Goal: Transaction & Acquisition: Purchase product/service

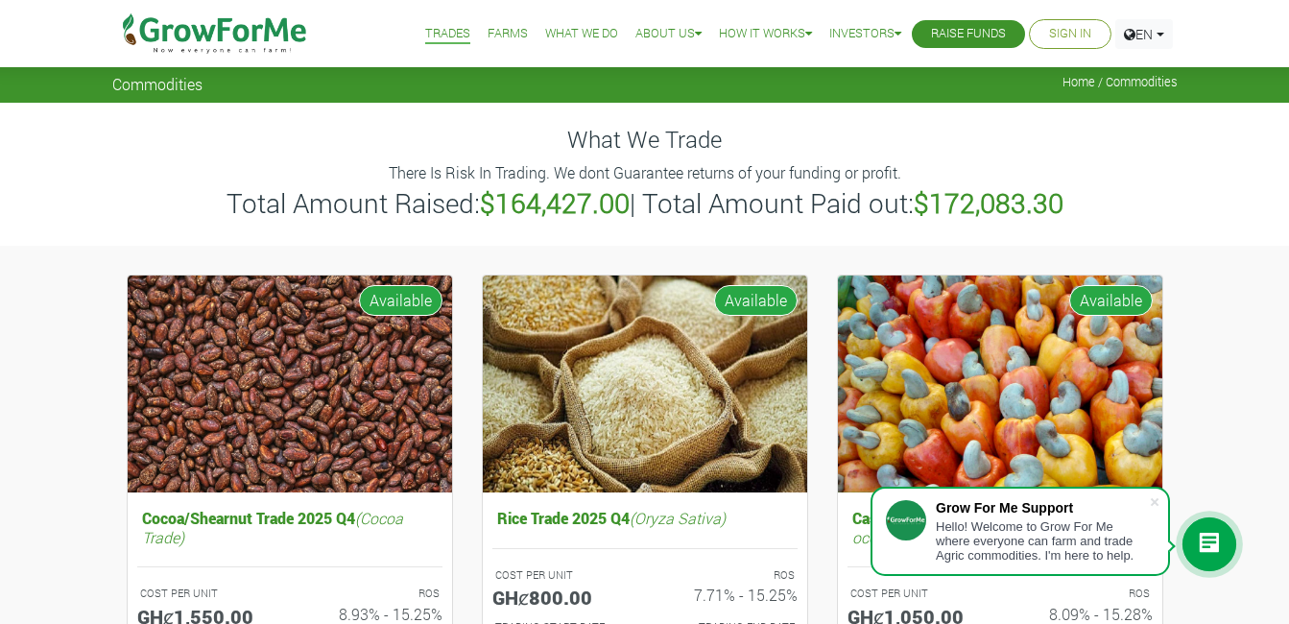
click at [1065, 33] on link "Sign In" at bounding box center [1070, 34] width 42 height 20
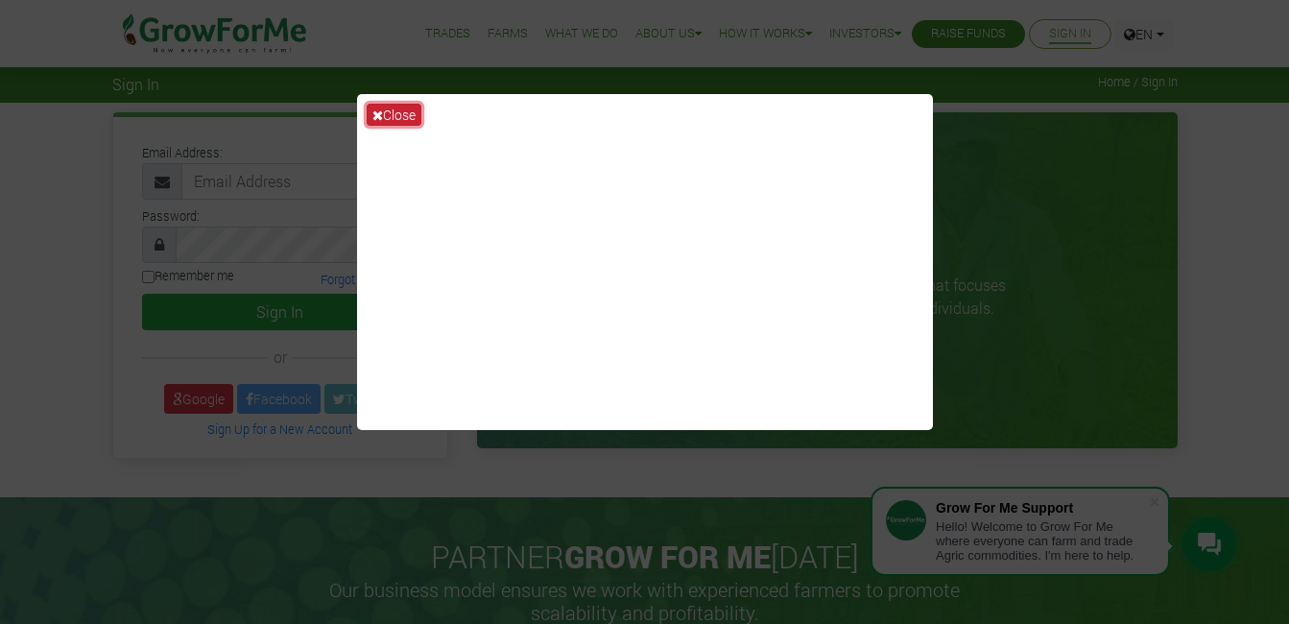
click at [402, 108] on button "Close" at bounding box center [394, 115] width 55 height 22
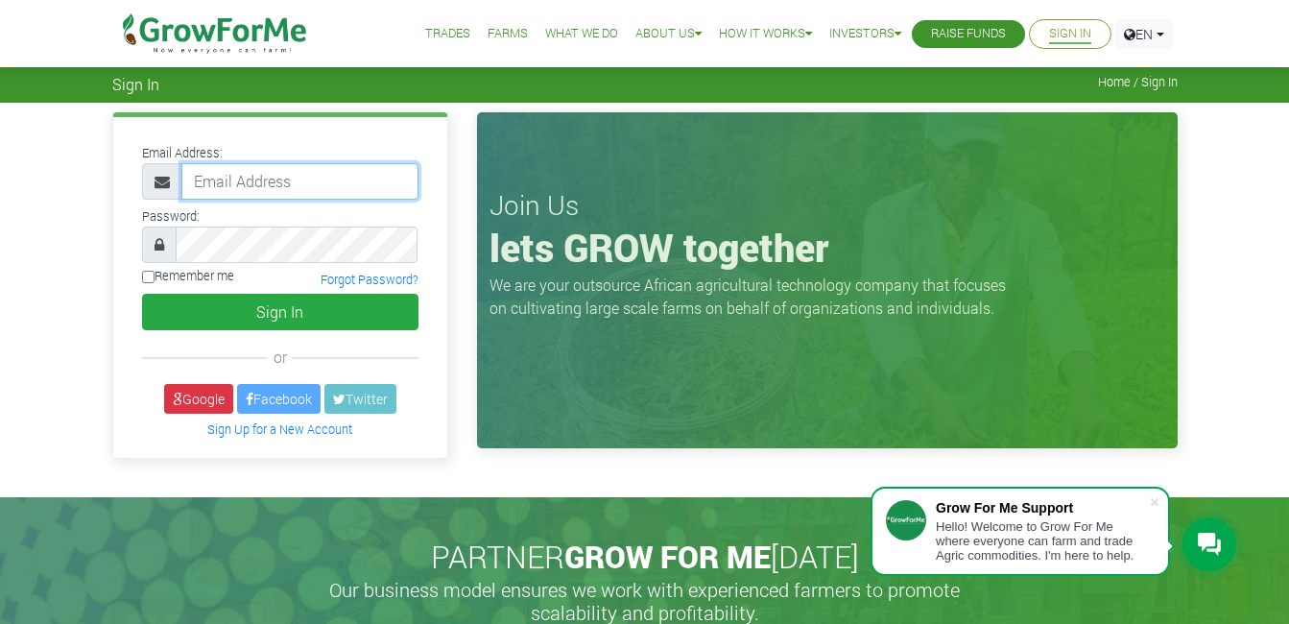
click at [306, 180] on input "email" at bounding box center [299, 181] width 237 height 36
click at [301, 181] on input "233597691928" at bounding box center [299, 181] width 237 height 36
type input "233597691928@growforme.com"
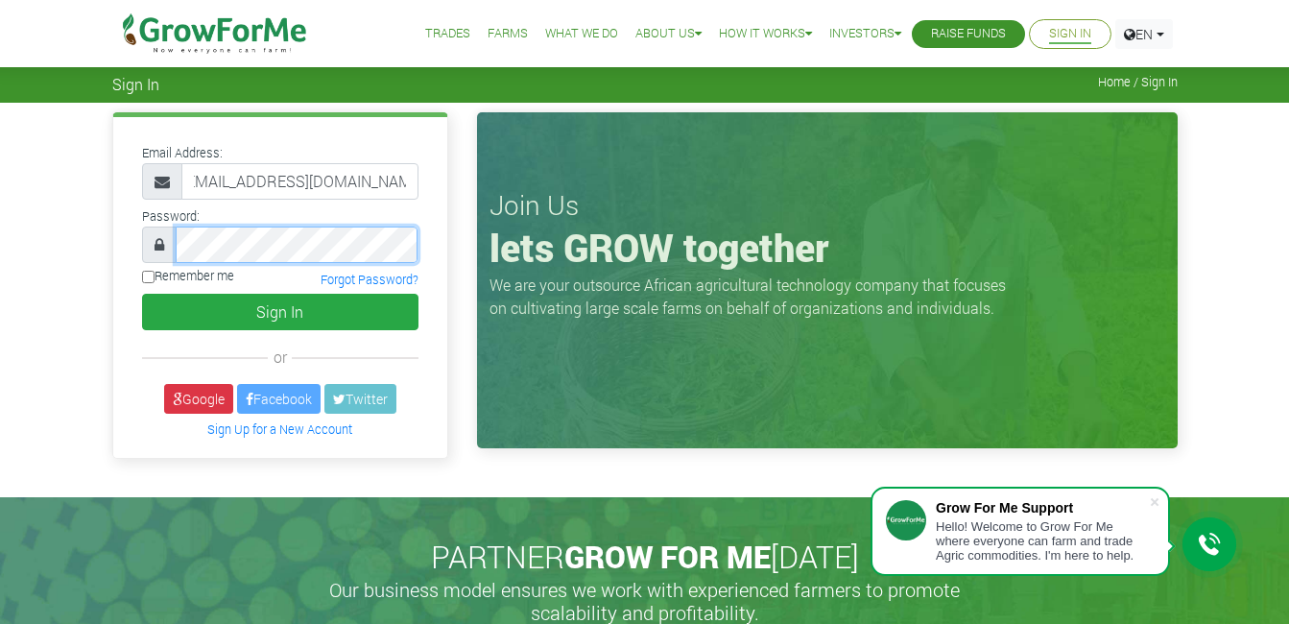
scroll to position [0, 0]
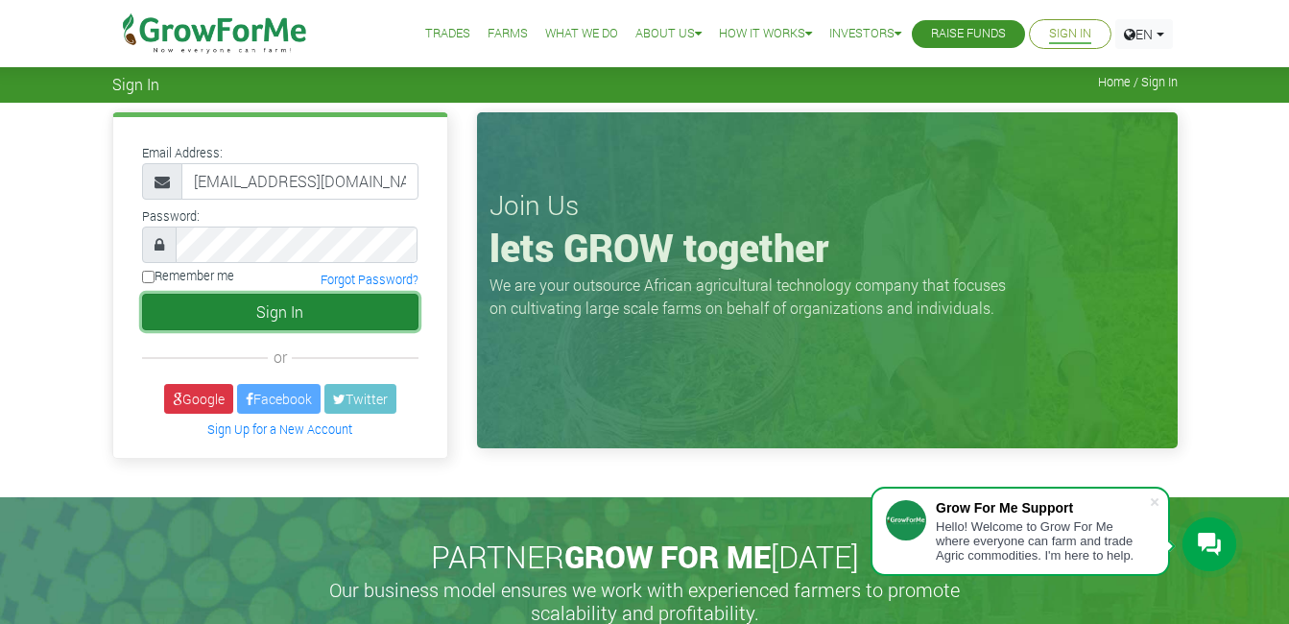
click at [376, 301] on button "Sign In" at bounding box center [280, 312] width 276 height 36
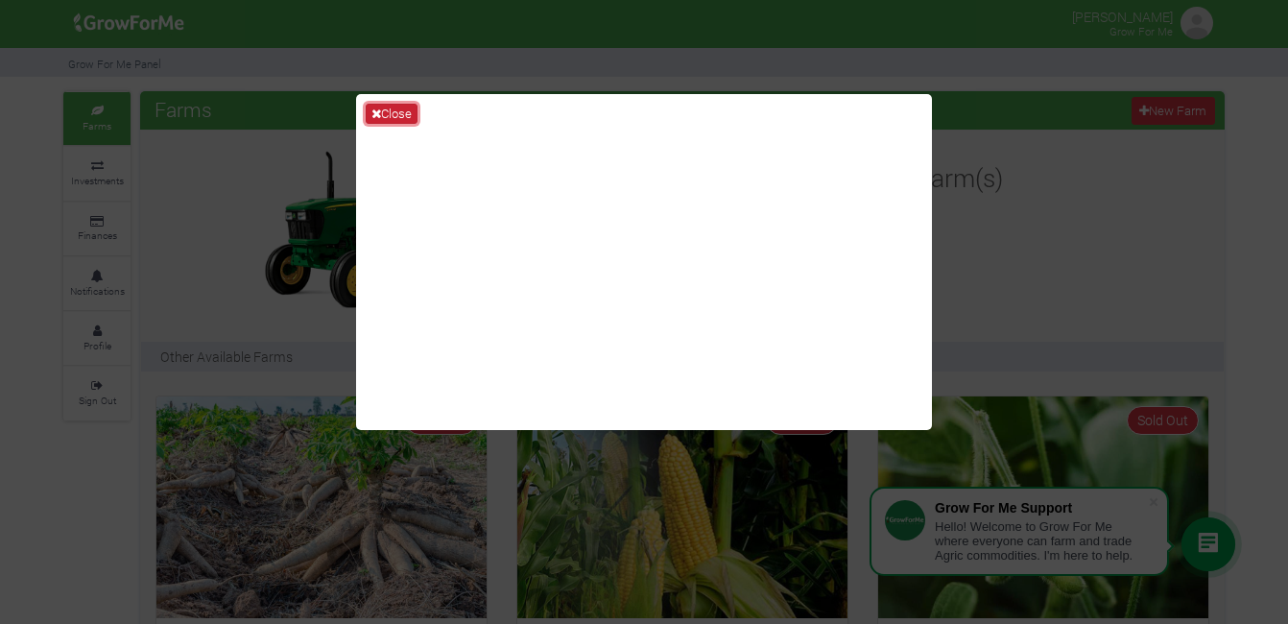
click at [389, 110] on button "Close" at bounding box center [392, 114] width 52 height 21
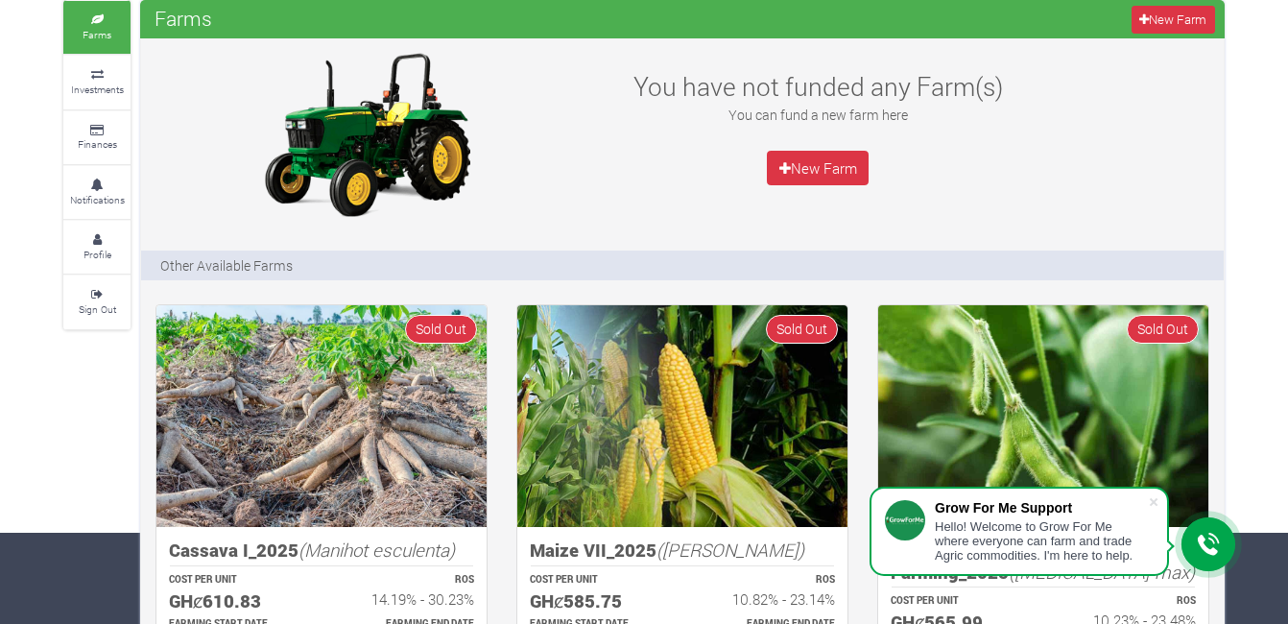
scroll to position [61, 0]
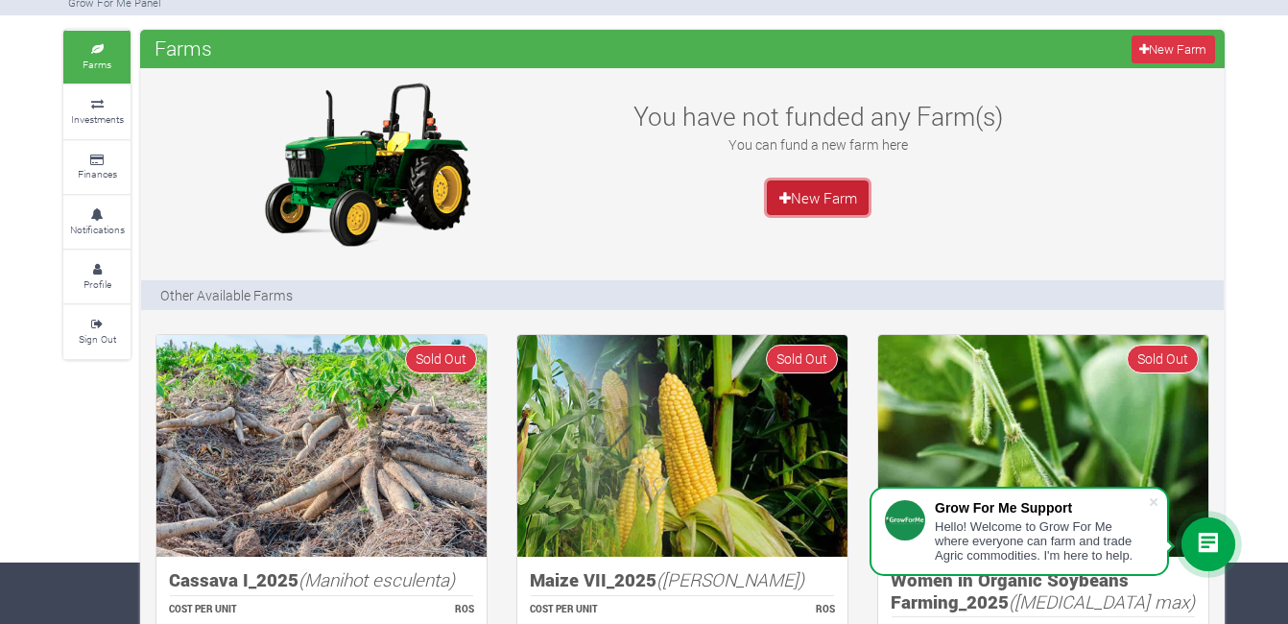
click at [808, 195] on link "New Farm" at bounding box center [818, 197] width 102 height 35
click at [653, 442] on img at bounding box center [682, 446] width 330 height 222
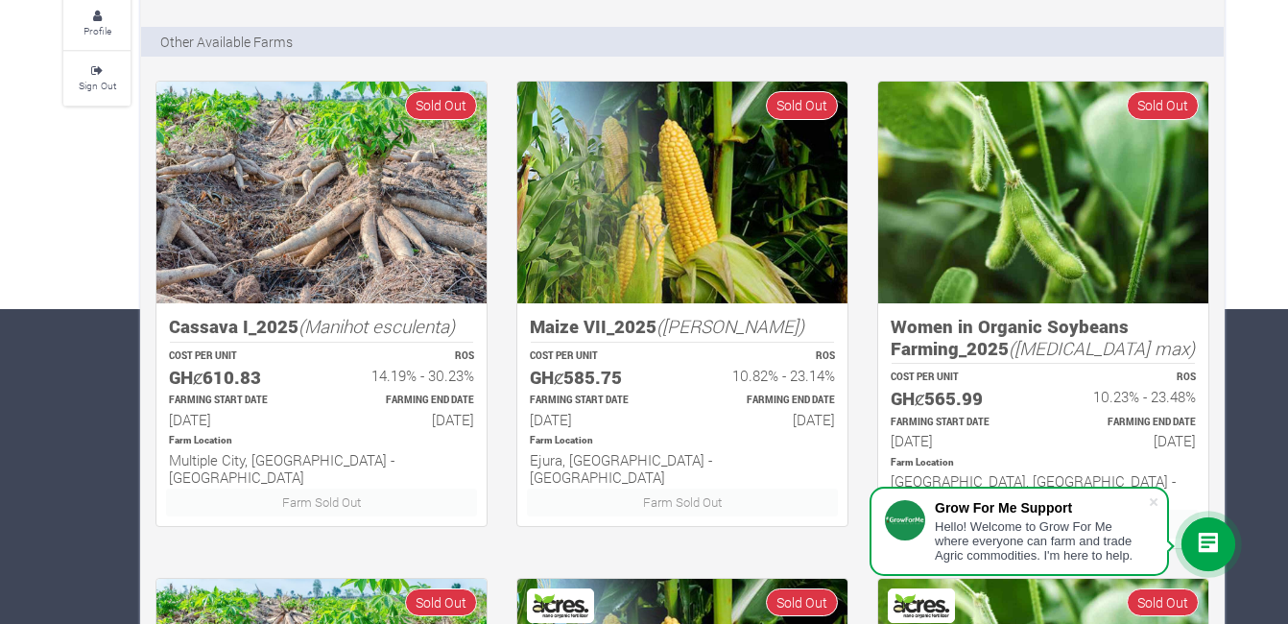
scroll to position [318, 0]
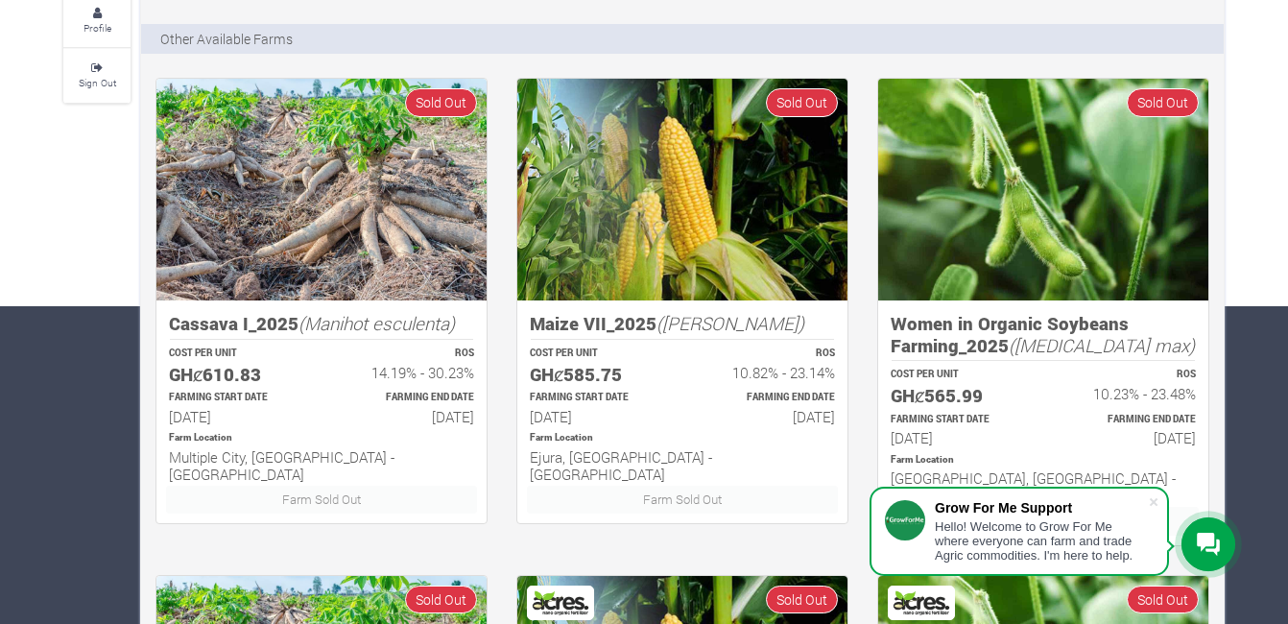
click at [637, 231] on img at bounding box center [682, 190] width 330 height 222
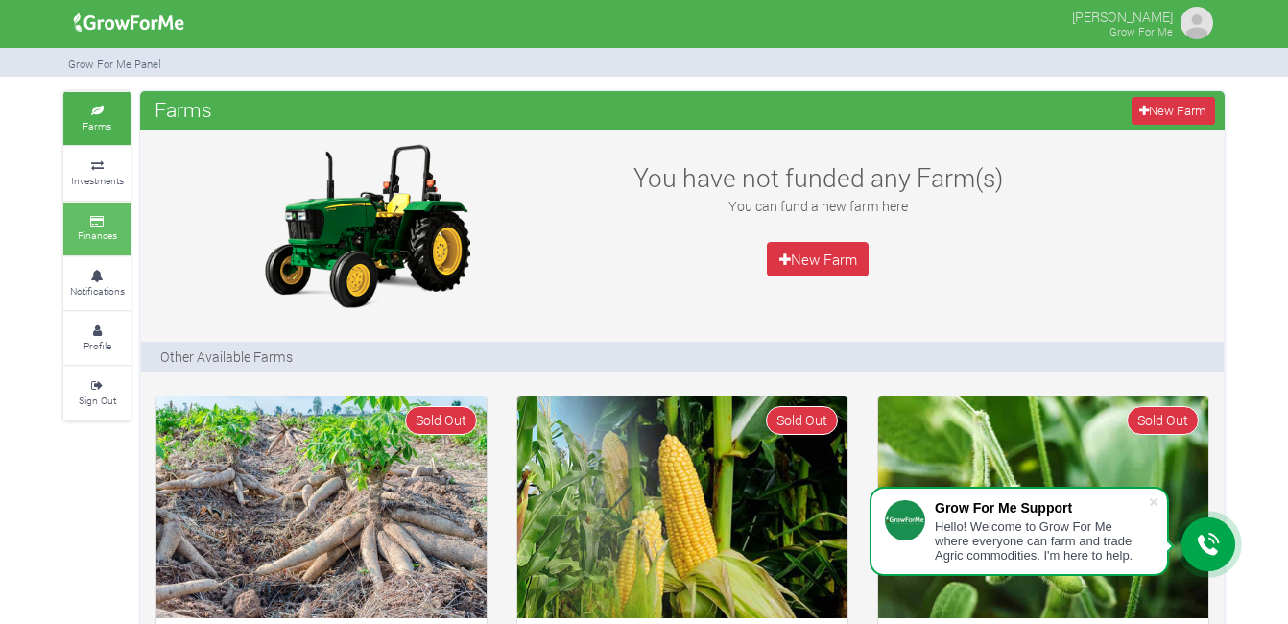
click at [89, 232] on small "Finances" at bounding box center [97, 234] width 39 height 13
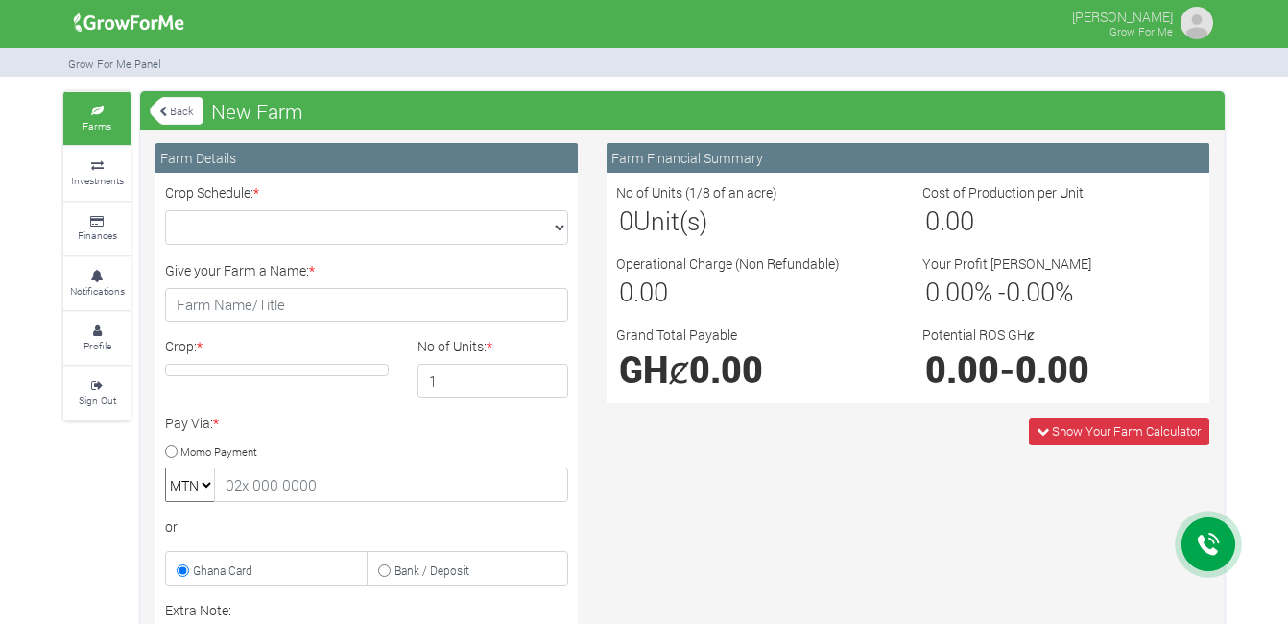
drag, startPoint x: 0, startPoint y: 0, endPoint x: 557, endPoint y: 225, distance: 600.1
click at [557, 225] on select "Crop Schedule: *" at bounding box center [366, 227] width 403 height 35
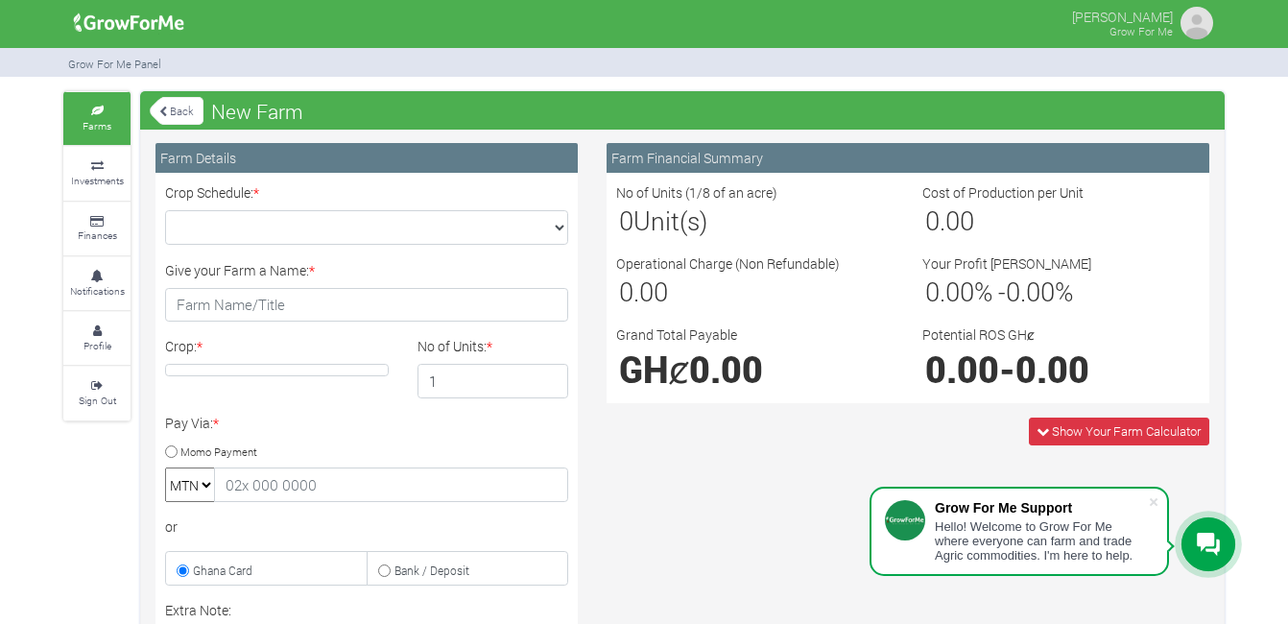
click at [557, 225] on select "Crop Schedule: *" at bounding box center [366, 227] width 403 height 35
click at [243, 302] on input "Give your Farm a Name: *" at bounding box center [366, 305] width 403 height 35
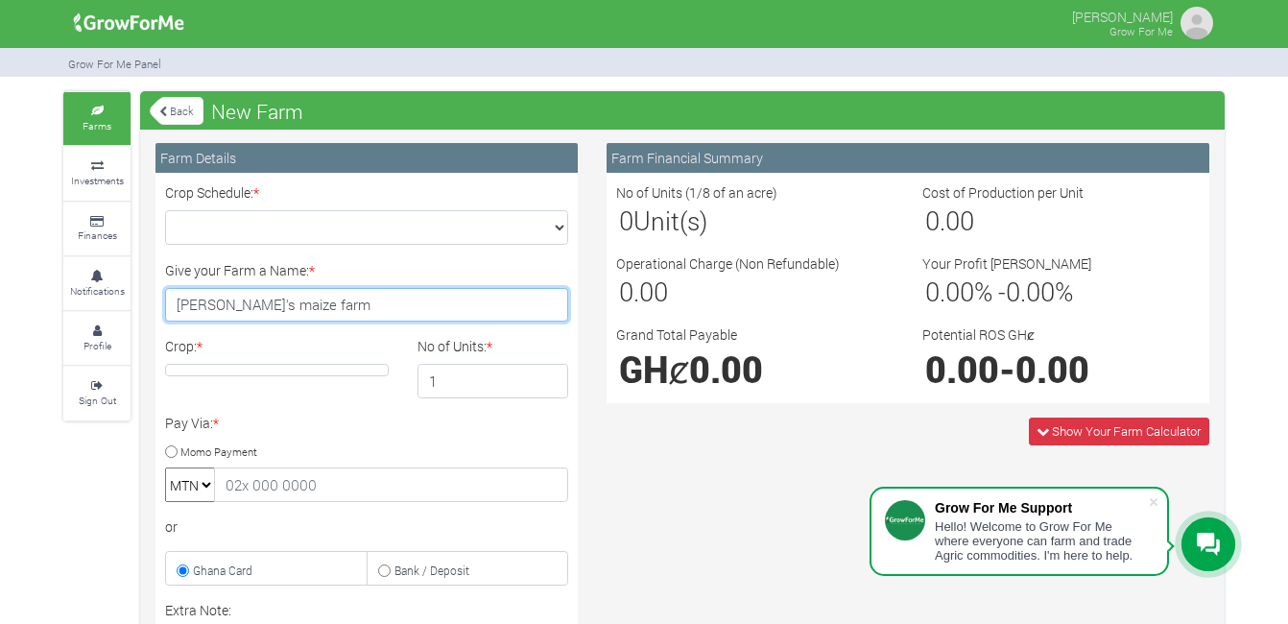
type input "Noah's maize farm"
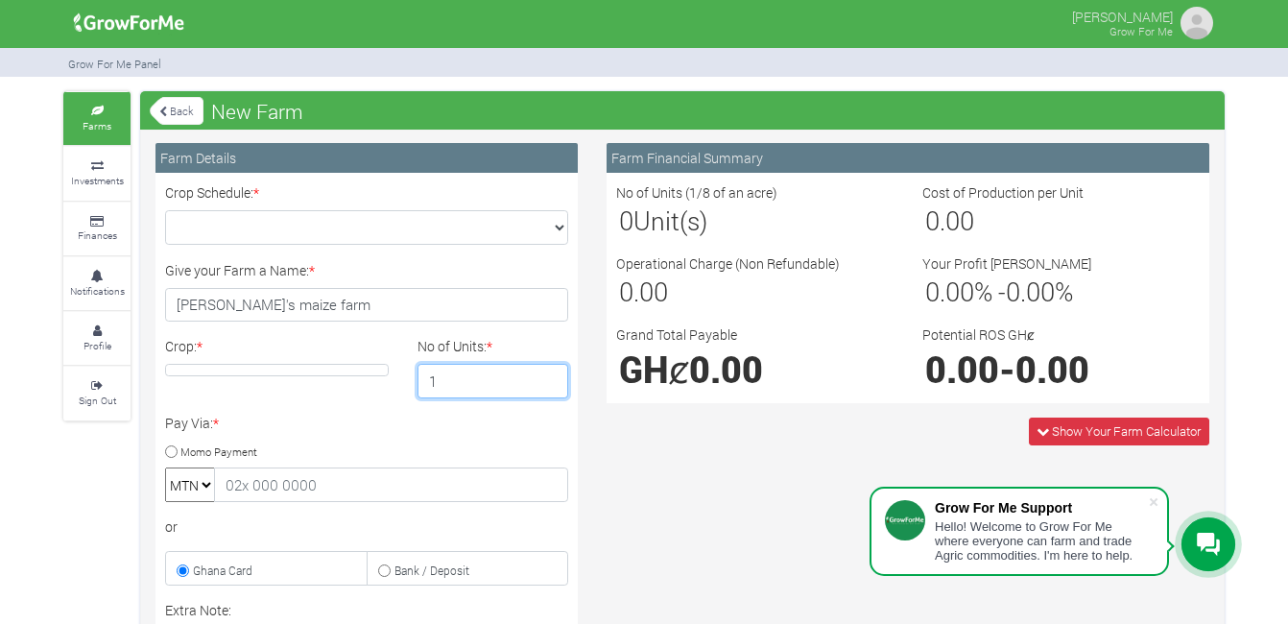
click at [549, 386] on input "1" at bounding box center [493, 381] width 152 height 35
click at [504, 382] on input "12" at bounding box center [493, 381] width 152 height 35
type input "1"
type input "7"
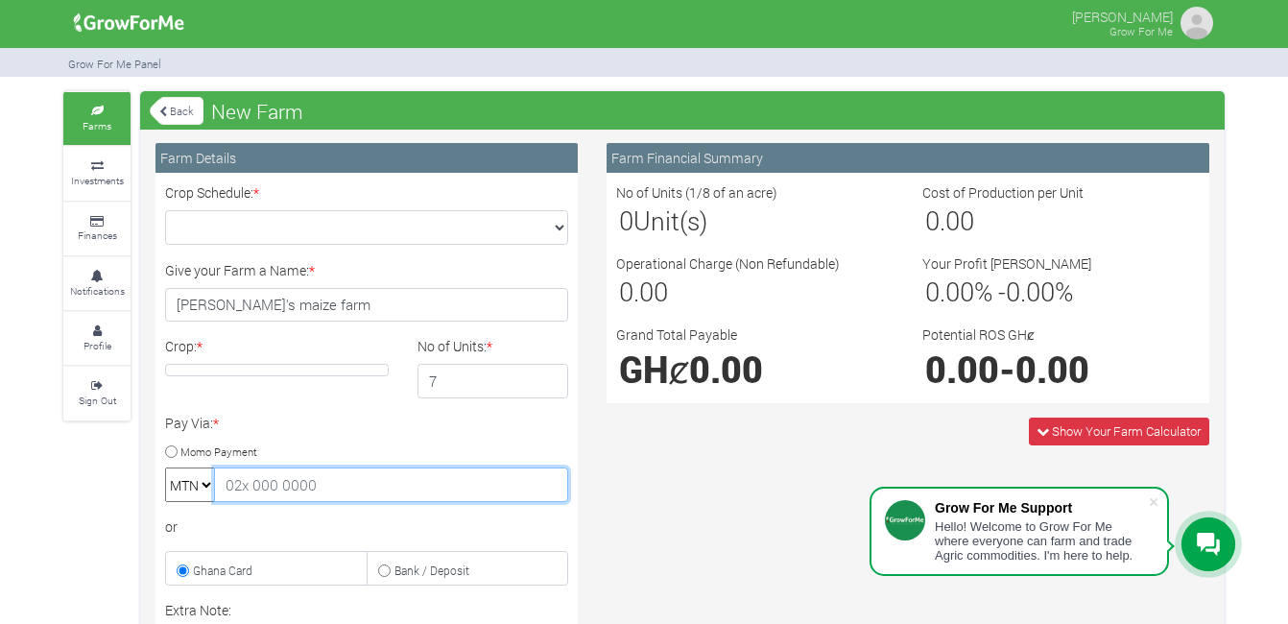
click at [233, 486] on input "text" at bounding box center [391, 484] width 354 height 35
type input "0597691928"
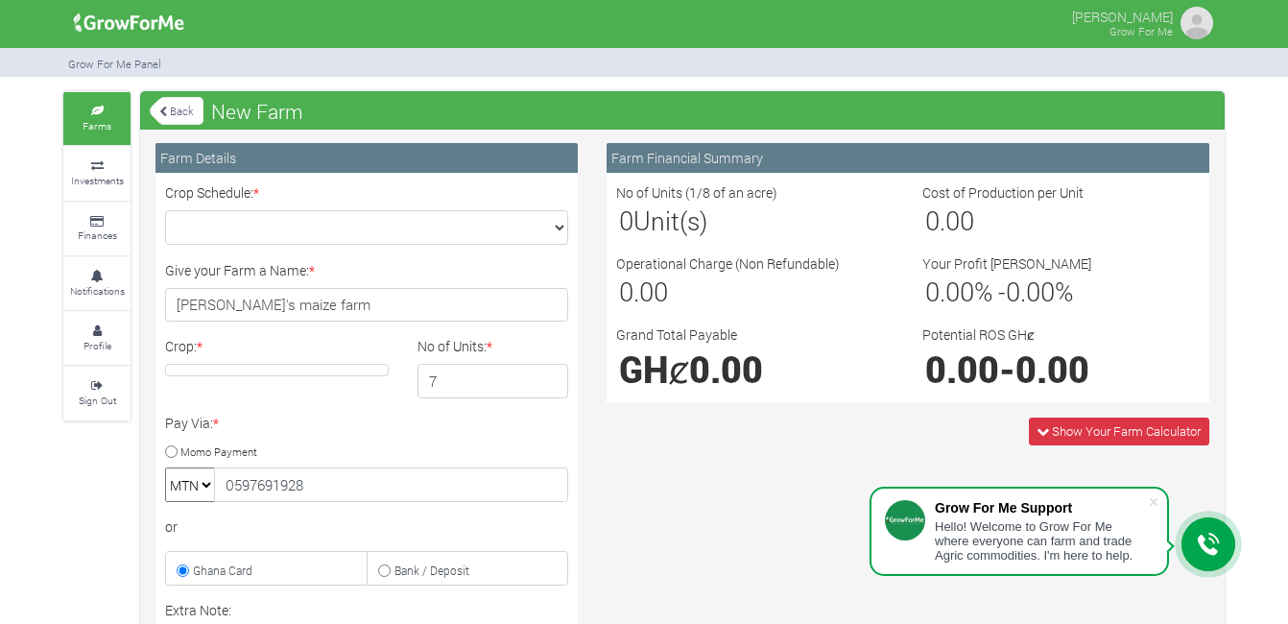
click at [171, 450] on input "Momo Payment" at bounding box center [171, 451] width 12 height 12
radio input "true"
click at [214, 366] on h4 at bounding box center [277, 370] width 224 height 12
click at [225, 371] on h4 at bounding box center [277, 370] width 224 height 12
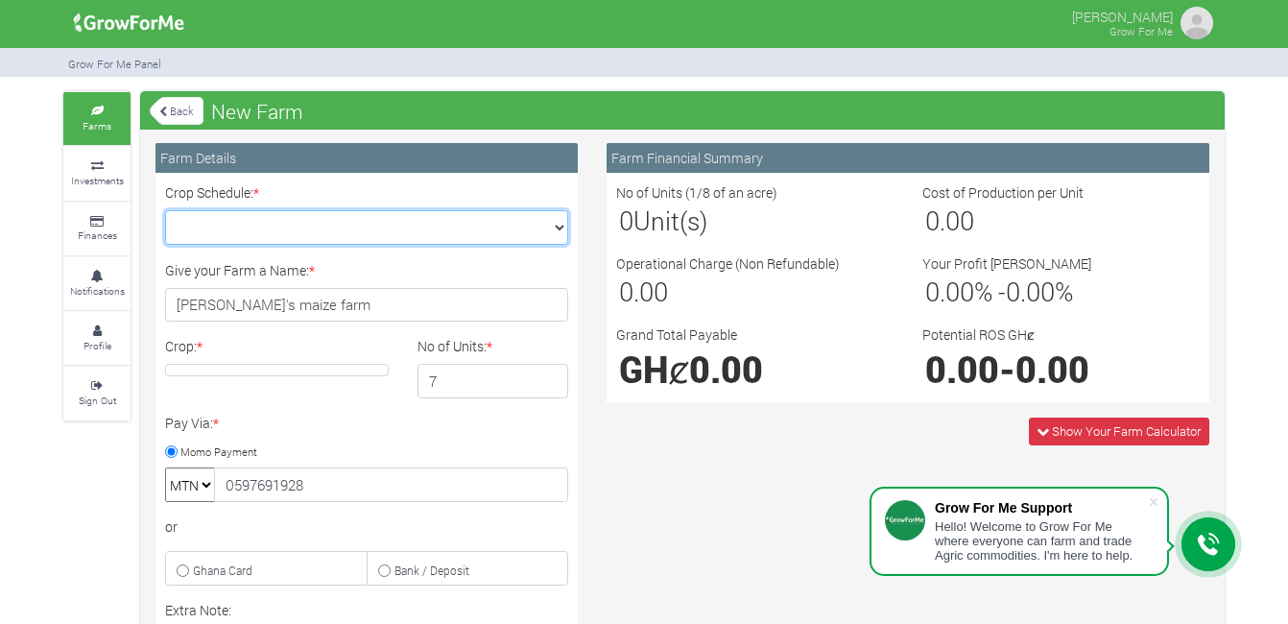
click at [258, 226] on select "Crop Schedule: *" at bounding box center [366, 227] width 403 height 35
click at [165, 210] on select "Crop Schedule: *" at bounding box center [366, 227] width 403 height 35
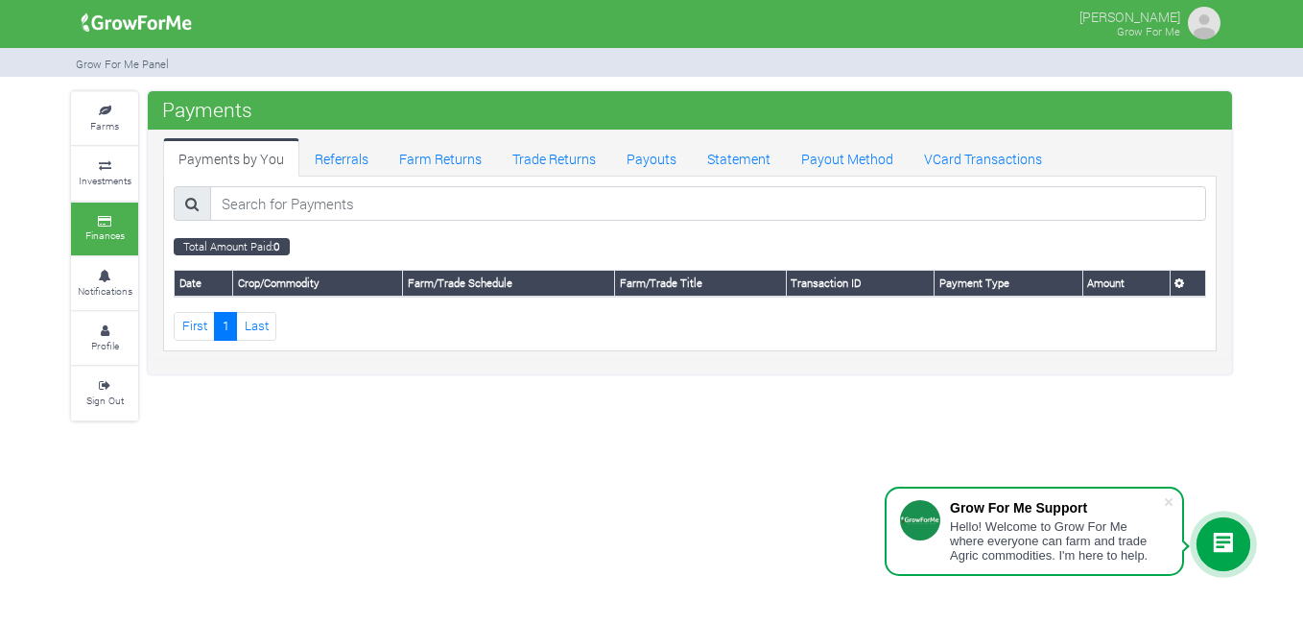
click at [1014, 280] on th "Payment Type" at bounding box center [1009, 284] width 148 height 26
click at [1105, 277] on th "Amount" at bounding box center [1125, 284] width 87 height 26
click at [336, 154] on link "Referrals" at bounding box center [341, 157] width 84 height 38
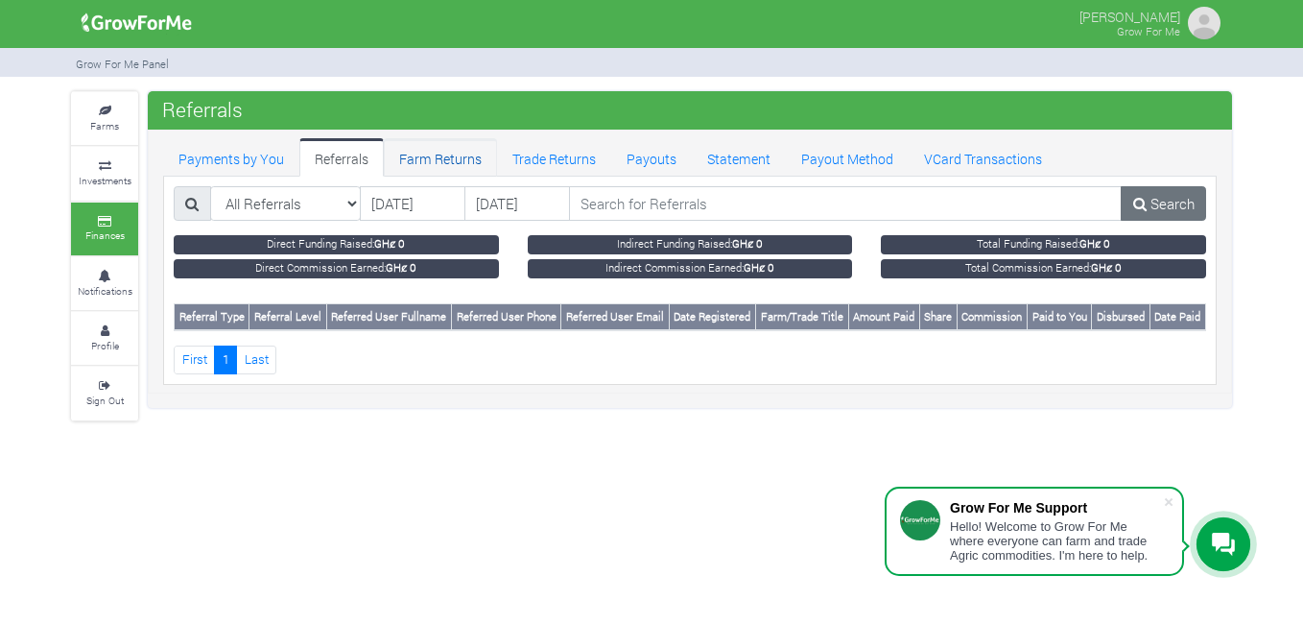
click at [430, 149] on link "Farm Returns" at bounding box center [440, 157] width 113 height 38
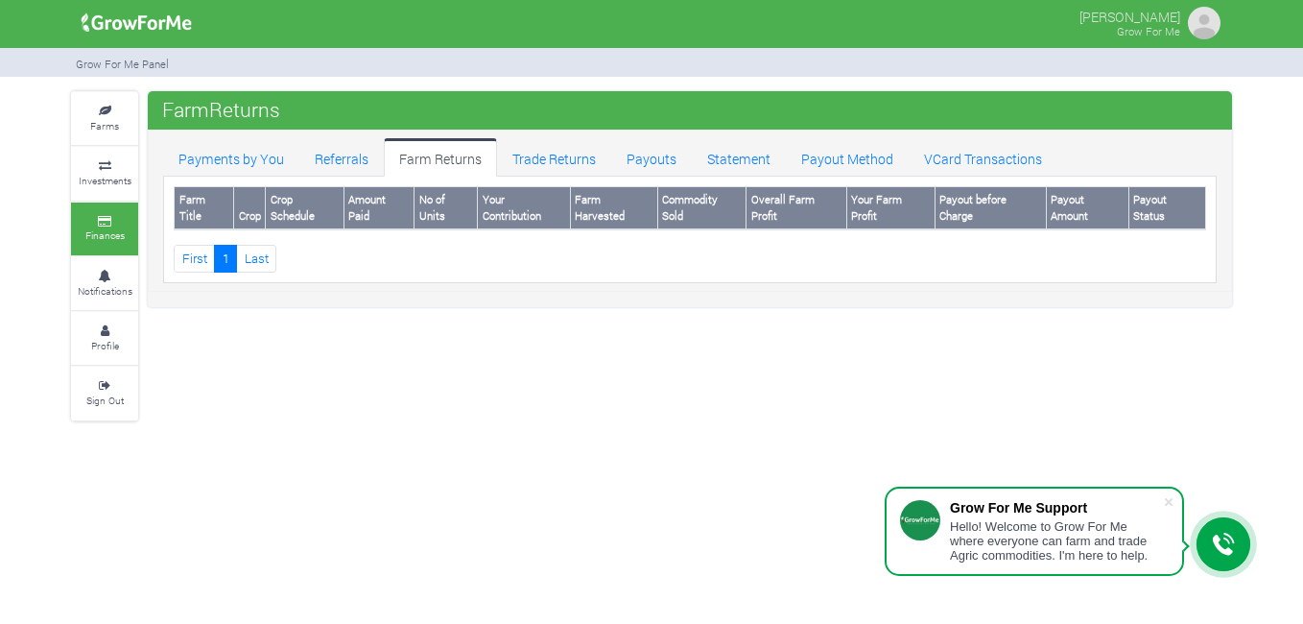
click at [554, 153] on link "Trade Returns" at bounding box center [554, 157] width 114 height 38
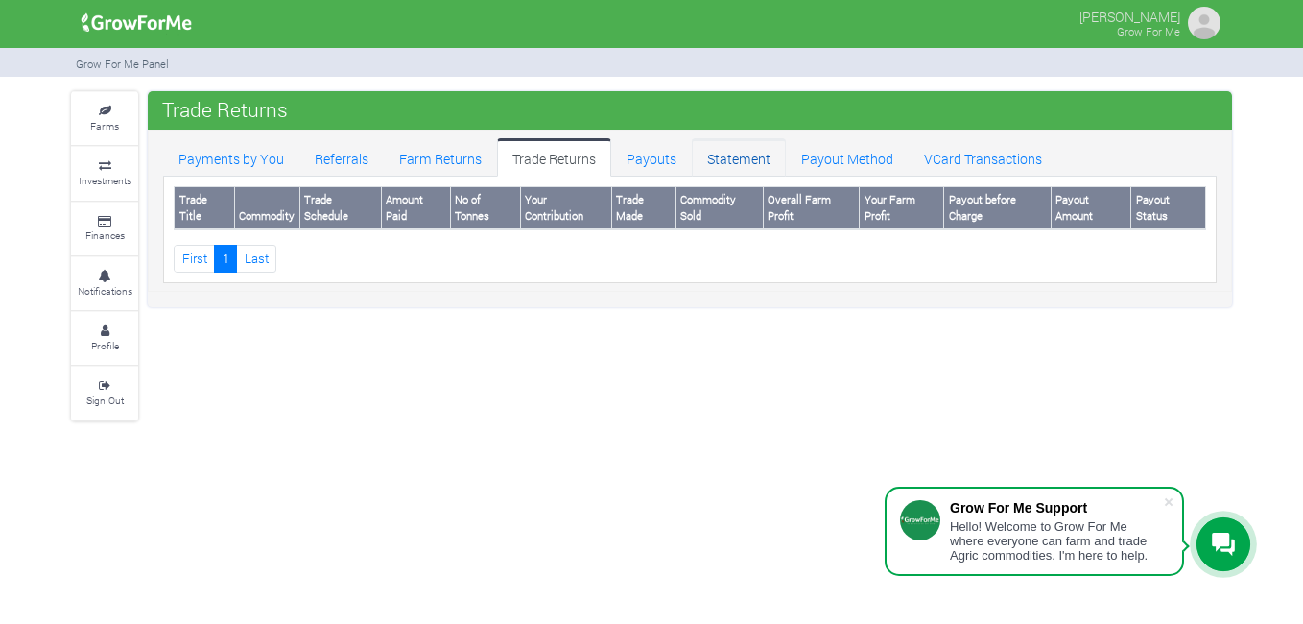
click at [746, 154] on link "Statement" at bounding box center [739, 157] width 94 height 38
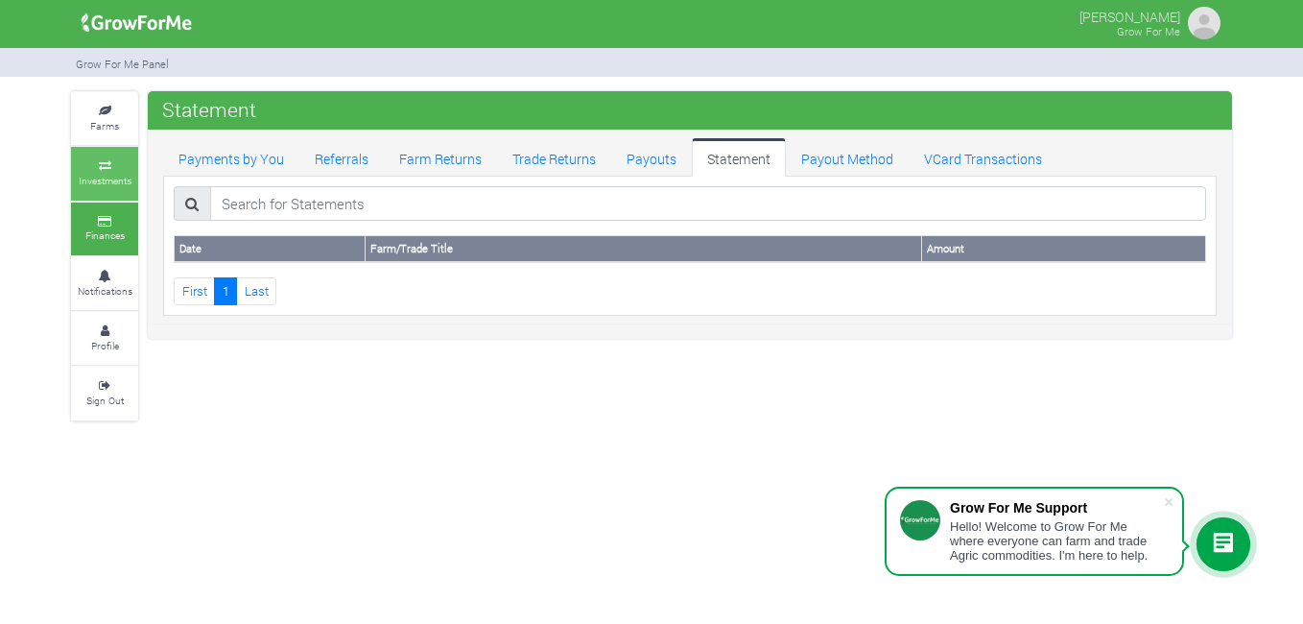
click at [107, 165] on icon at bounding box center [105, 166] width 58 height 10
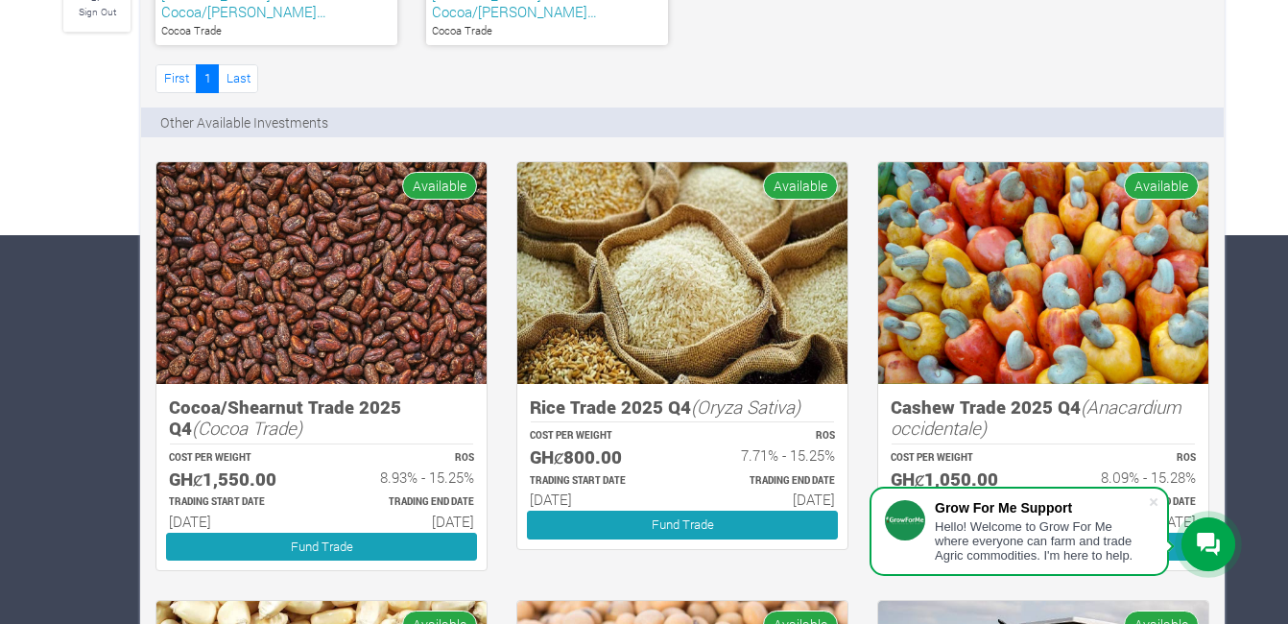
scroll to position [403, 0]
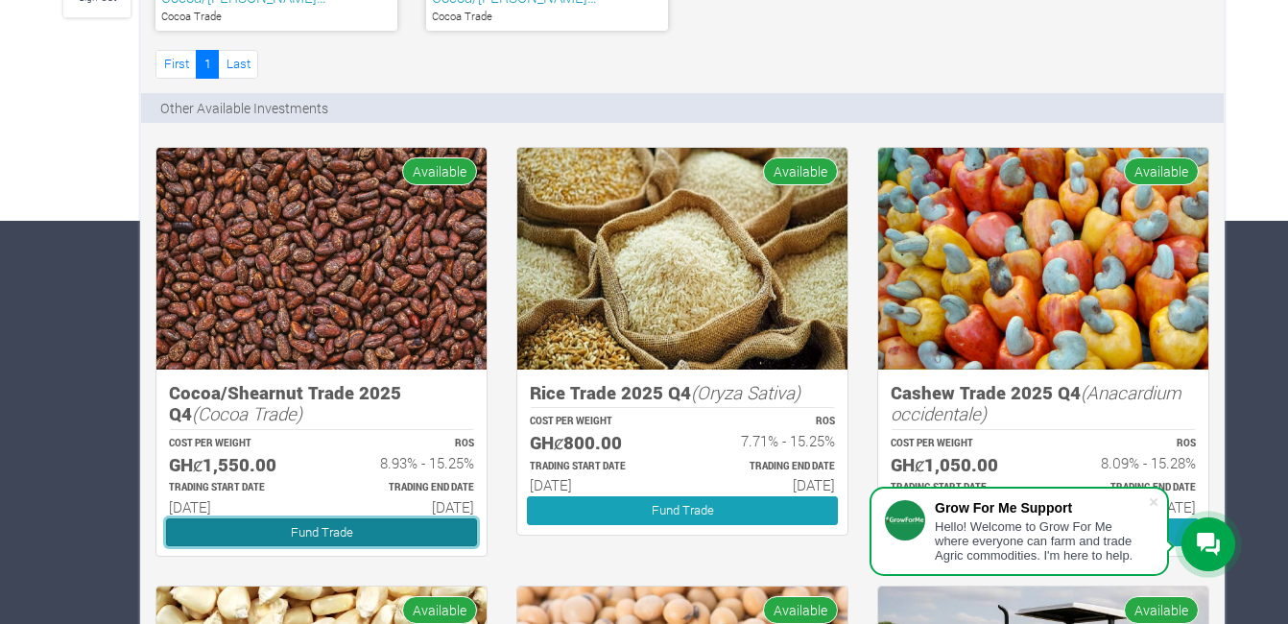
click at [377, 518] on link "Fund Trade" at bounding box center [321, 532] width 311 height 28
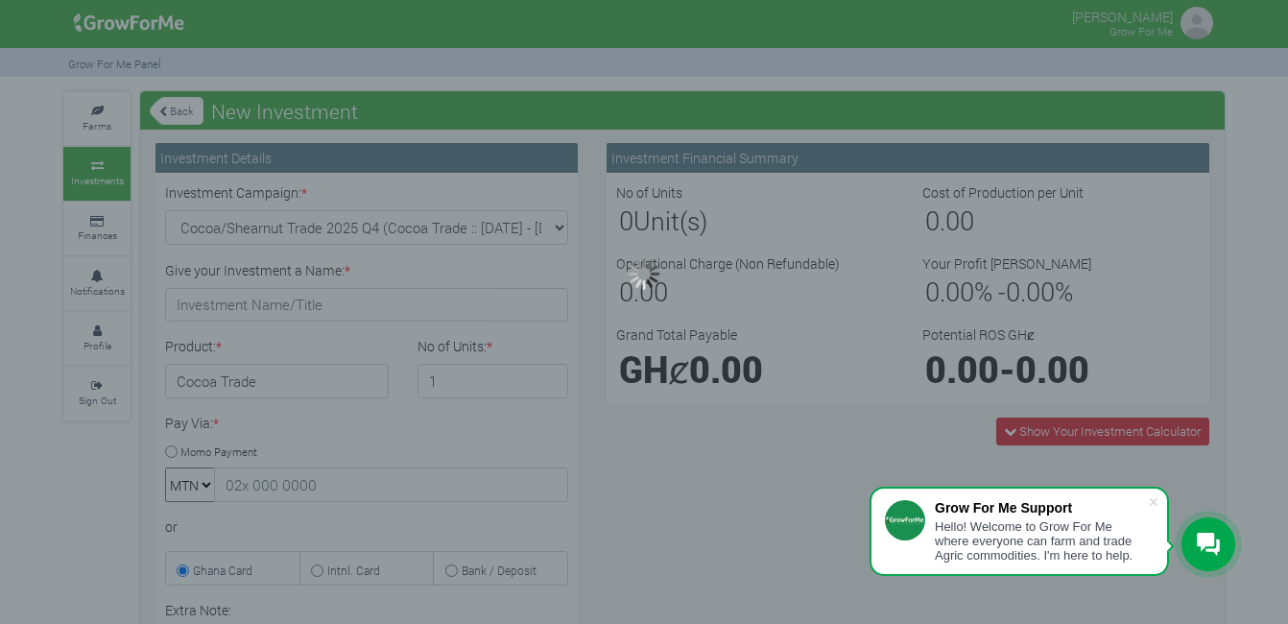
type input "1"
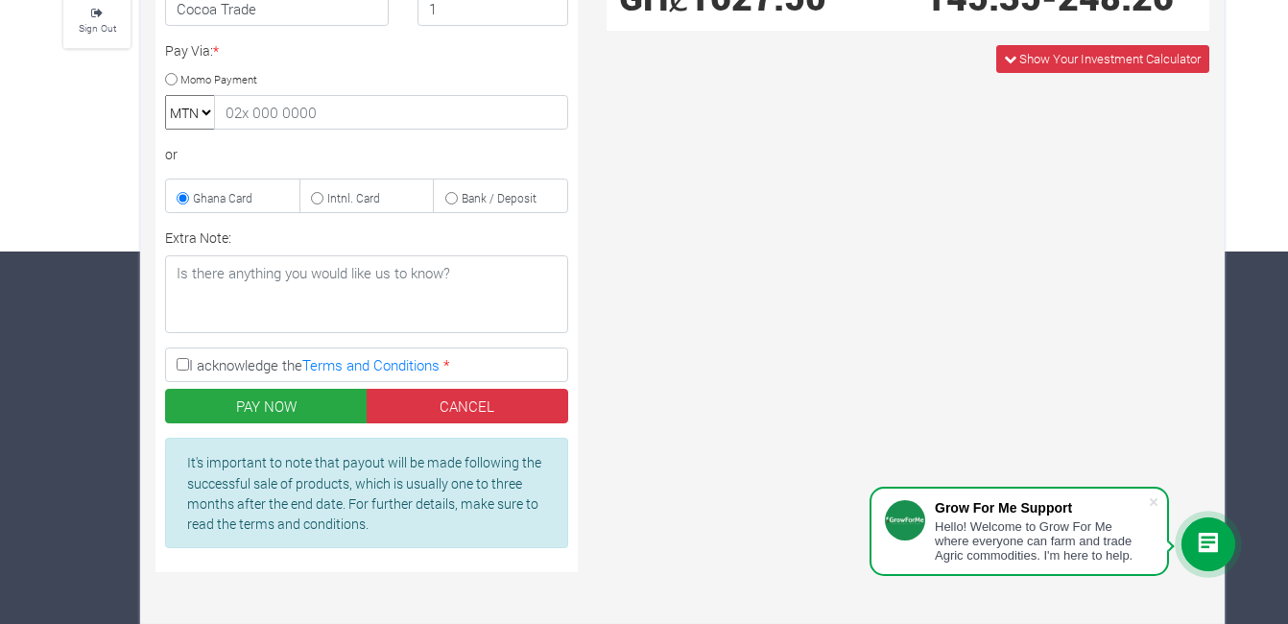
scroll to position [388, 0]
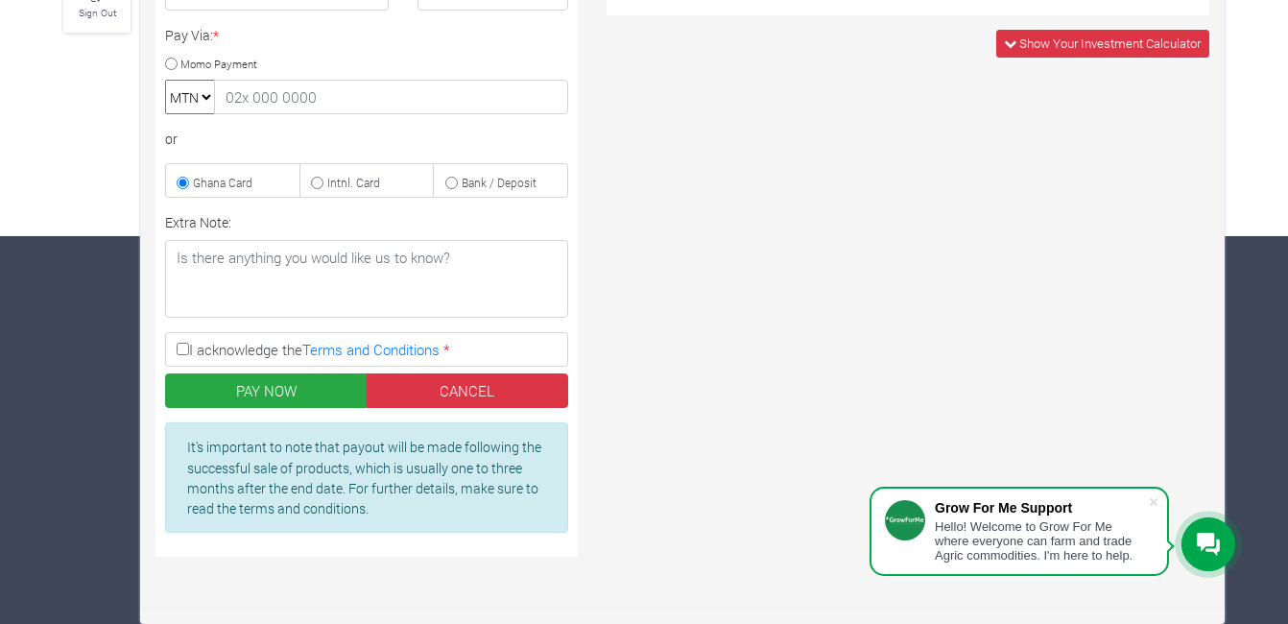
click at [178, 346] on input "I acknowledge the Terms and Conditions *" at bounding box center [183, 349] width 12 height 12
checkbox input "true"
click at [759, 263] on div "Investment Financial Summary No of Units 1 Unit(s) Cost of Production per Unit …" at bounding box center [907, 163] width 631 height 816
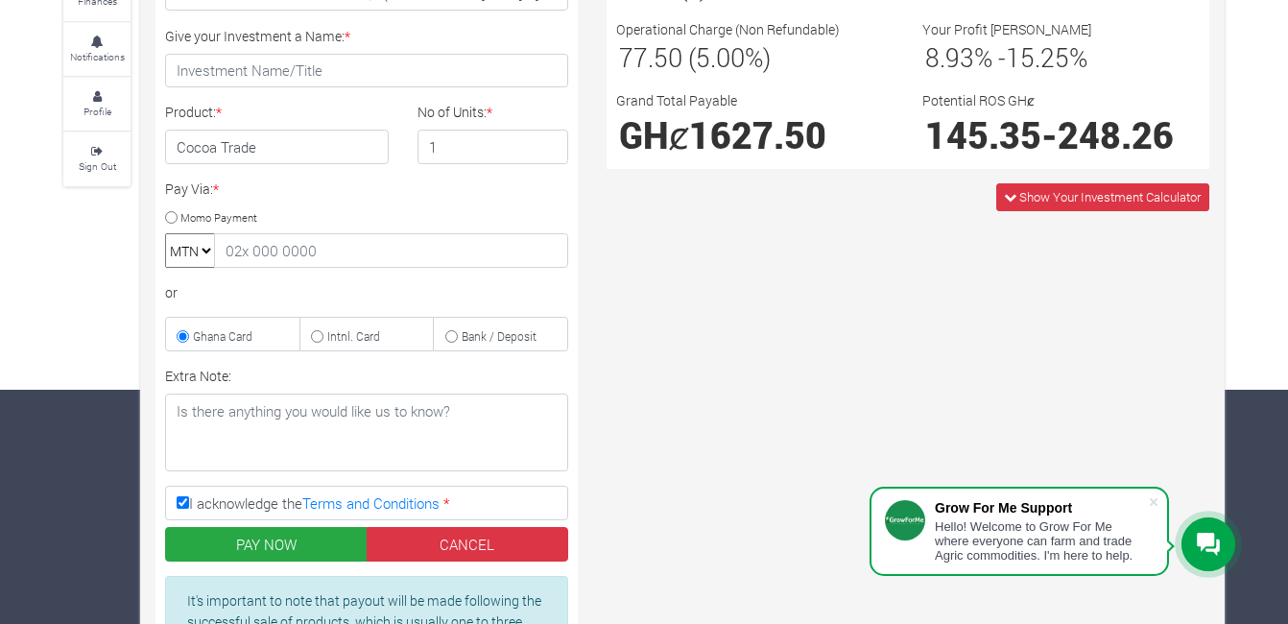
scroll to position [273, 0]
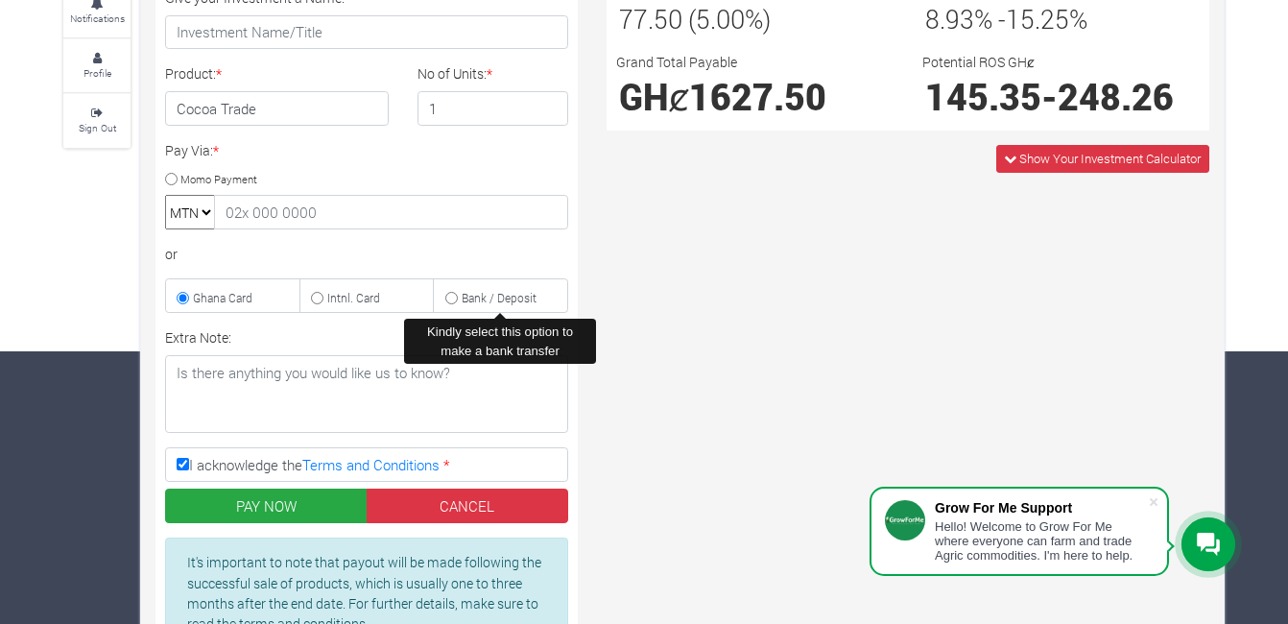
click at [455, 296] on input "Bank / Deposit" at bounding box center [451, 298] width 12 height 12
radio input "true"
click at [524, 309] on label "Bank / Deposit" at bounding box center [500, 295] width 135 height 35
click at [458, 304] on input "Bank / Deposit" at bounding box center [451, 298] width 12 height 12
click at [616, 380] on div "Investment Financial Summary No of Units 1 Unit(s) Cost of Production per Unit …" at bounding box center [907, 278] width 631 height 816
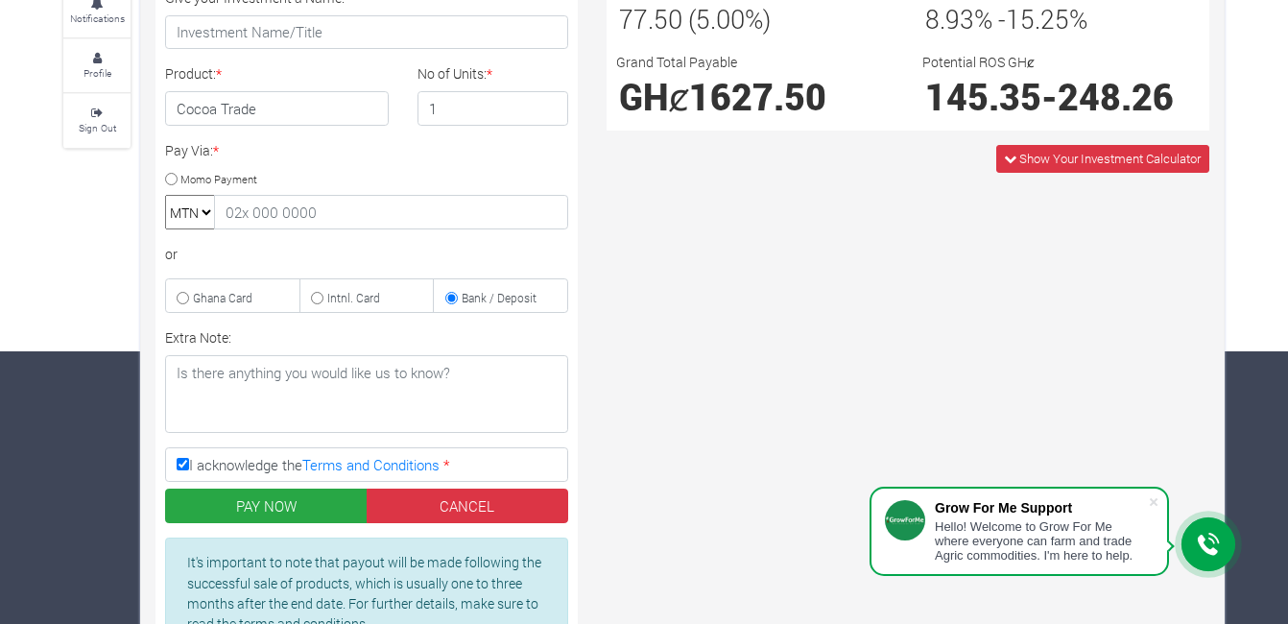
click at [831, 389] on div "Investment Financial Summary No of Units 1 Unit(s) Cost of Production per Unit …" at bounding box center [907, 278] width 631 height 816
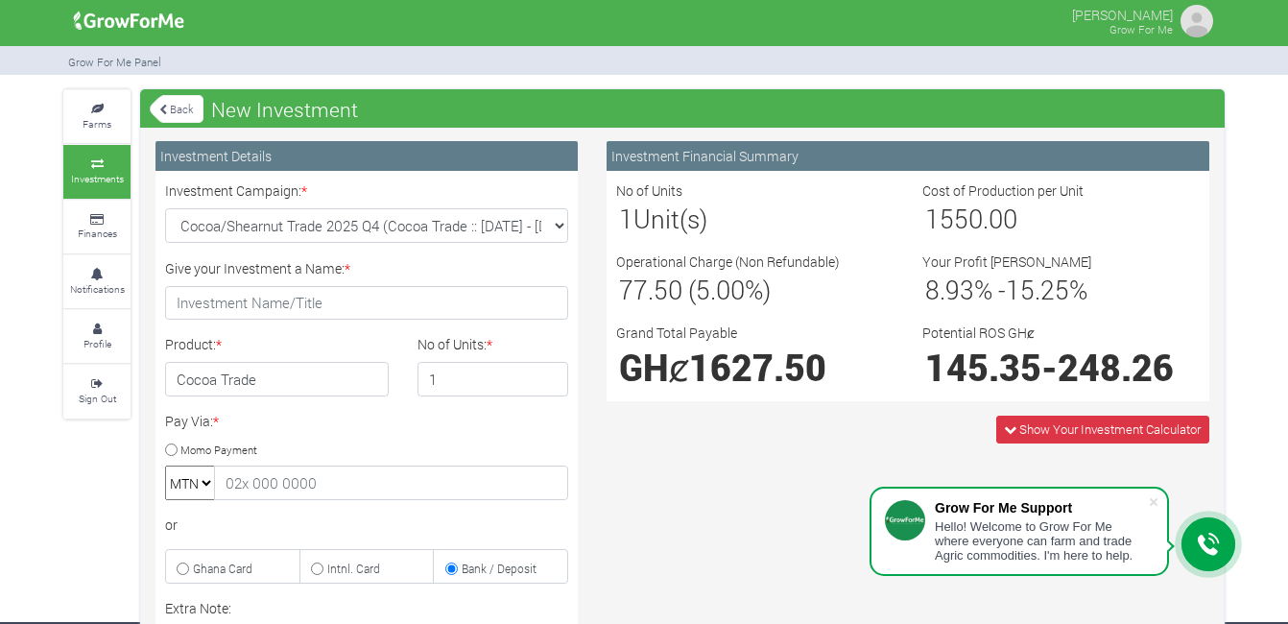
scroll to position [0, 0]
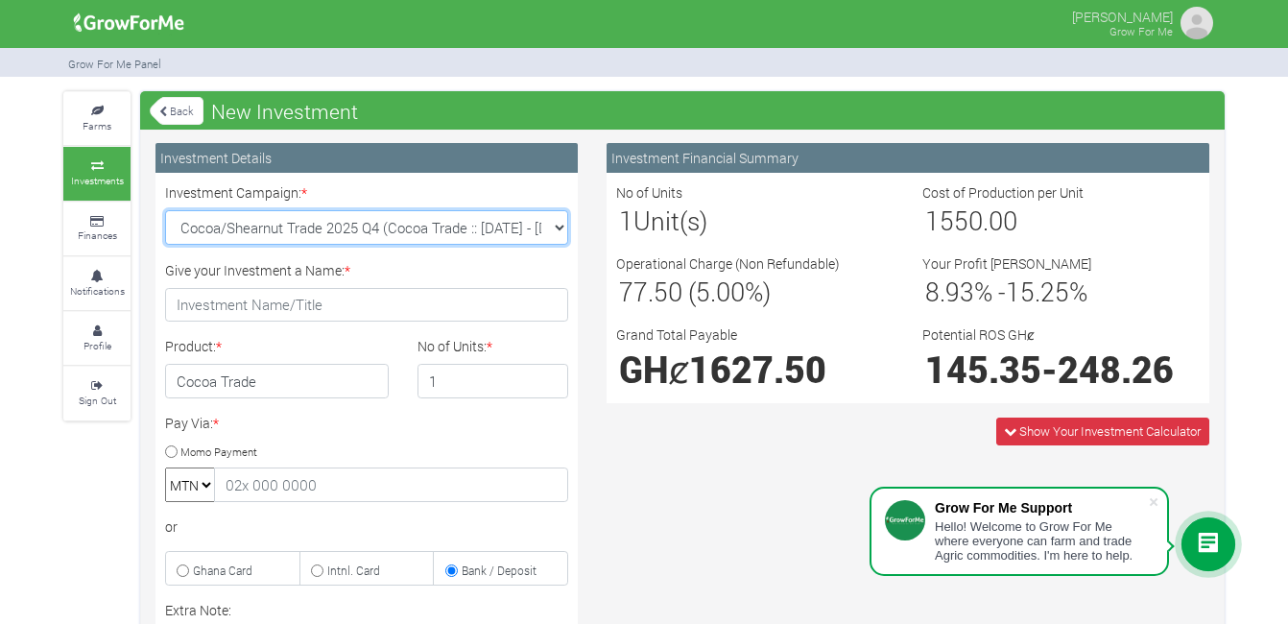
click at [557, 227] on select "Cocoa/Shearnut Trade 2025 Q4 (Cocoa Trade :: 01st Oct 2025 - 31st Mar 2026) Mai…" at bounding box center [366, 227] width 403 height 35
click at [165, 210] on select "Cocoa/Shearnut Trade 2025 Q4 (Cocoa Trade :: 01st Oct 2025 - 31st Mar 2026) Mai…" at bounding box center [366, 227] width 403 height 35
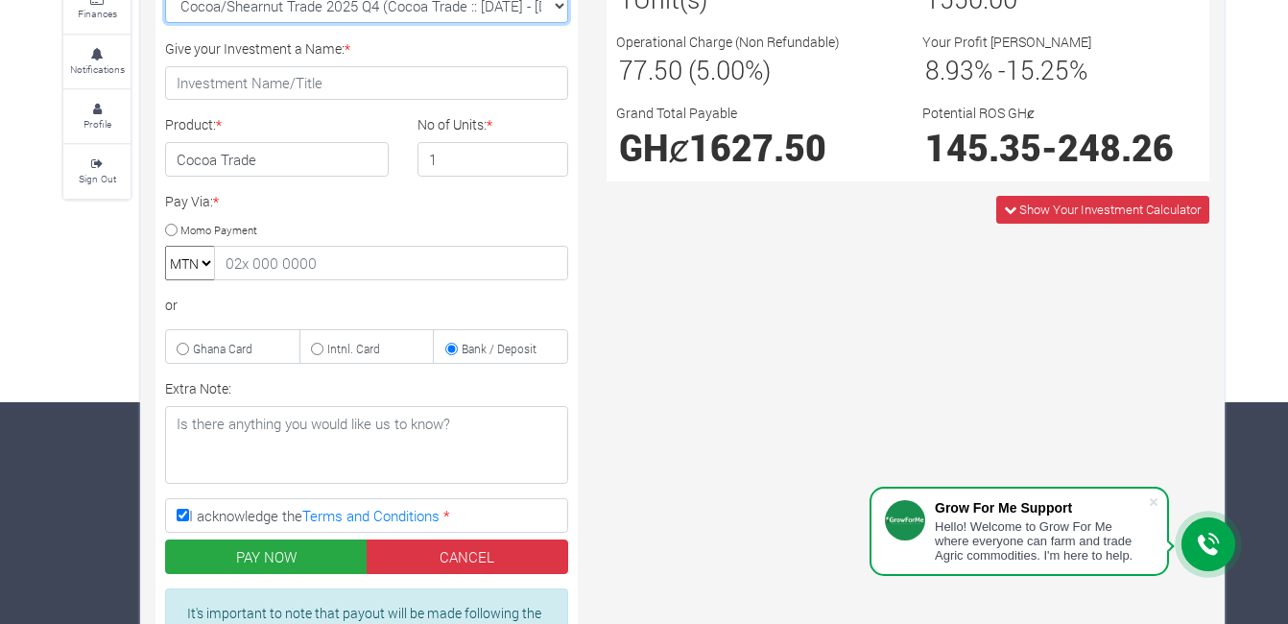
scroll to position [280, 0]
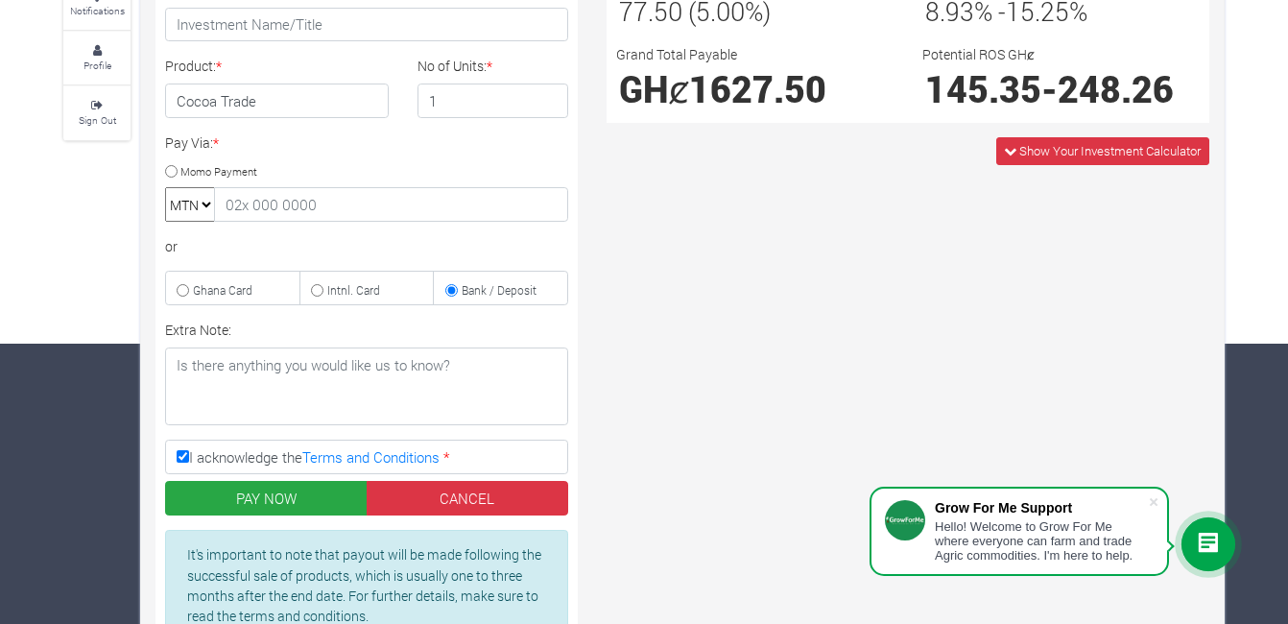
click at [170, 167] on input "Momo Payment" at bounding box center [171, 171] width 12 height 12
radio input "true"
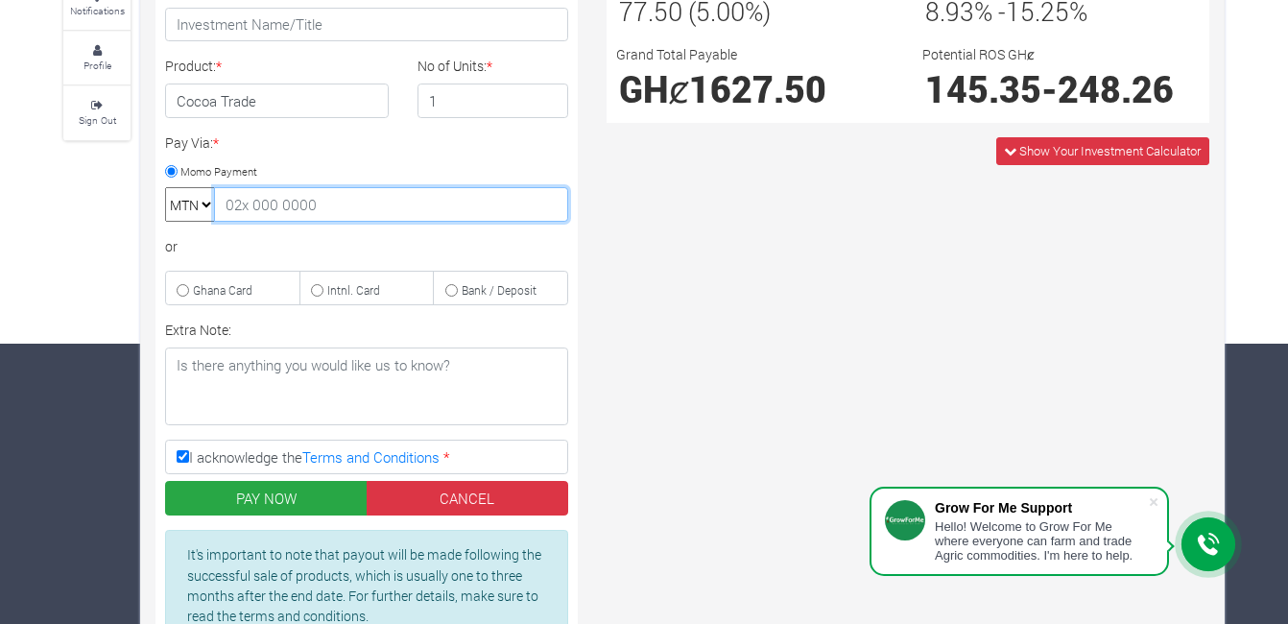
click at [261, 204] on input "text" at bounding box center [391, 204] width 354 height 35
type input "0597691928"
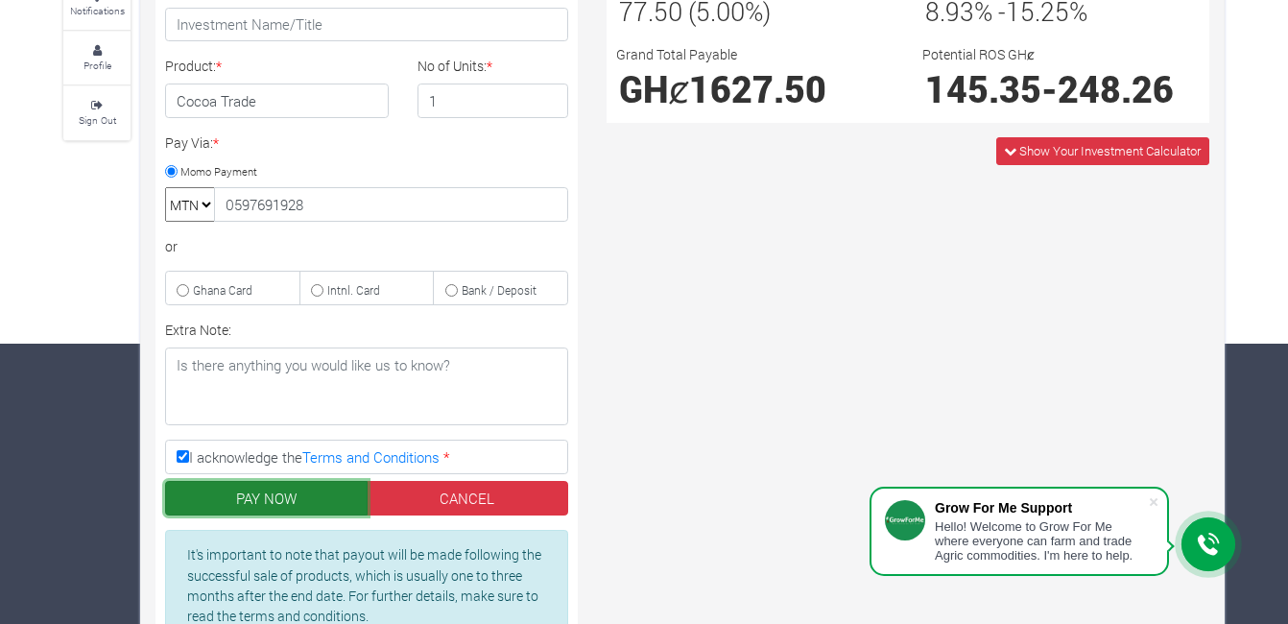
click at [296, 492] on button "PAY NOW" at bounding box center [266, 498] width 202 height 35
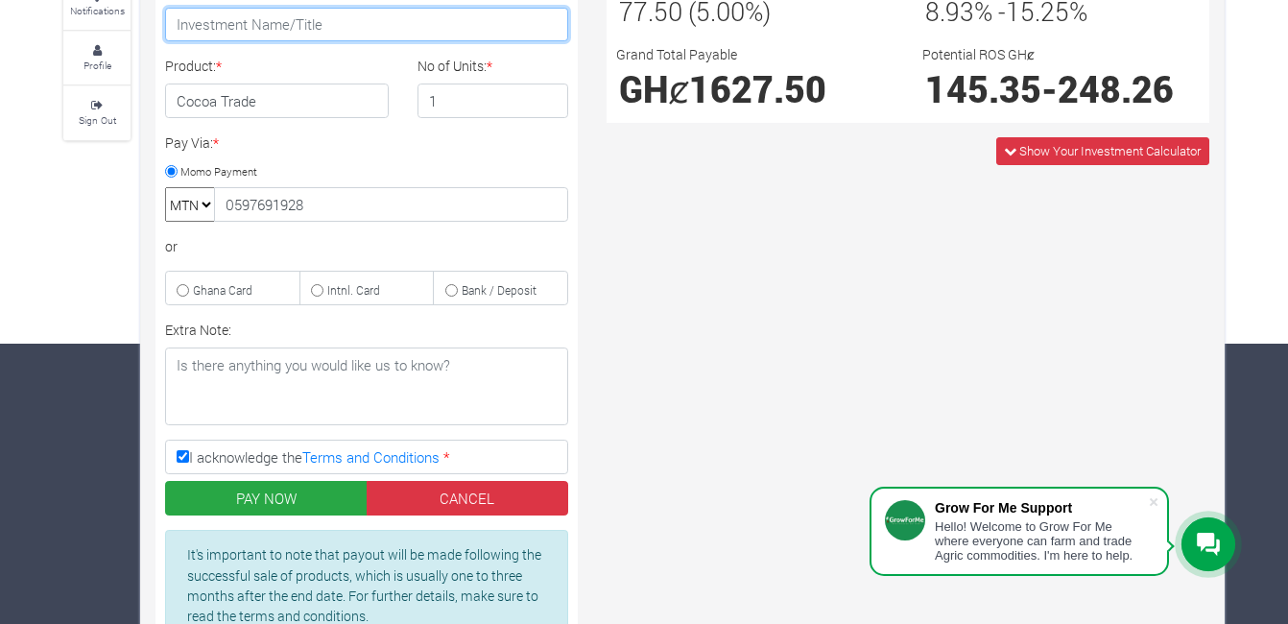
click at [265, 24] on input "Give your Investment a Name: *" at bounding box center [366, 25] width 403 height 35
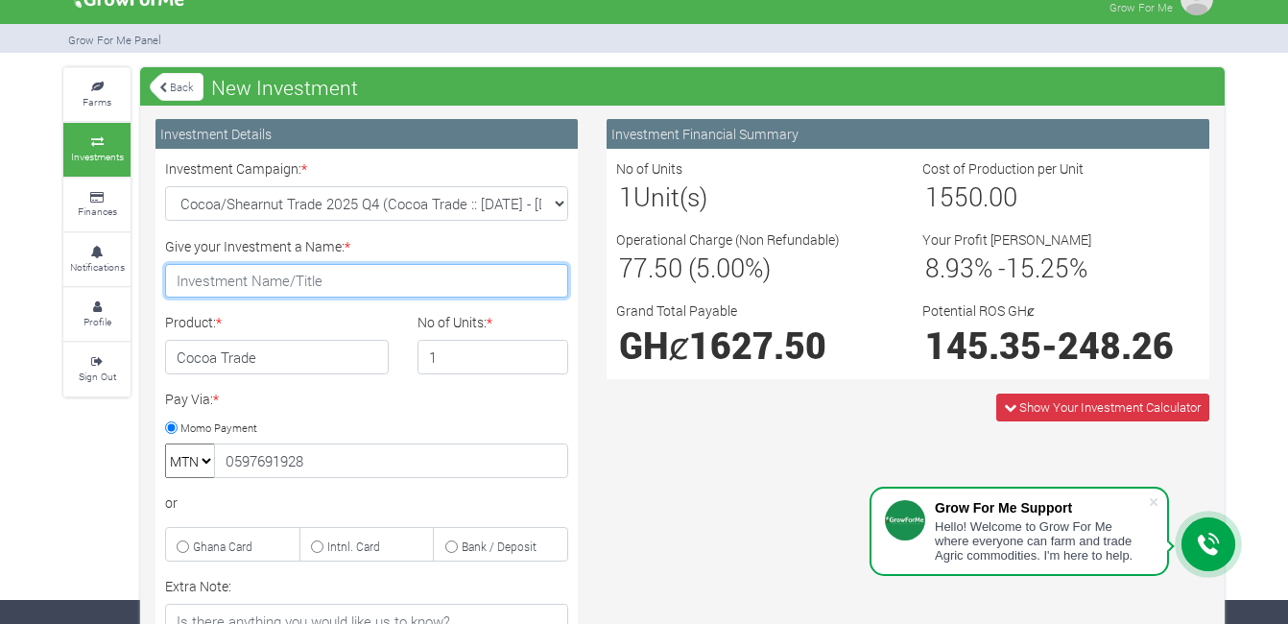
scroll to position [21, 0]
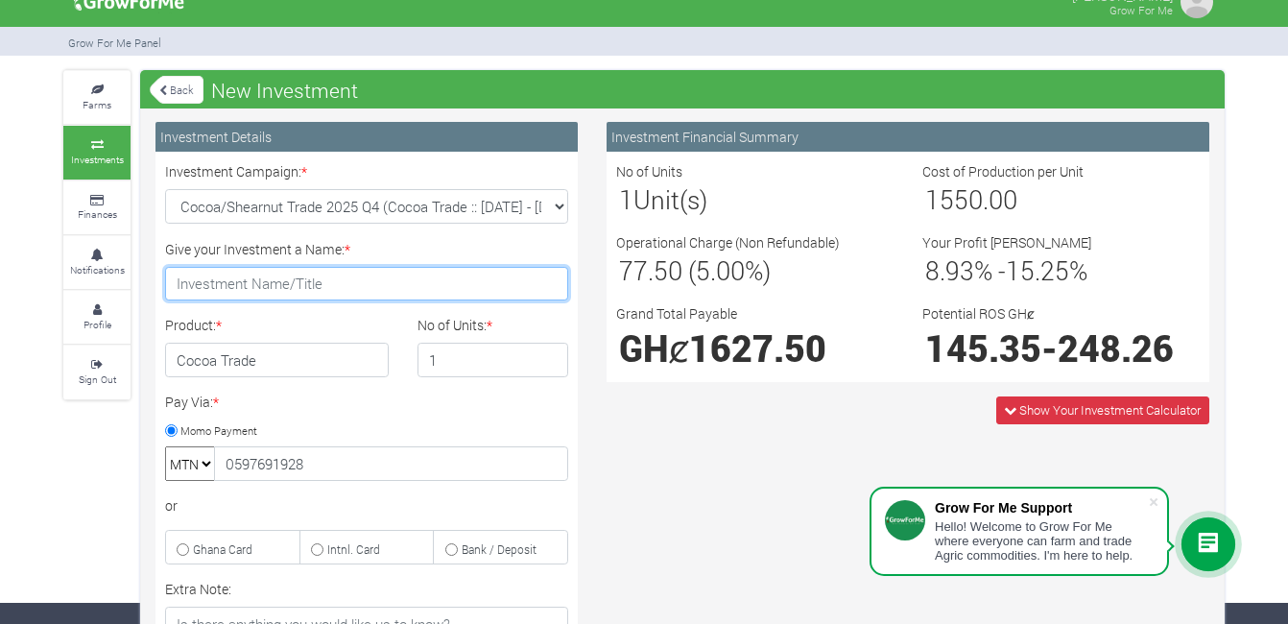
click at [318, 283] on input "Give your Investment a Name: *" at bounding box center [366, 284] width 403 height 35
type input "Future investment"
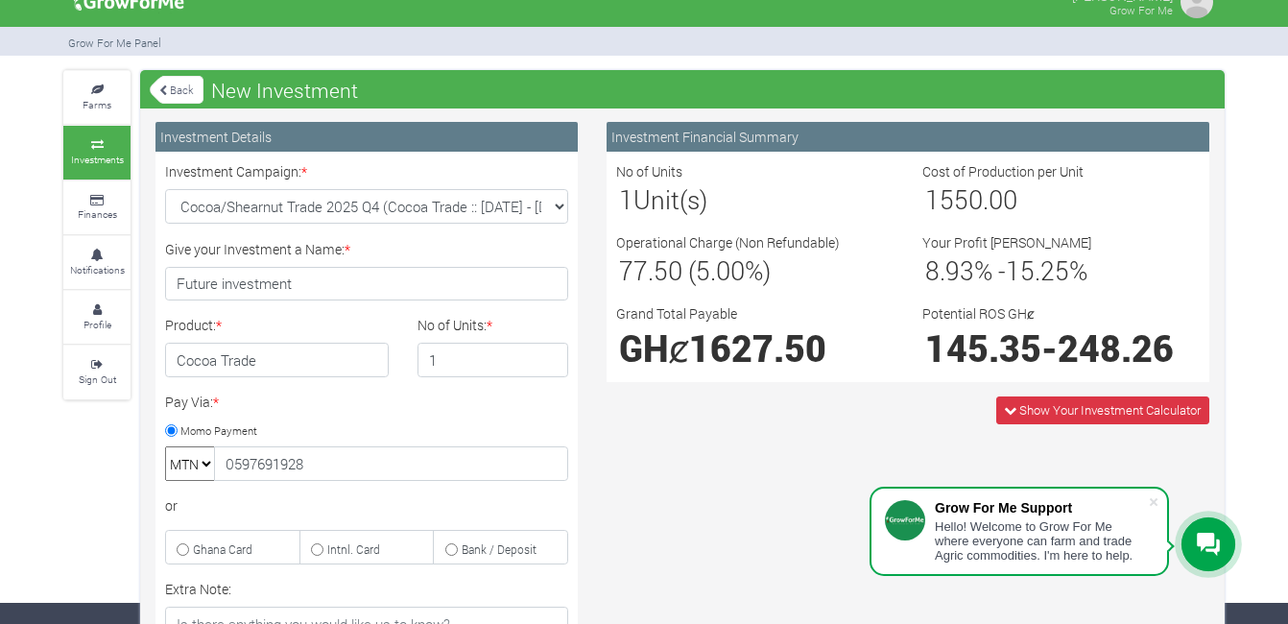
click at [649, 421] on div "Show Your Investment Calculator" at bounding box center [907, 410] width 631 height 28
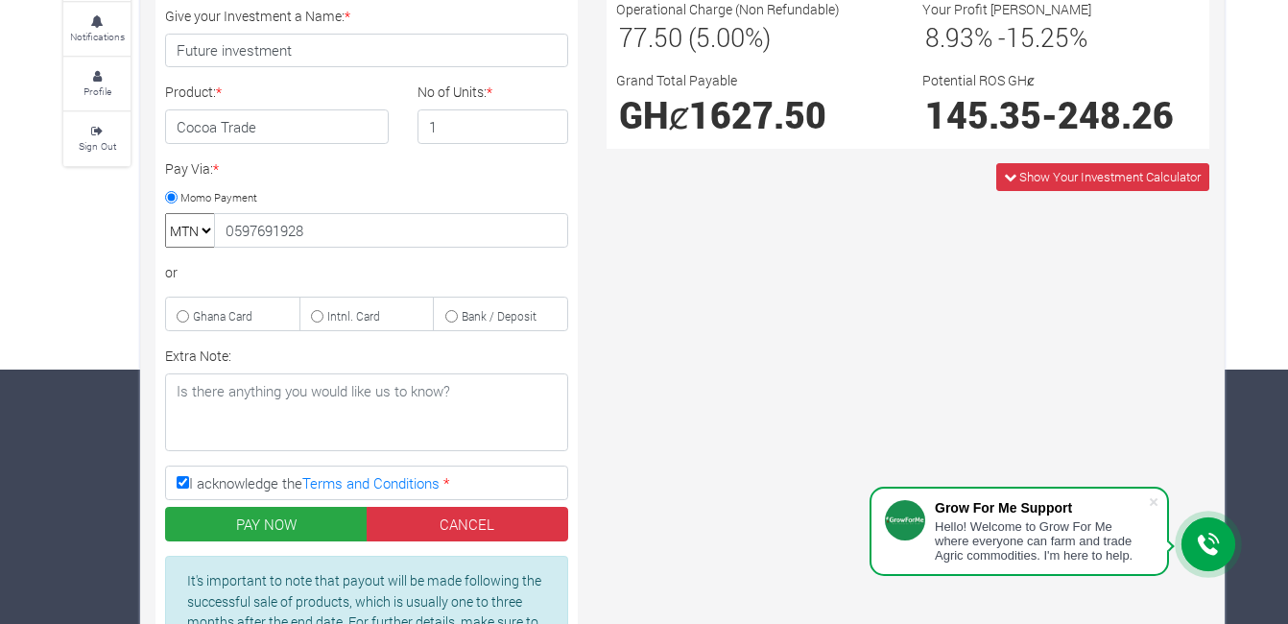
scroll to position [290, 0]
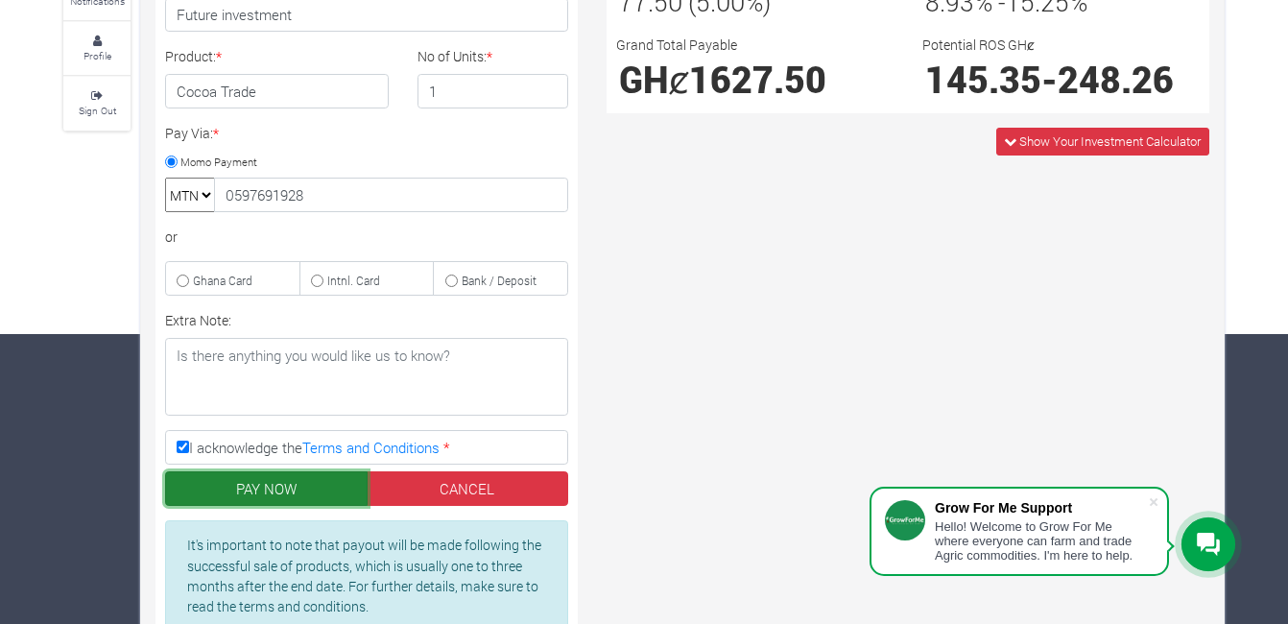
click at [272, 480] on button "PAY NOW" at bounding box center [266, 488] width 202 height 35
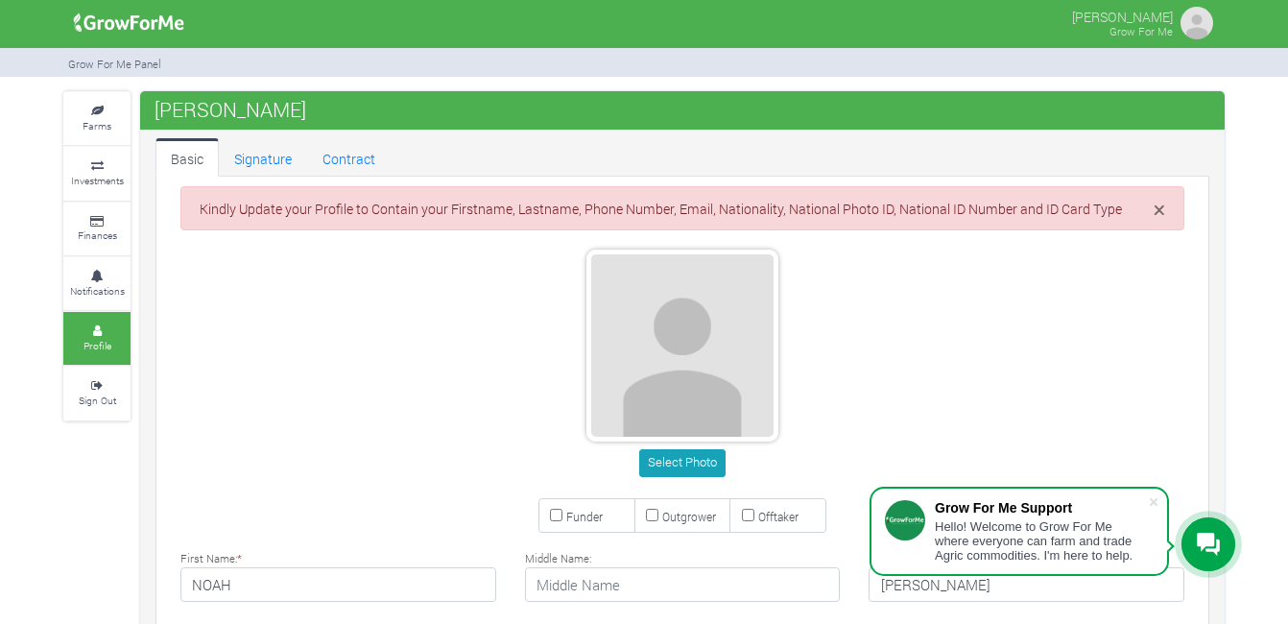
type input "59 769 1928"
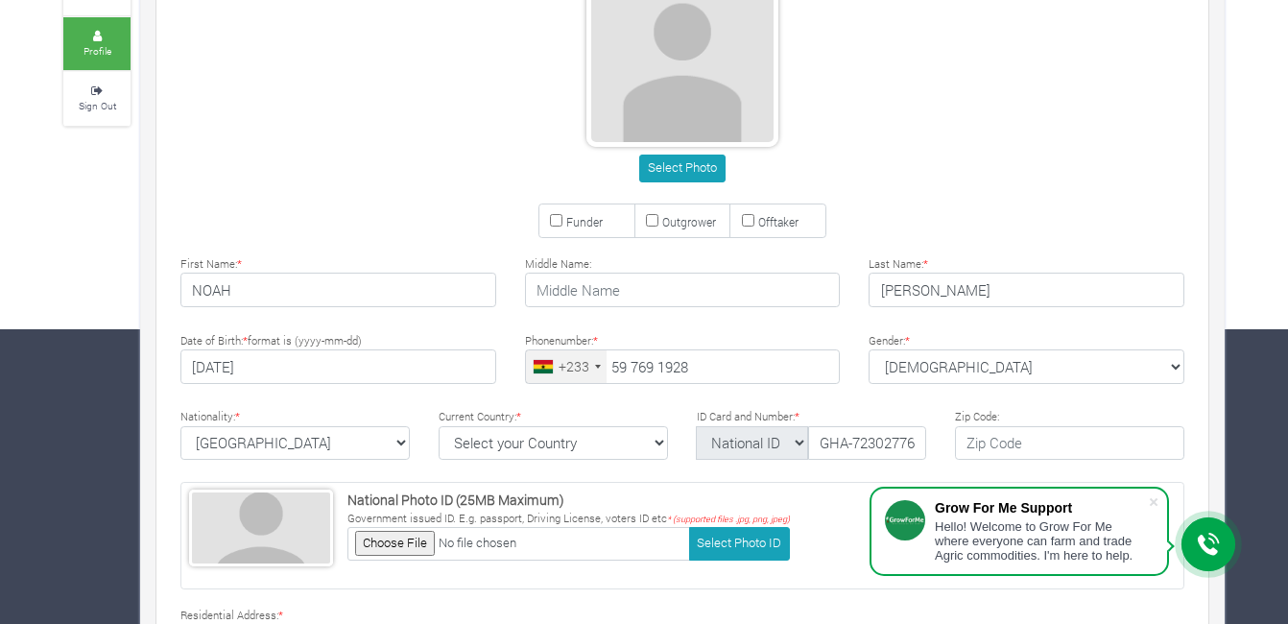
scroll to position [293, 0]
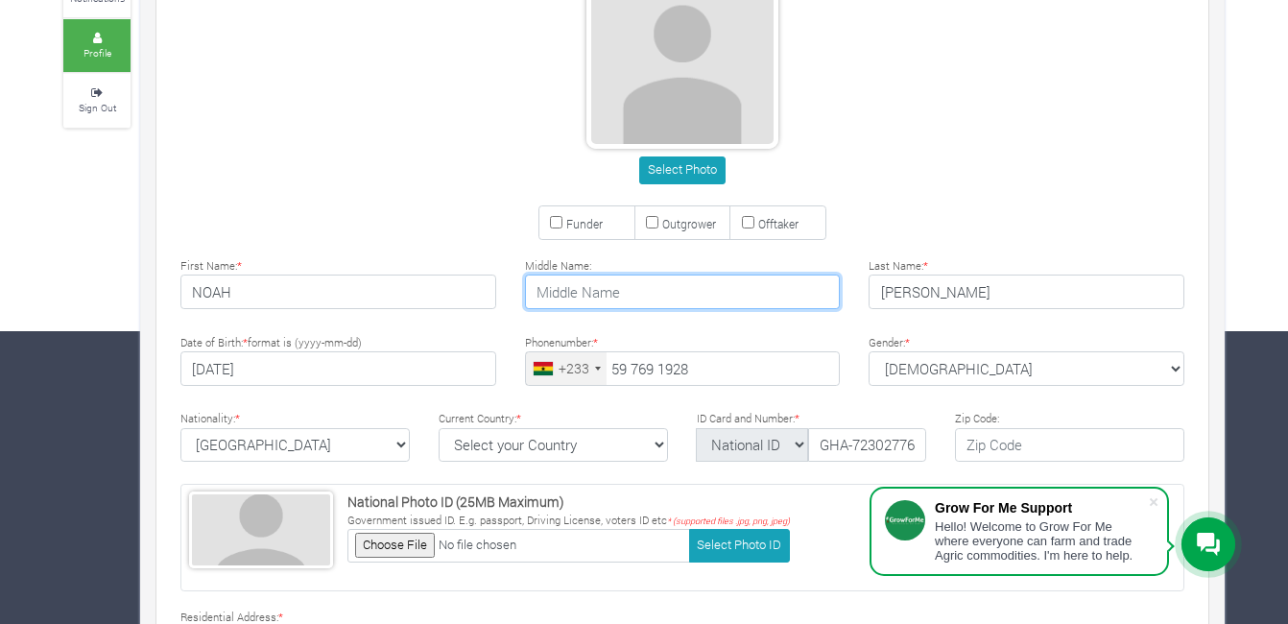
click at [655, 285] on input "text" at bounding box center [683, 291] width 316 height 35
type input "Junior"
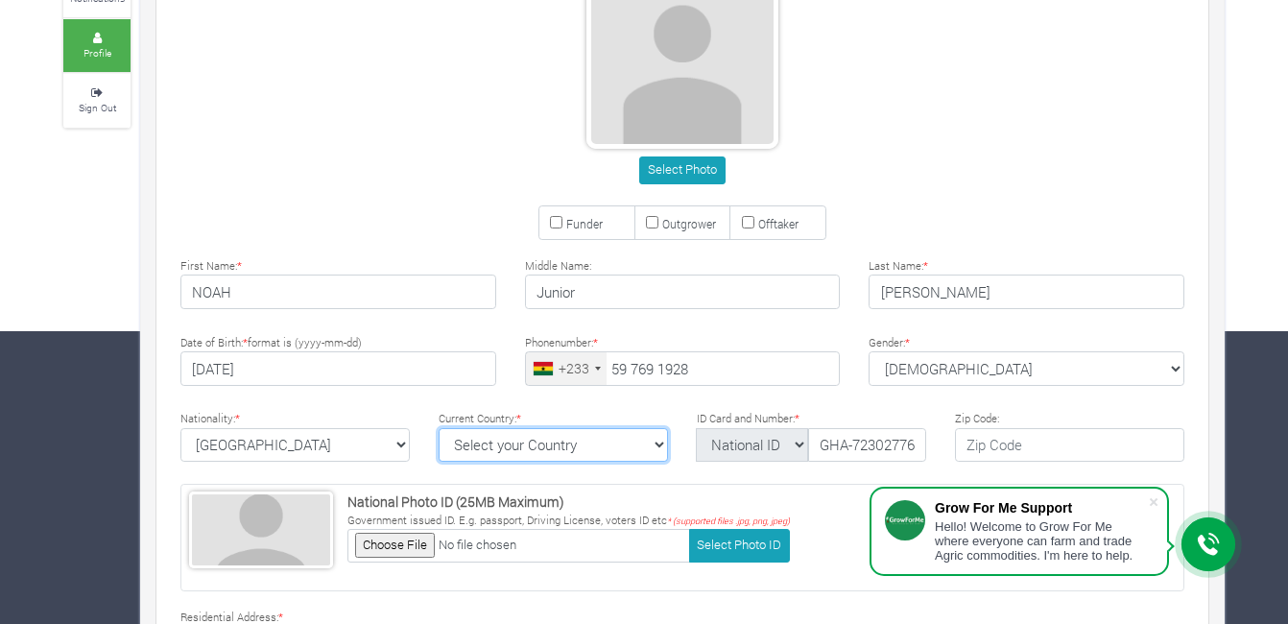
select select "[GEOGRAPHIC_DATA]"
type textarea "Roman"
type input "personal"
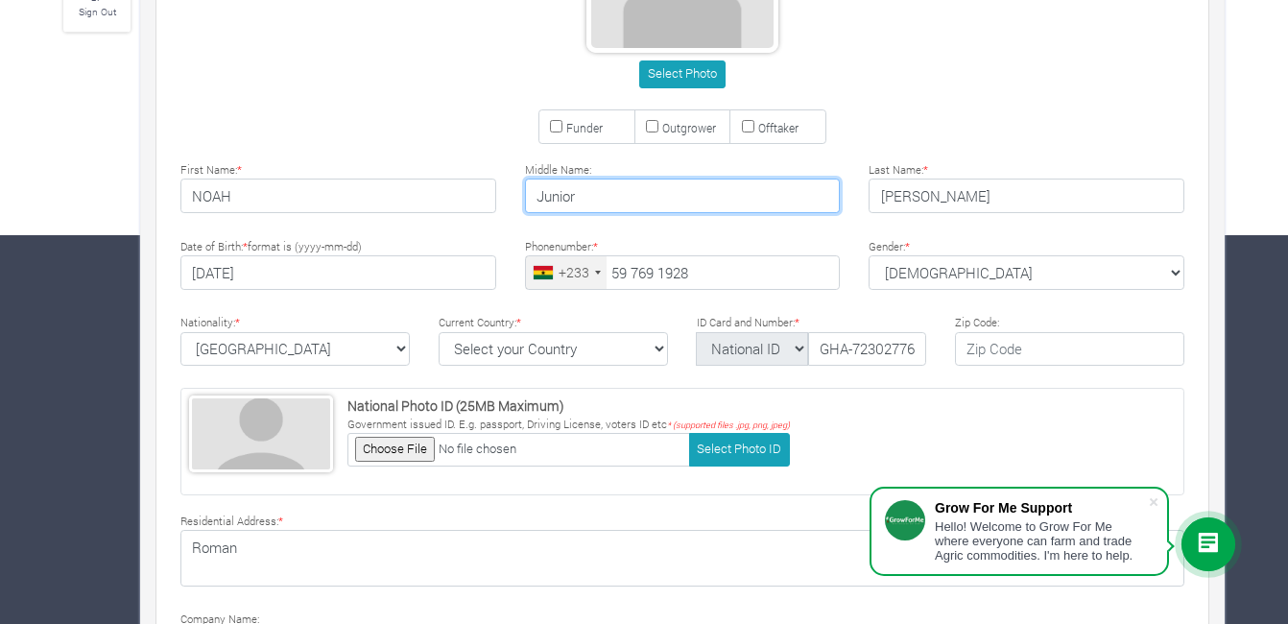
scroll to position [390, 0]
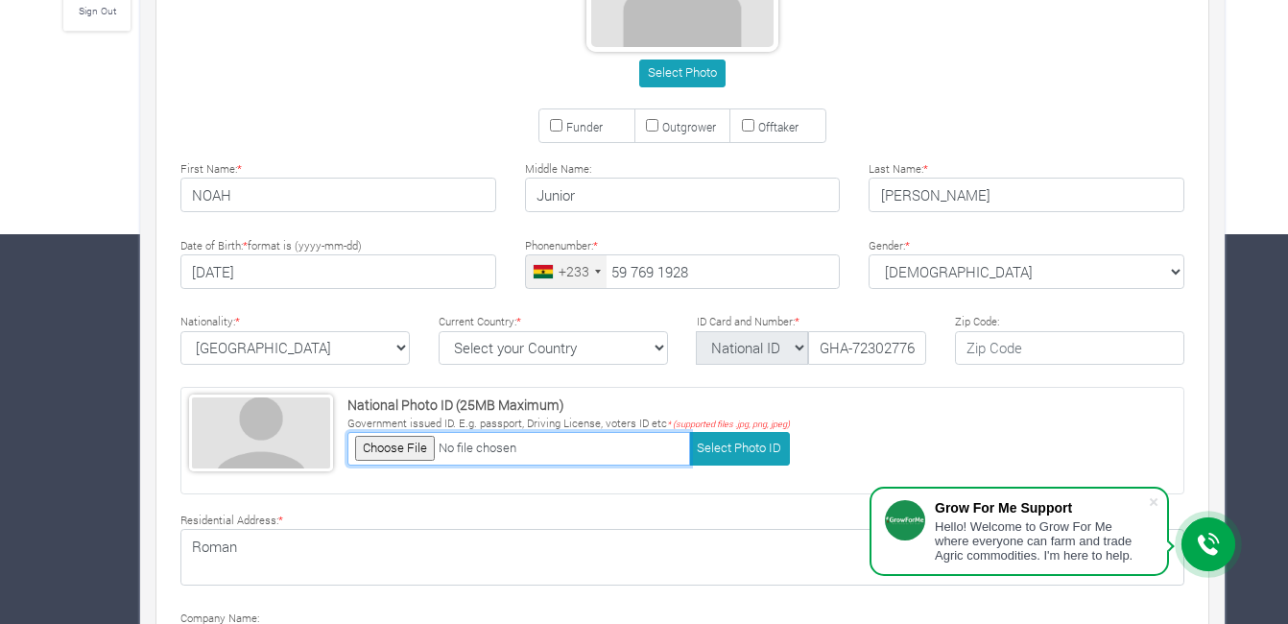
click at [507, 452] on input "file" at bounding box center [518, 449] width 343 height 34
type input "C:\fakepath\WhatsApp Image [DATE] 9.57.34 AM.jpeg"
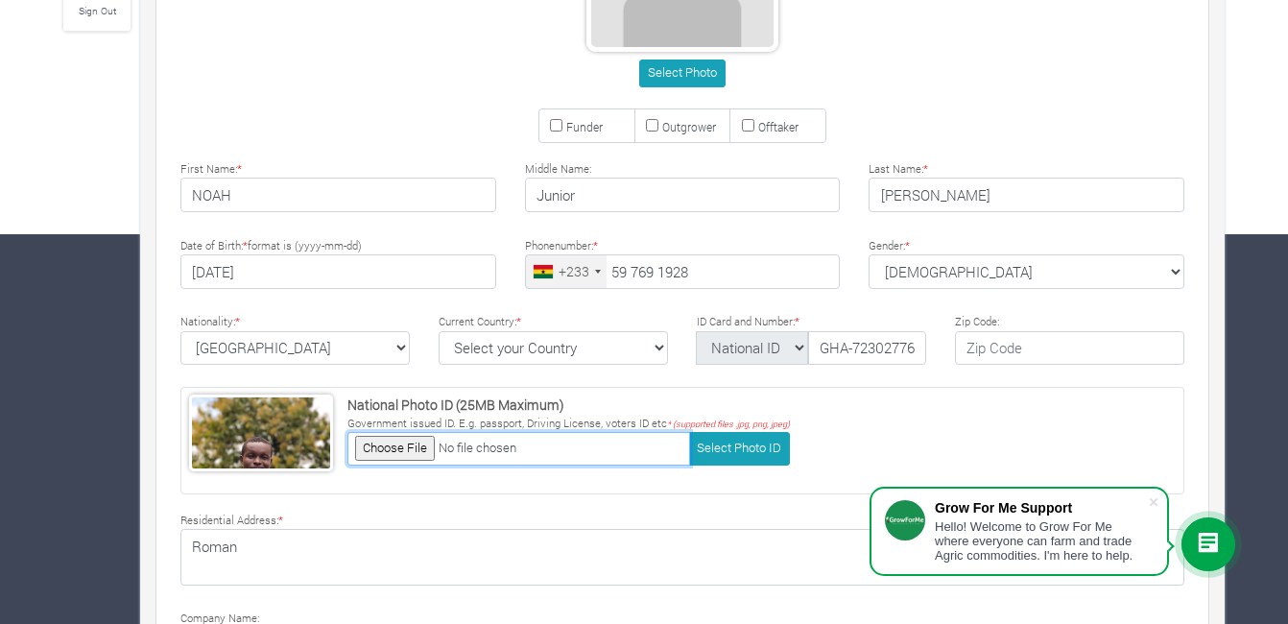
click at [393, 443] on input "file" at bounding box center [518, 449] width 343 height 34
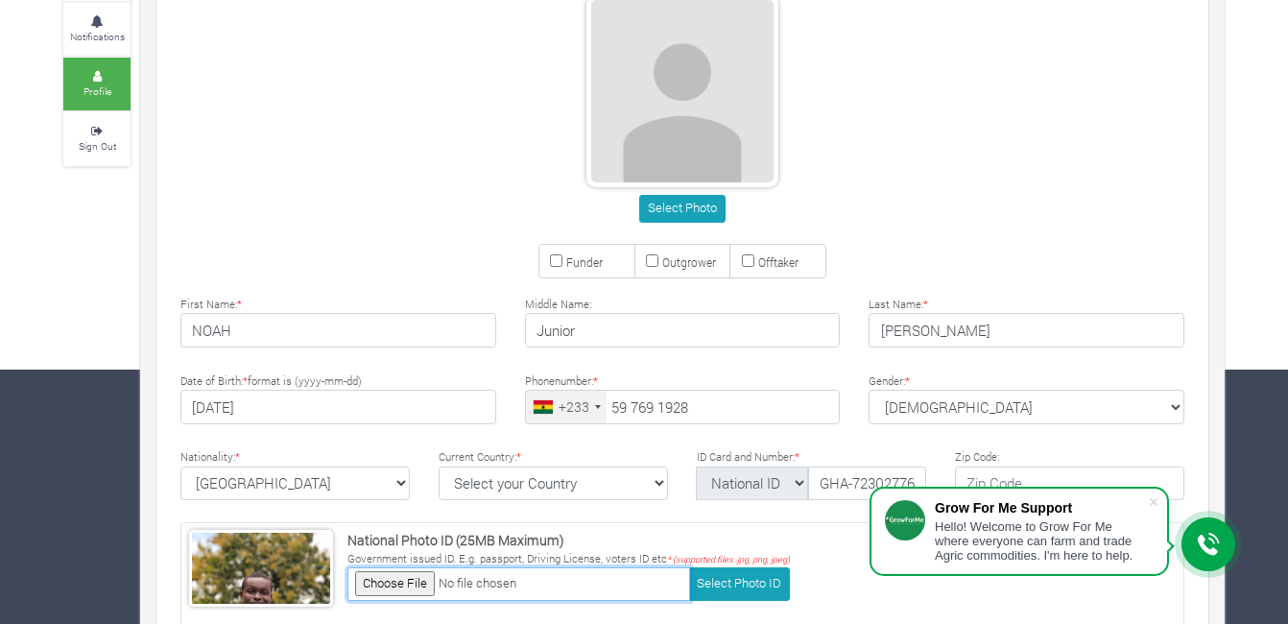
scroll to position [245, 0]
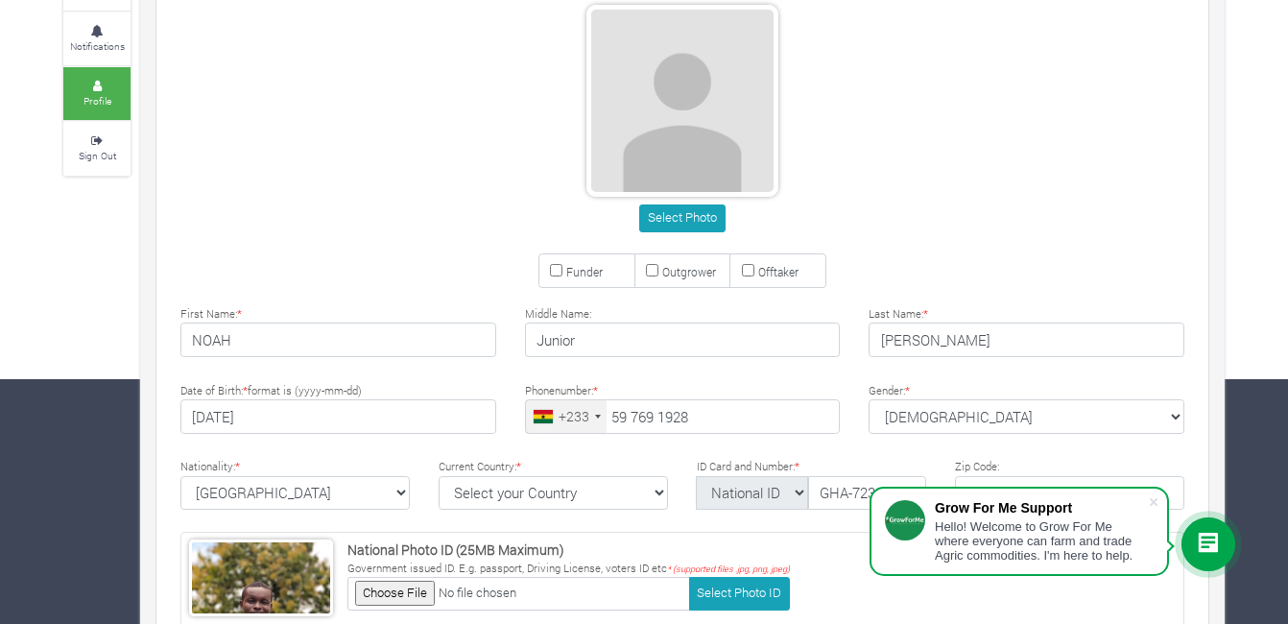
click at [557, 267] on input "Funder" at bounding box center [556, 270] width 12 height 12
checkbox input "true"
click at [702, 210] on button "Select Photo" at bounding box center [681, 218] width 85 height 28
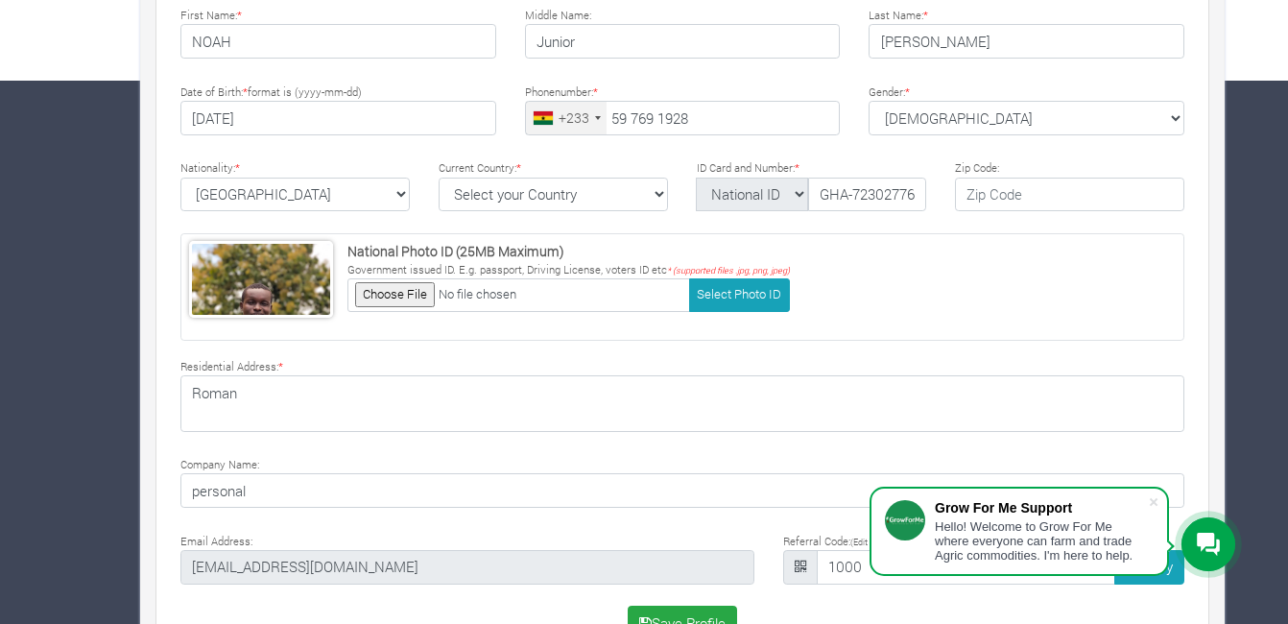
scroll to position [601, 0]
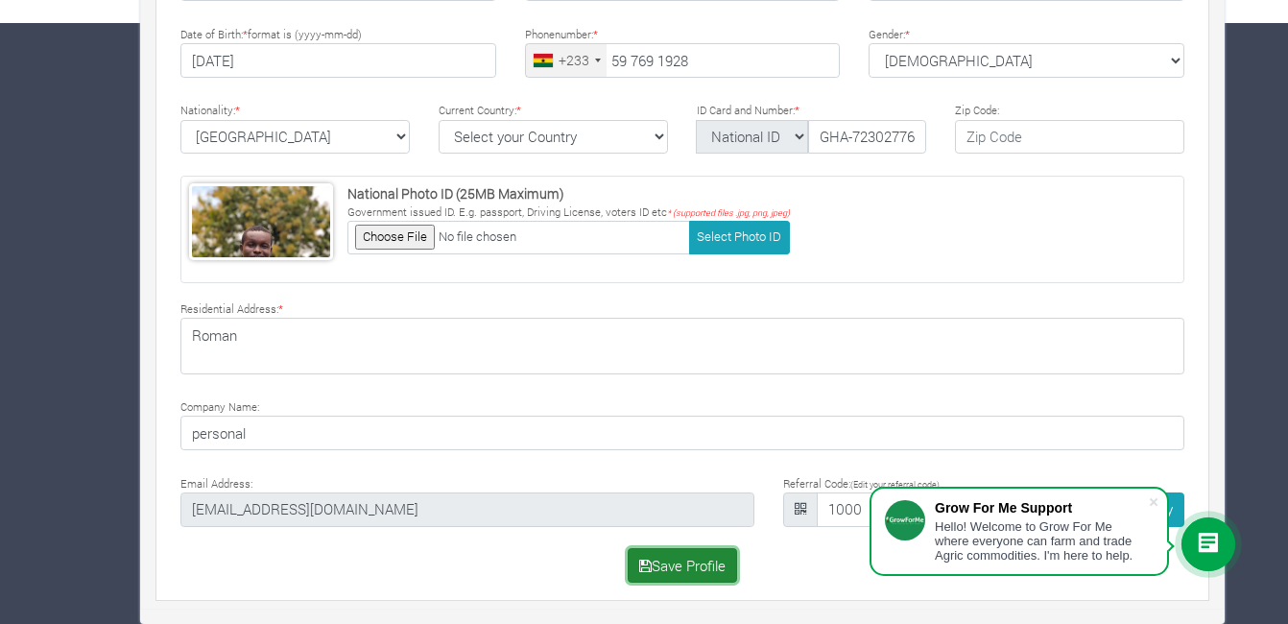
click at [699, 574] on button "Save Profile" at bounding box center [683, 565] width 110 height 35
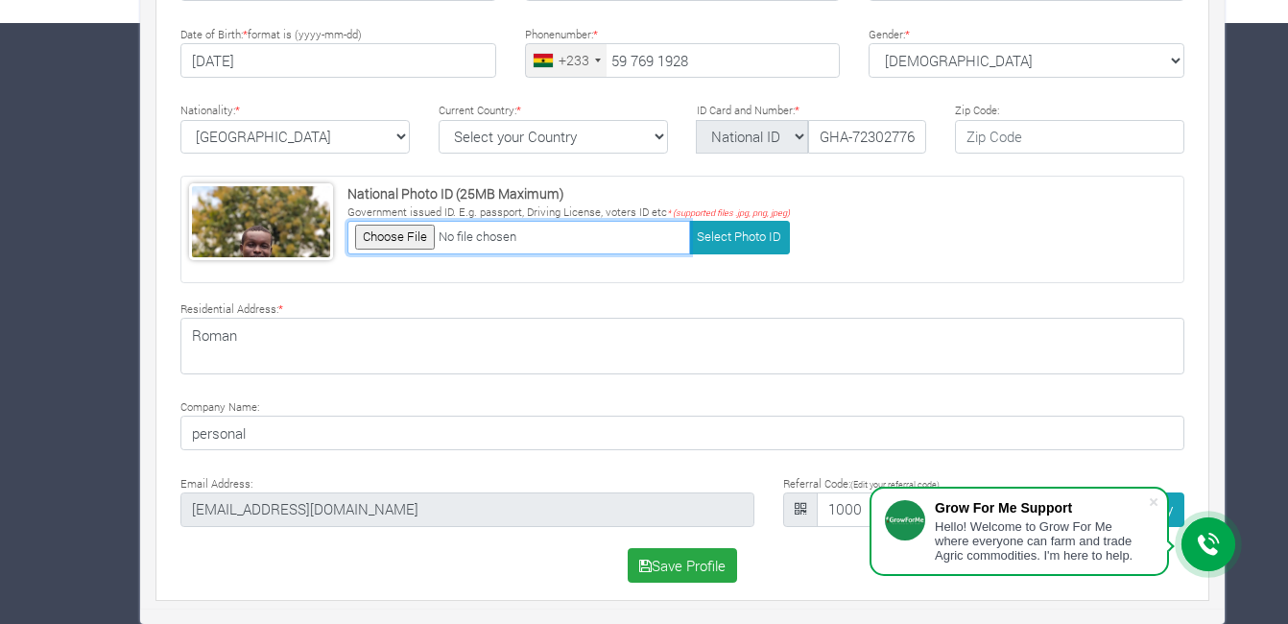
click at [447, 239] on input "file" at bounding box center [518, 238] width 343 height 34
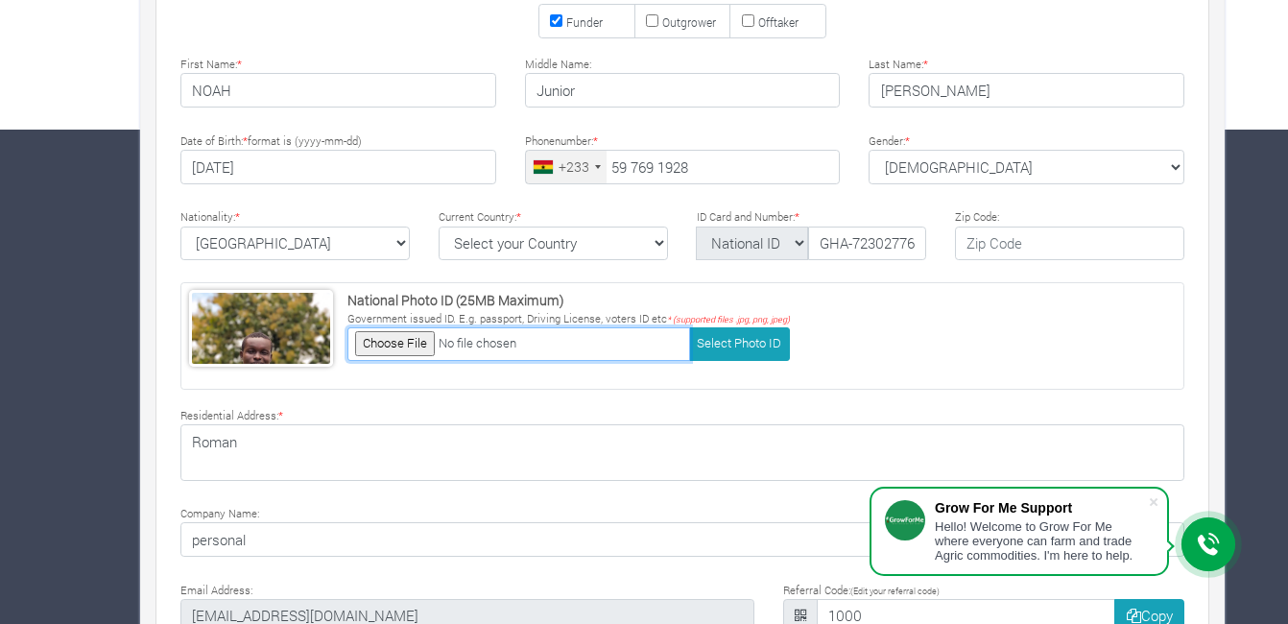
scroll to position [497, 0]
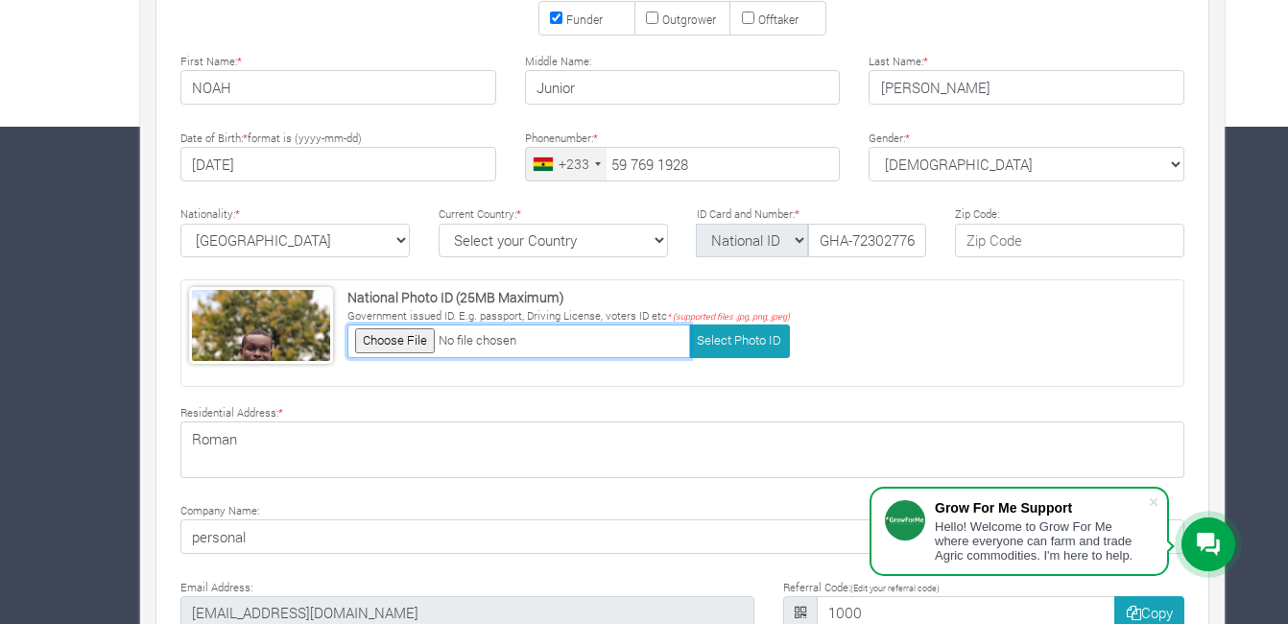
click at [556, 339] on input "file" at bounding box center [518, 341] width 343 height 34
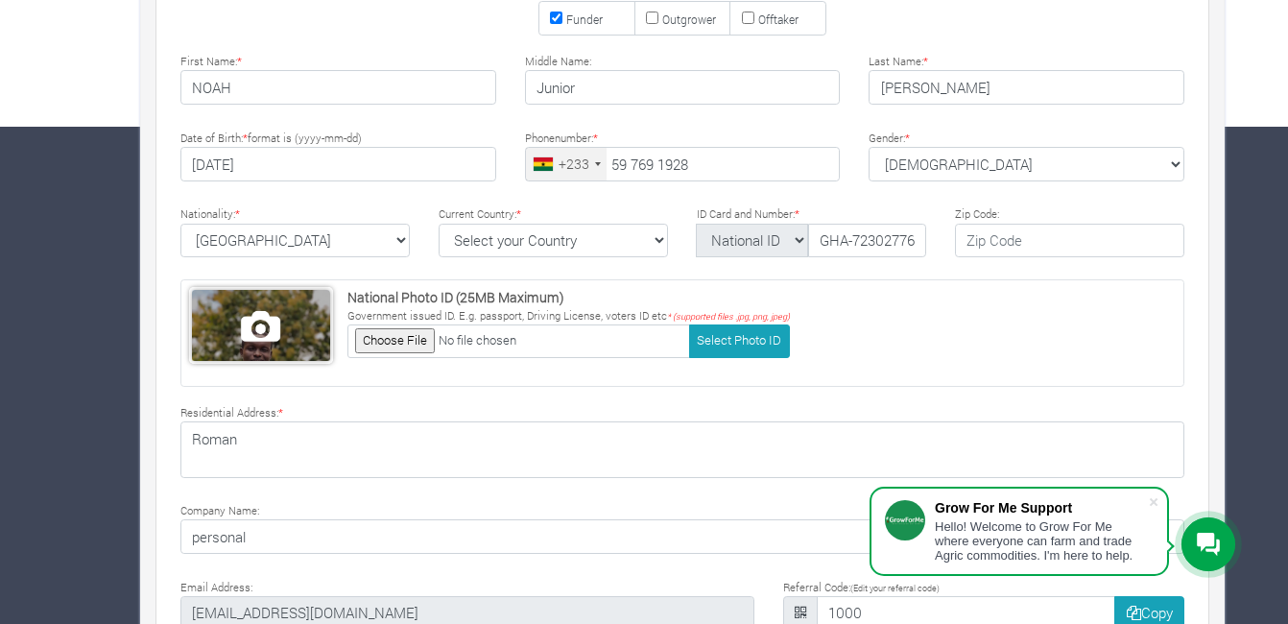
click at [310, 321] on span at bounding box center [261, 325] width 138 height 71
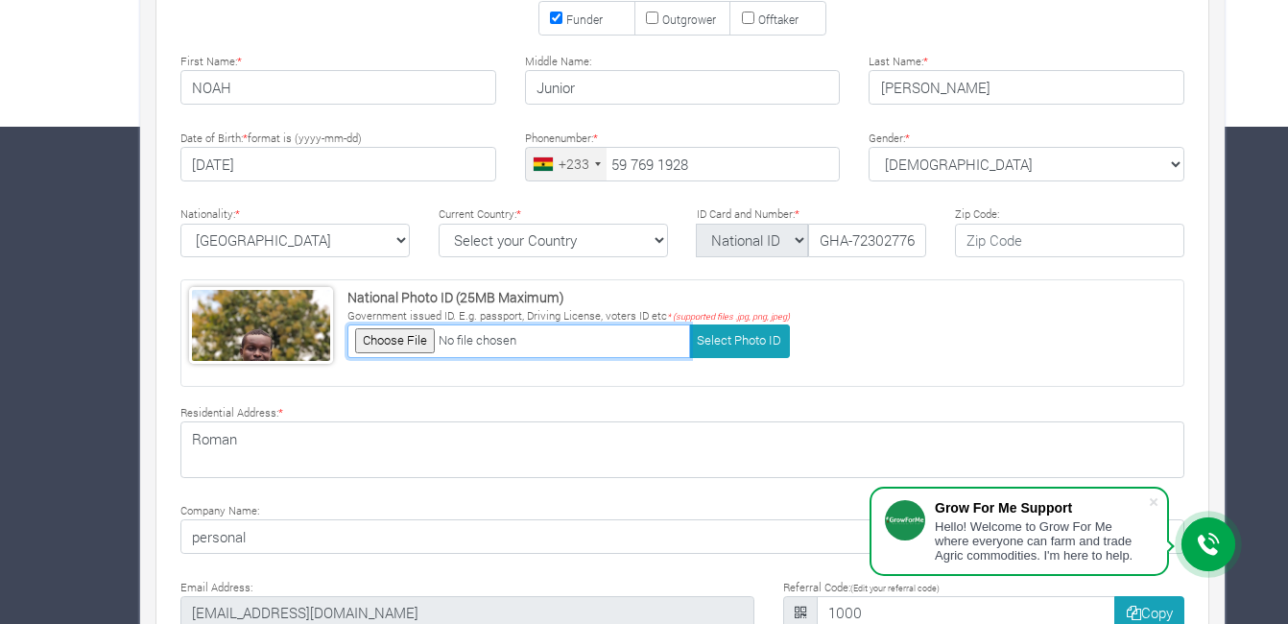
click at [423, 344] on input "file" at bounding box center [518, 341] width 343 height 34
type input "C:\fakepath\WhatsApp Image [DATE] 12.25.47 PM.jpeg"
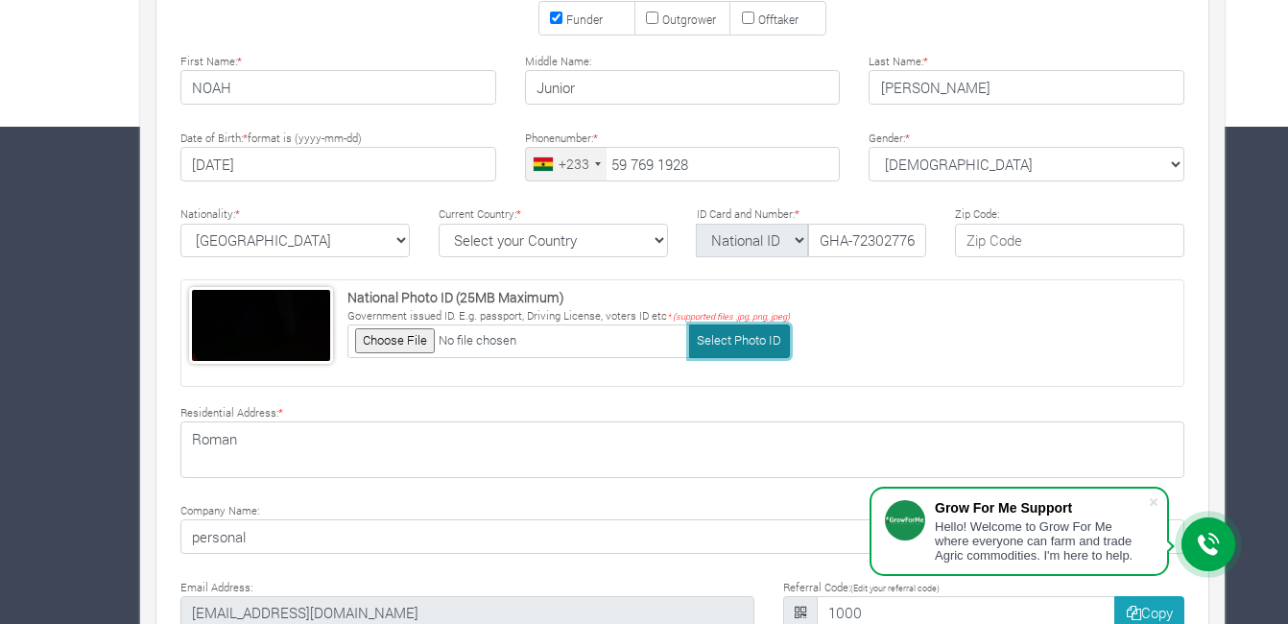
click at [704, 338] on button "Select Photo ID" at bounding box center [739, 341] width 101 height 34
click at [317, 334] on span at bounding box center [261, 325] width 138 height 71
type input "C:\fakepath\WhatsApp Image [DATE] 12.25.47 PM.jpeg"
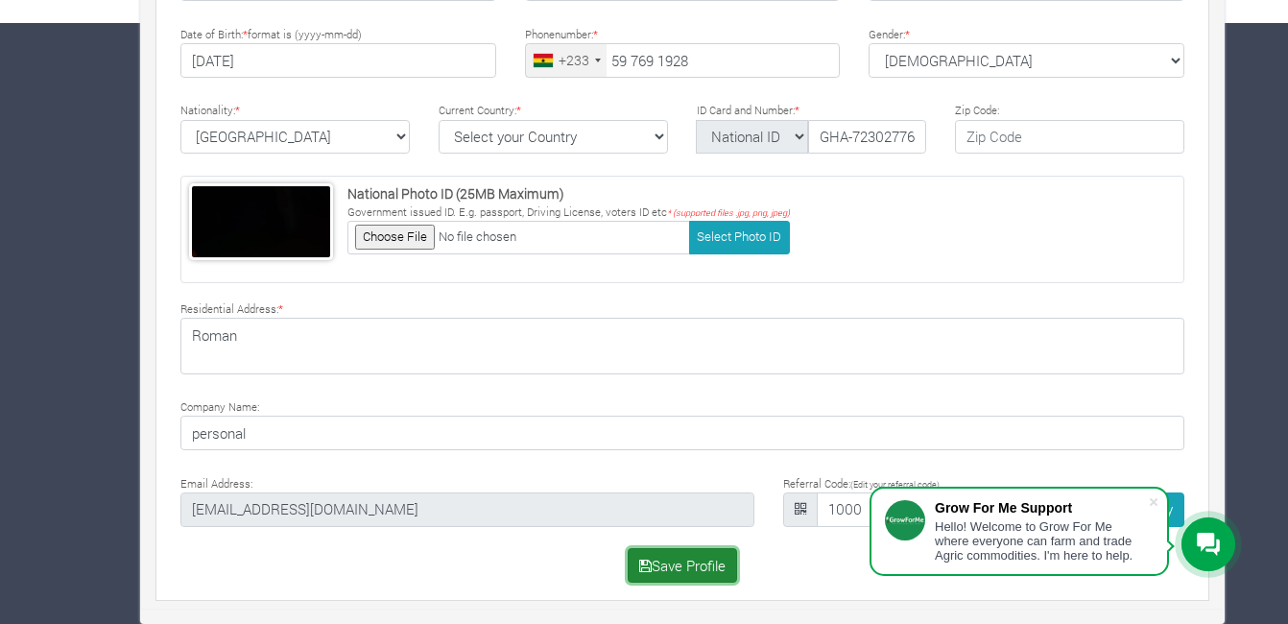
click at [692, 563] on button "Save Profile" at bounding box center [683, 565] width 110 height 35
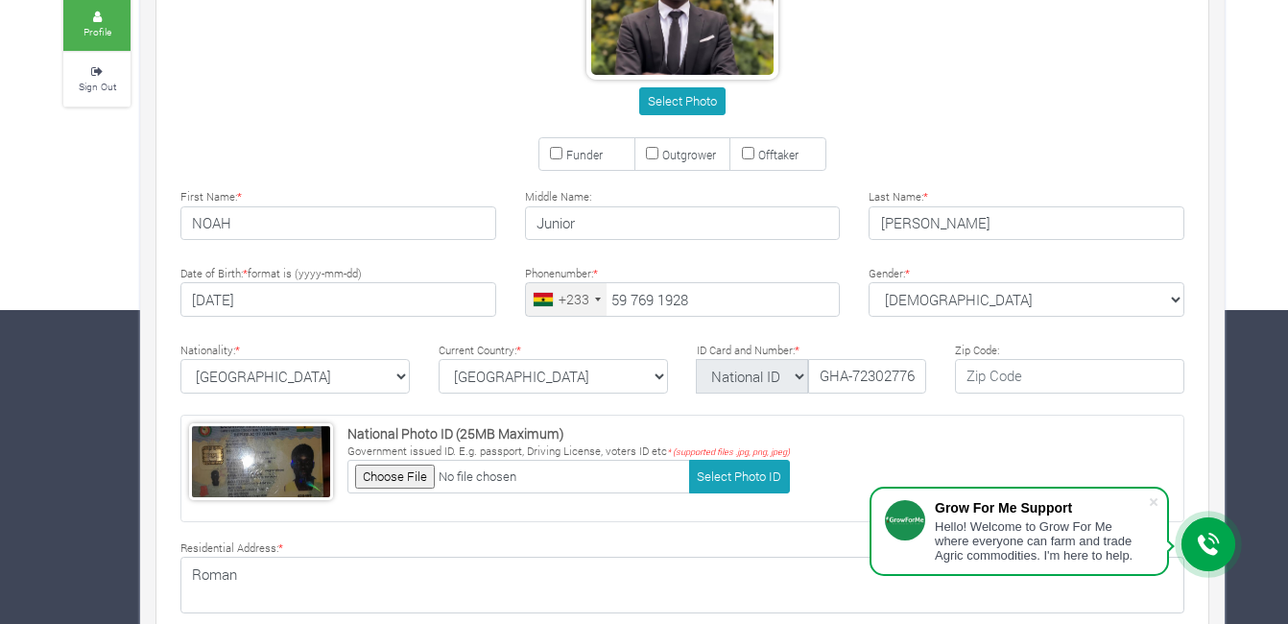
scroll to position [379, 0]
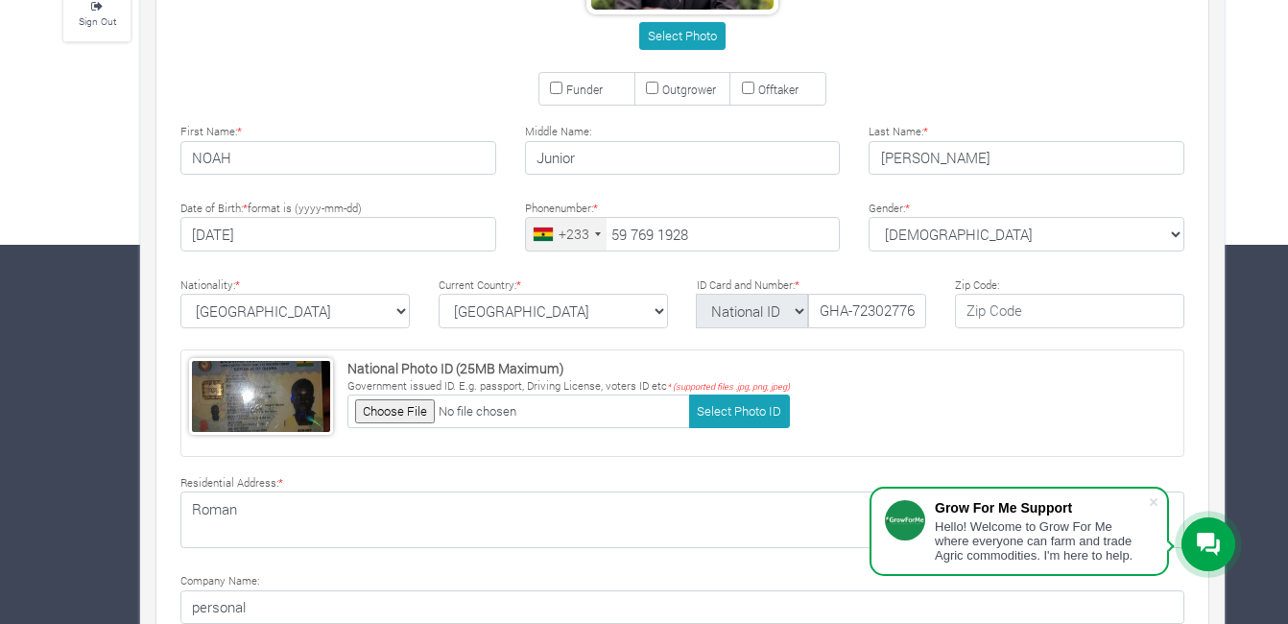
click at [1208, 533] on icon at bounding box center [1208, 544] width 23 height 23
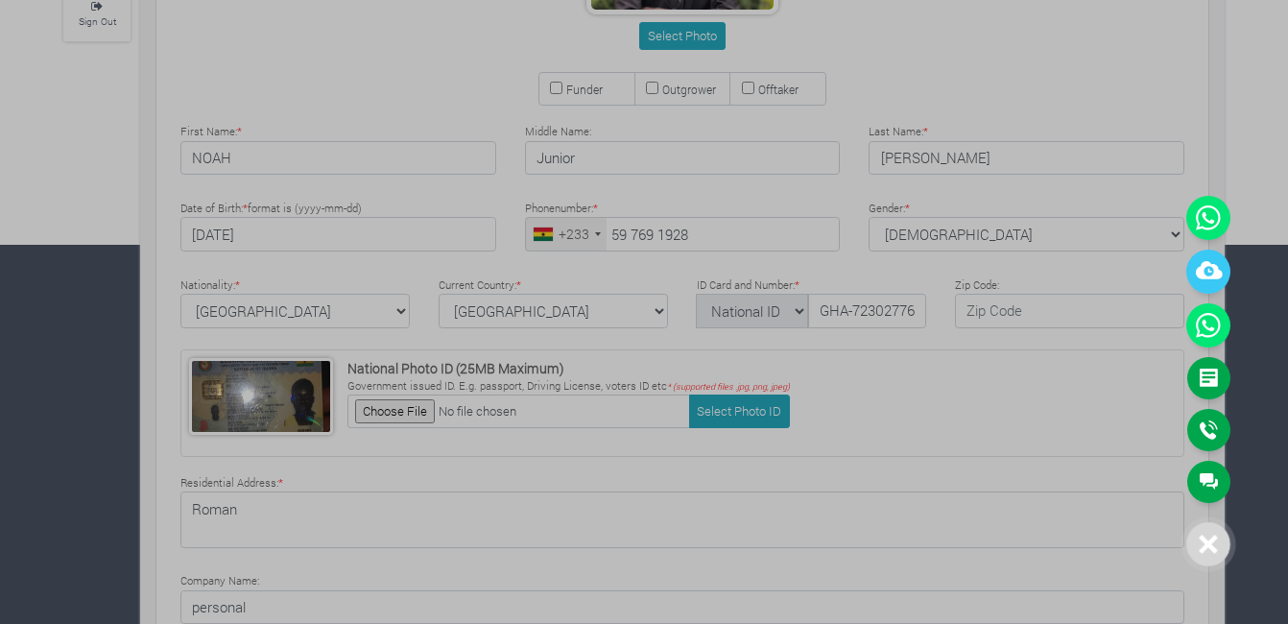
click at [903, 418] on div at bounding box center [644, 312] width 1288 height 624
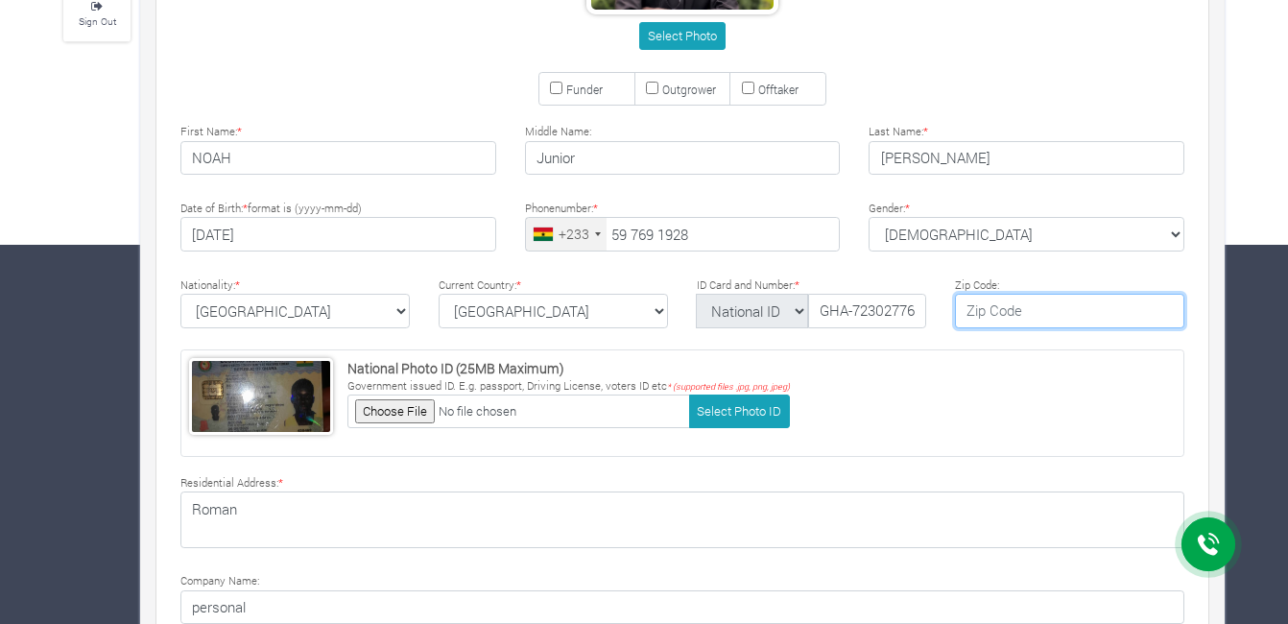
click at [983, 312] on input "text" at bounding box center [1069, 311] width 229 height 35
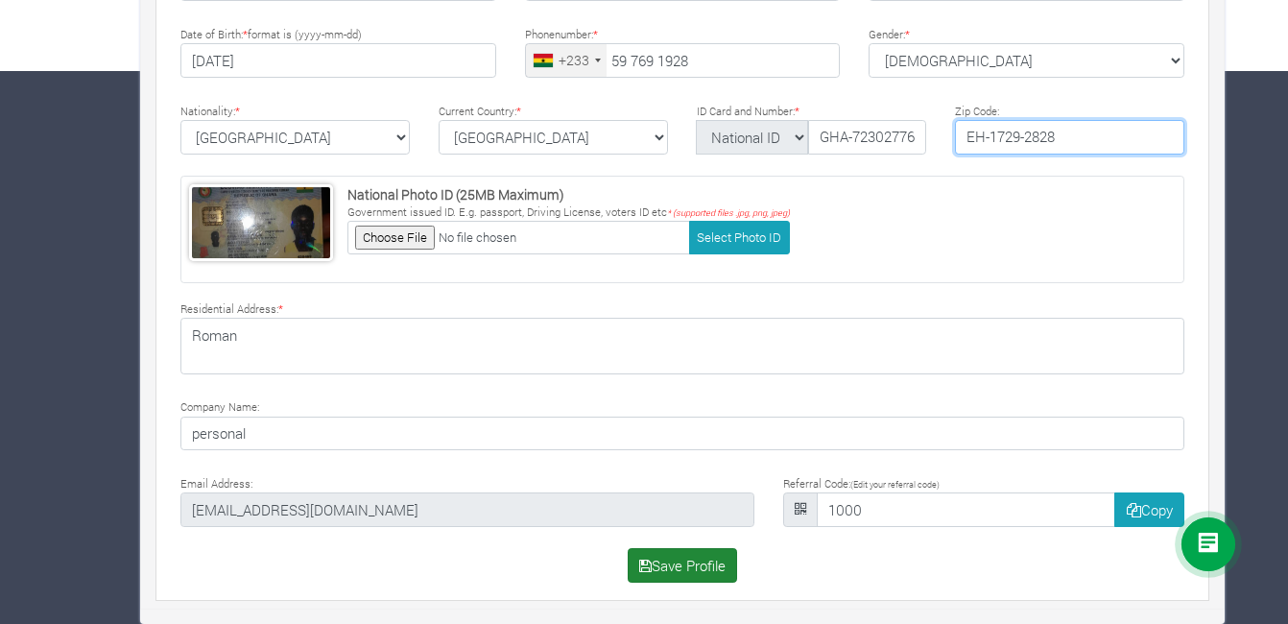
type input "EH-1729-2828"
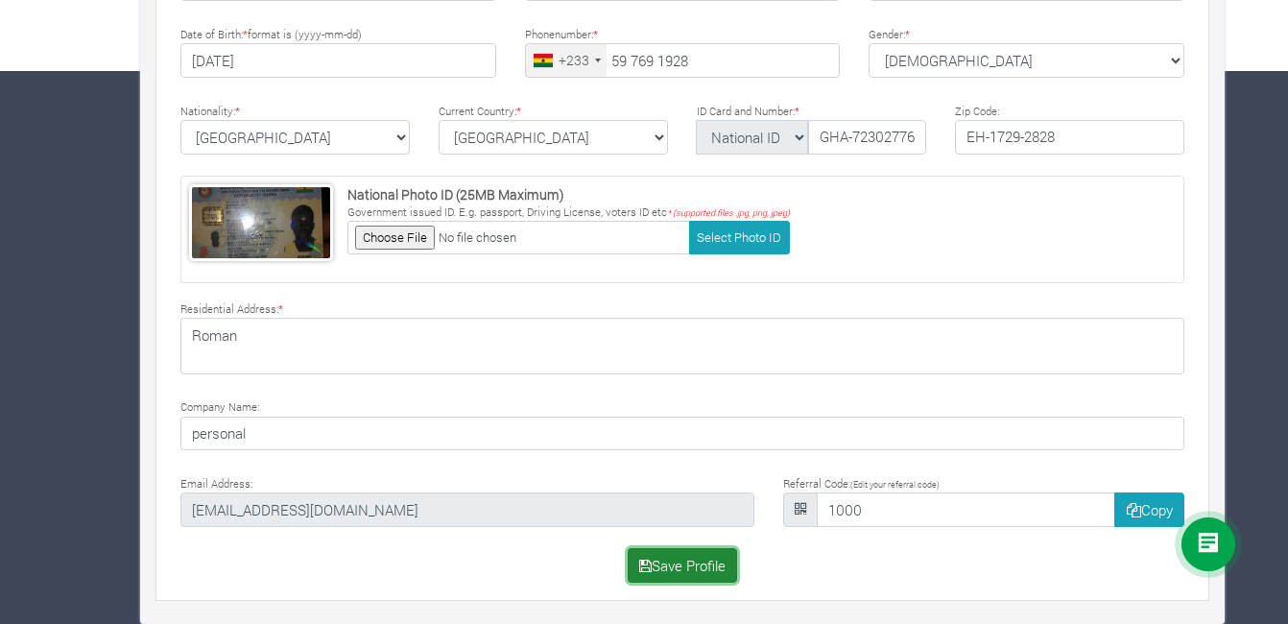
click at [698, 568] on button "Save Profile" at bounding box center [683, 565] width 110 height 35
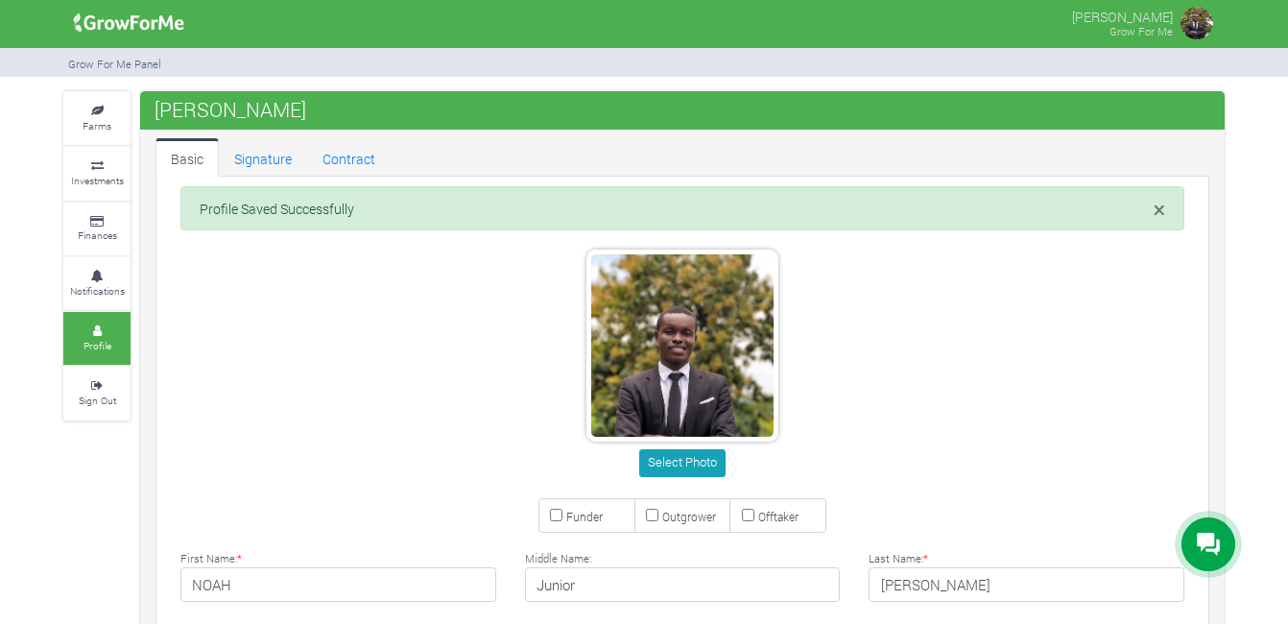
type input "59 769 1928"
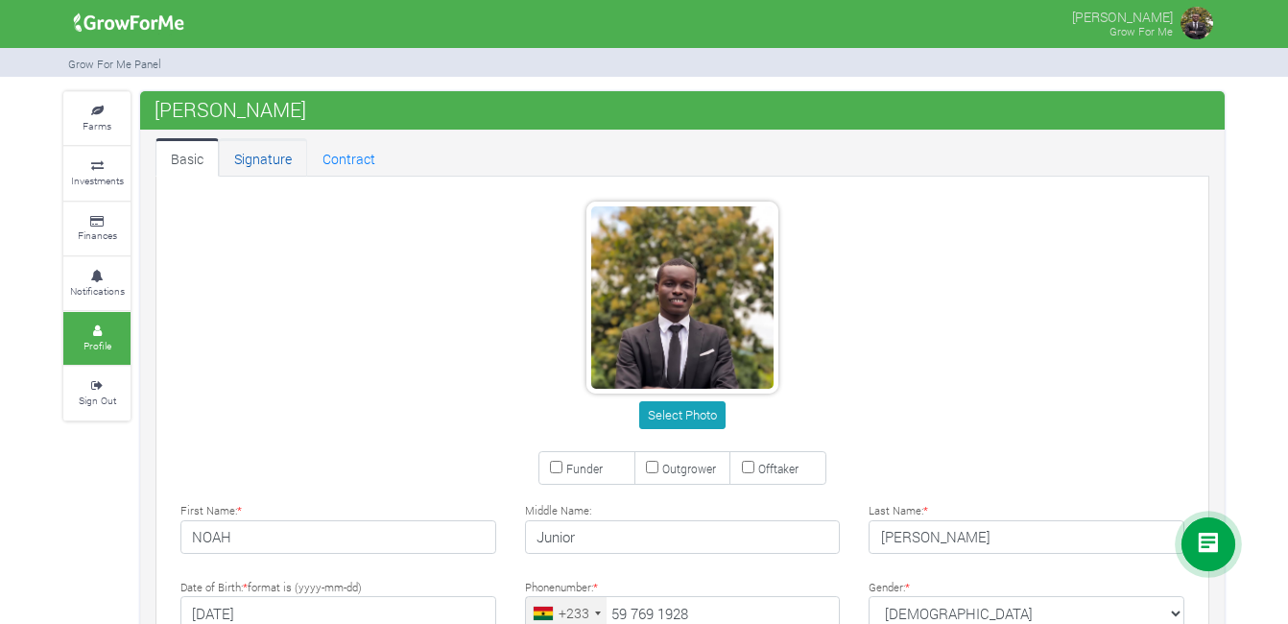
click at [258, 158] on link "Signature" at bounding box center [263, 157] width 88 height 38
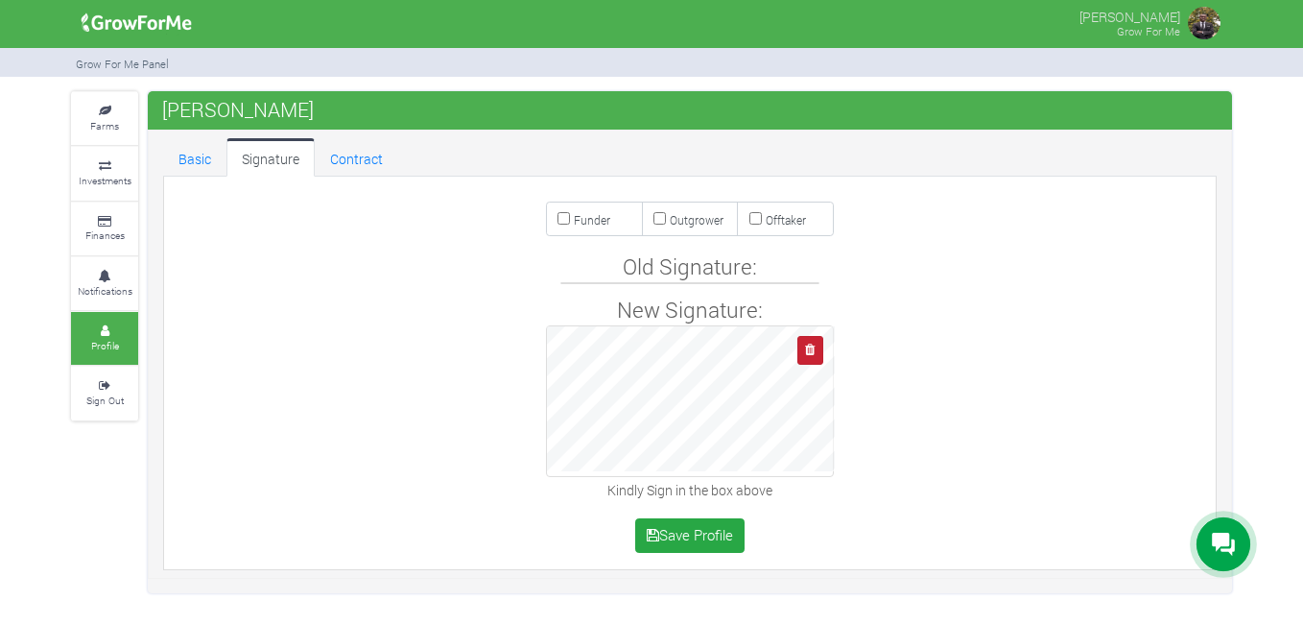
click at [808, 351] on div at bounding box center [690, 401] width 288 height 152
click at [808, 351] on icon "button" at bounding box center [810, 350] width 10 height 12
click at [594, 224] on div "Funder Outgrower Offtaker Old Signature: New Signature: Save Profile" at bounding box center [689, 372] width 1061 height 373
click at [562, 213] on input "Funder" at bounding box center [563, 218] width 12 height 12
checkbox input "true"
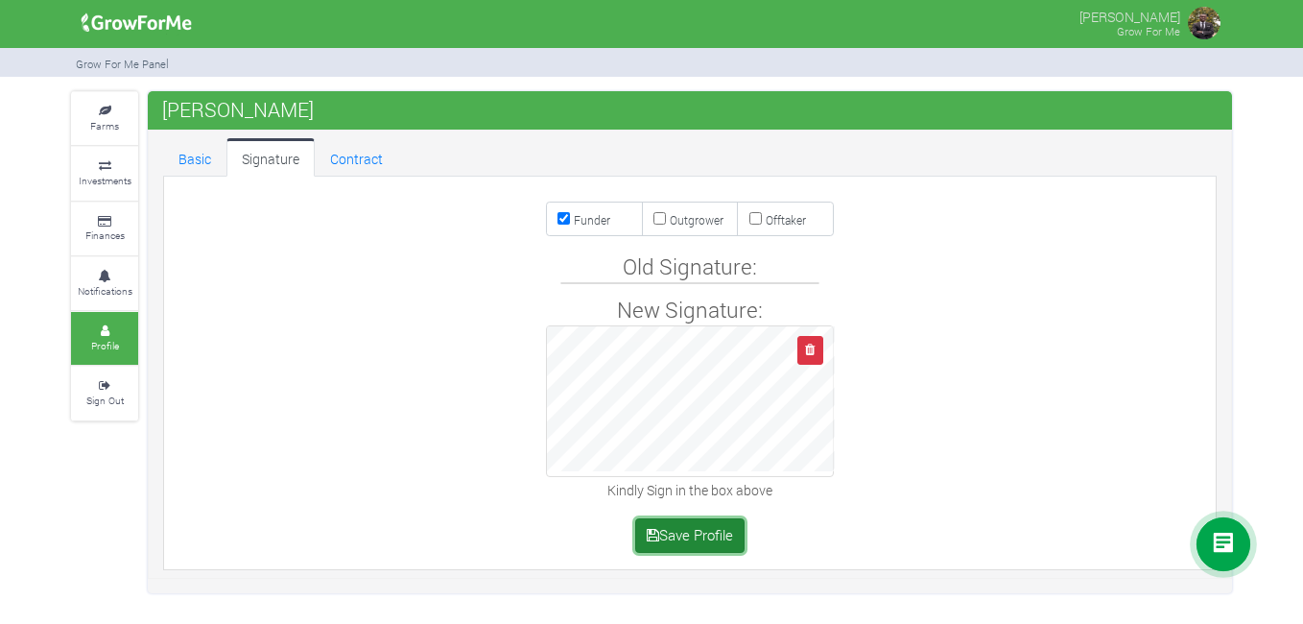
click at [700, 541] on button "Save Profile" at bounding box center [690, 535] width 110 height 35
click at [360, 154] on link "Contract" at bounding box center [356, 157] width 83 height 38
click at [366, 154] on link "Contract" at bounding box center [356, 157] width 83 height 38
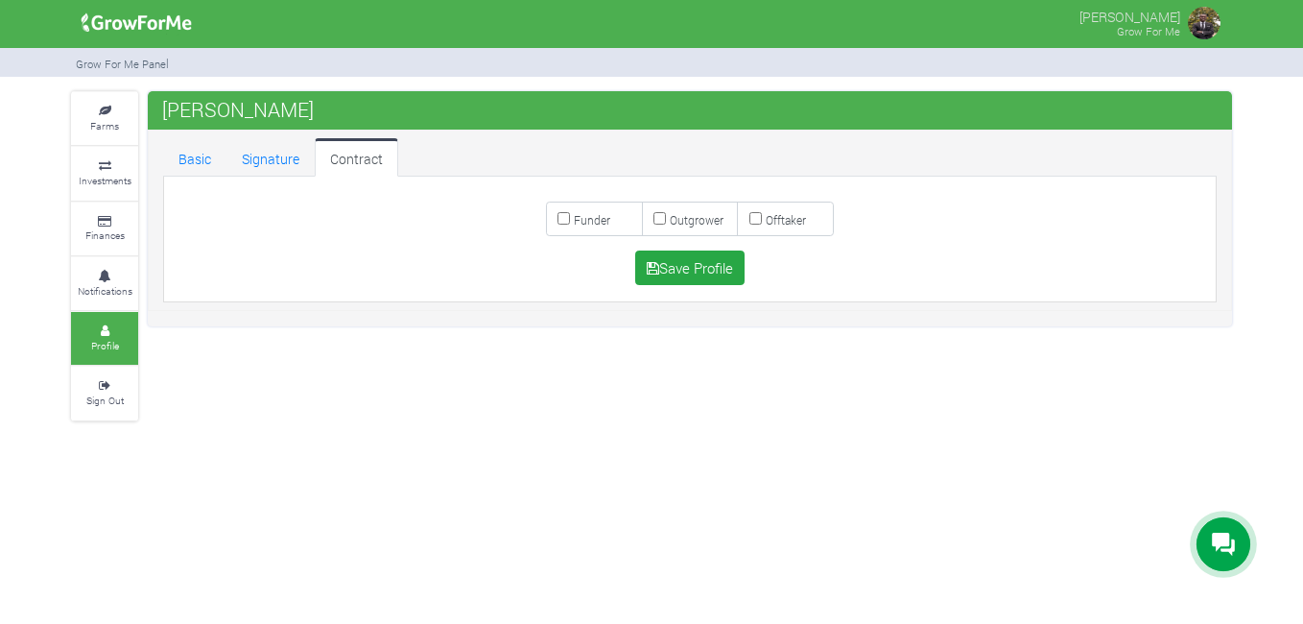
click at [580, 215] on small "Funder" at bounding box center [592, 219] width 36 height 15
click at [570, 215] on input "Funder" at bounding box center [563, 218] width 12 height 12
checkbox input "true"
click at [700, 267] on button "Save Profile" at bounding box center [690, 267] width 110 height 35
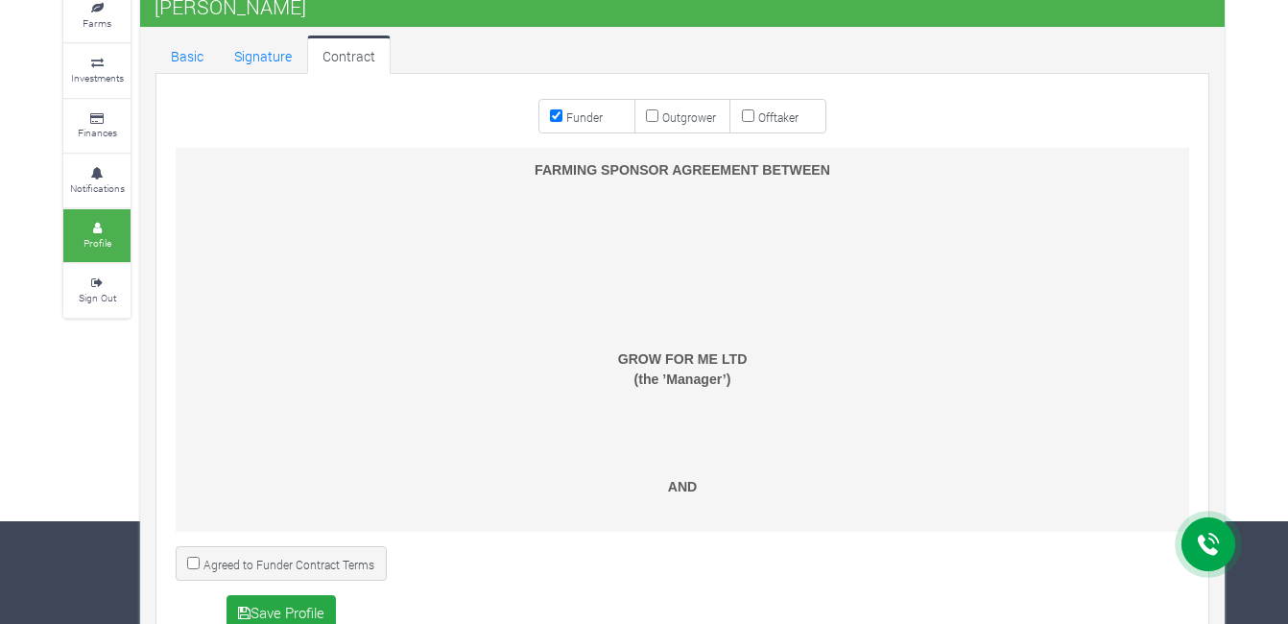
scroll to position [121, 0]
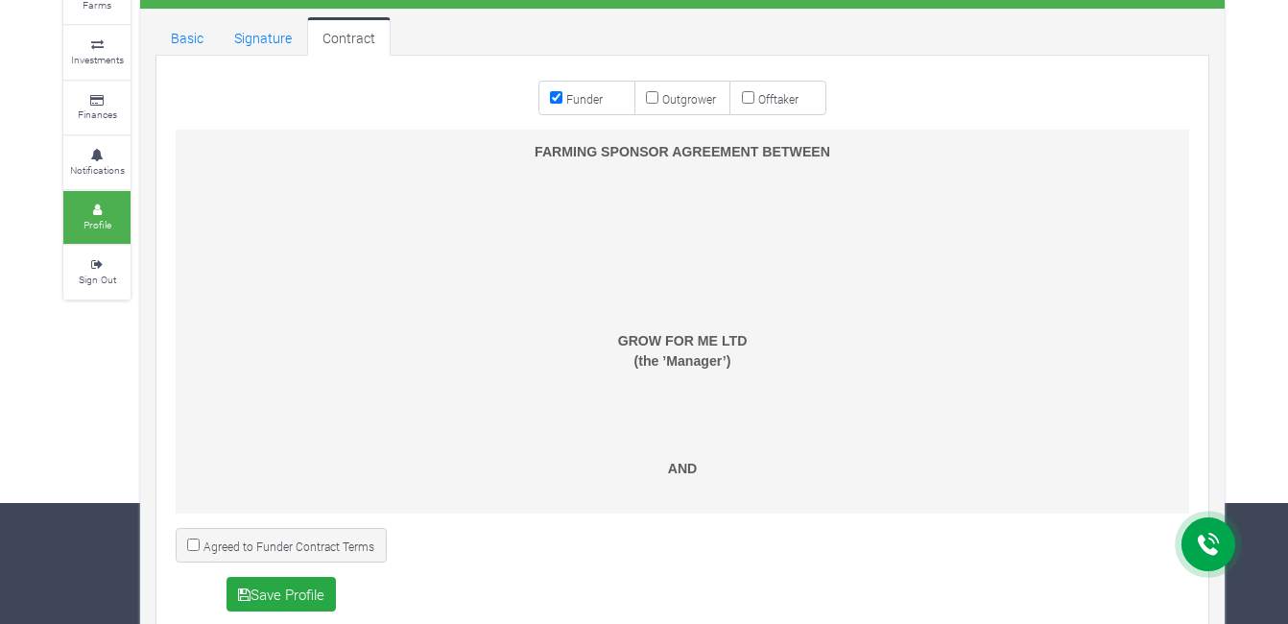
click at [197, 540] on input "Agreed to Funder Contract Terms" at bounding box center [193, 544] width 12 height 12
checkbox input "true"
click at [287, 593] on button "Save Profile" at bounding box center [281, 594] width 110 height 35
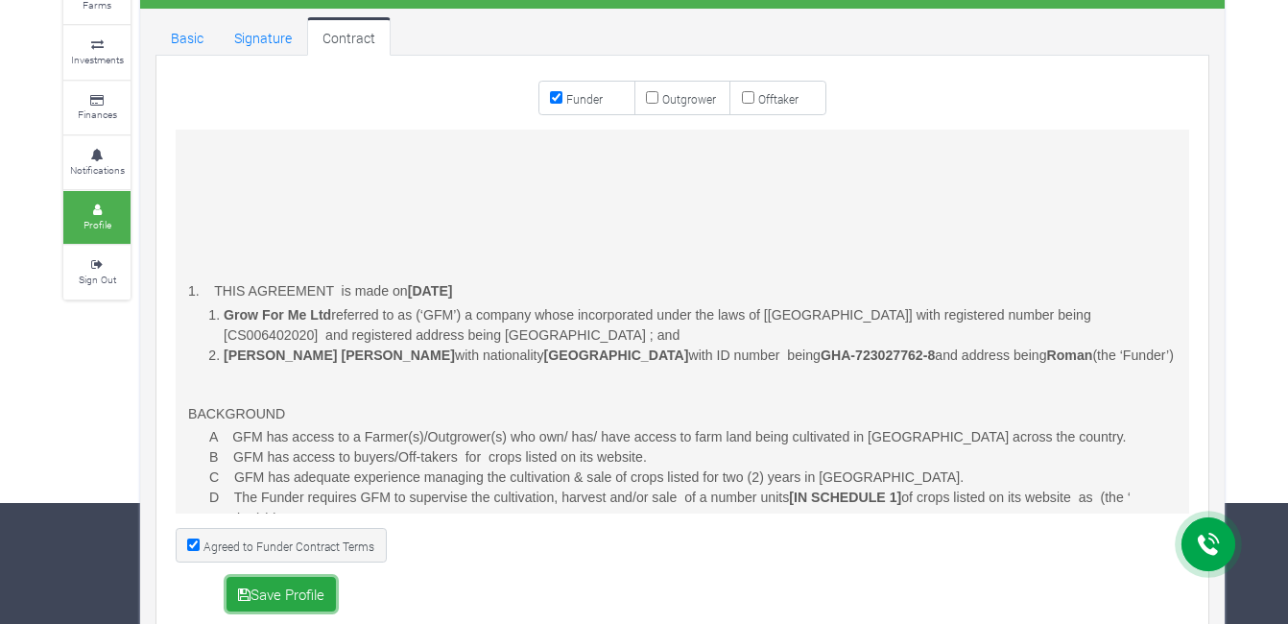
scroll to position [710, 0]
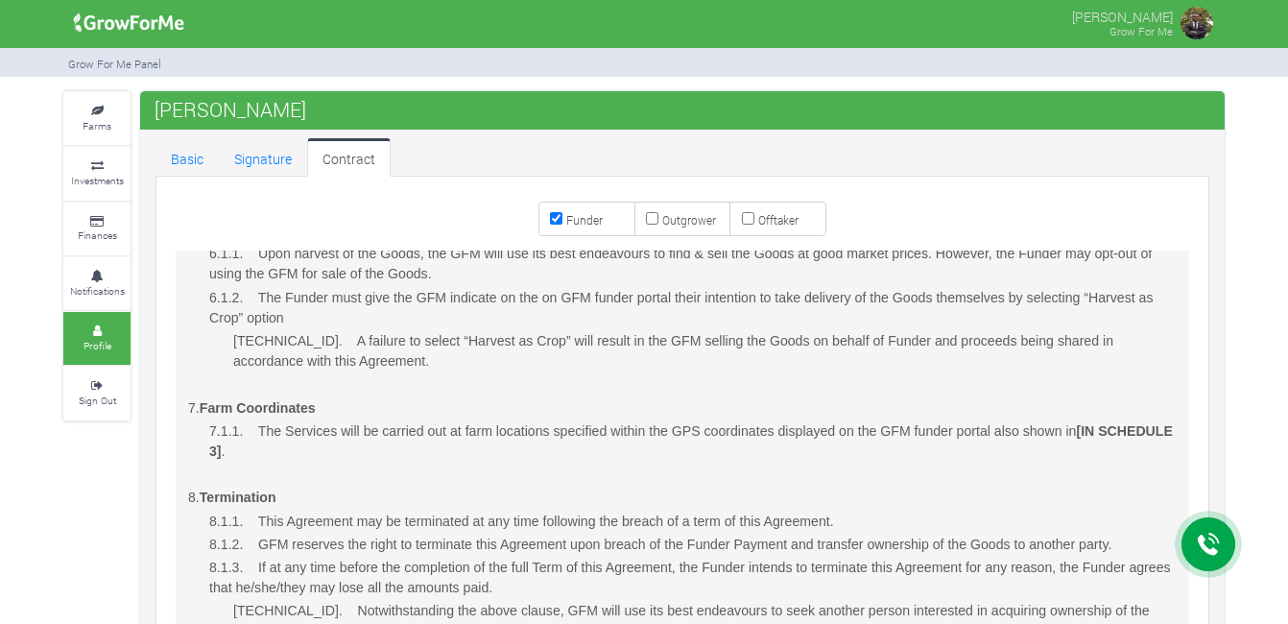
scroll to position [2278, 0]
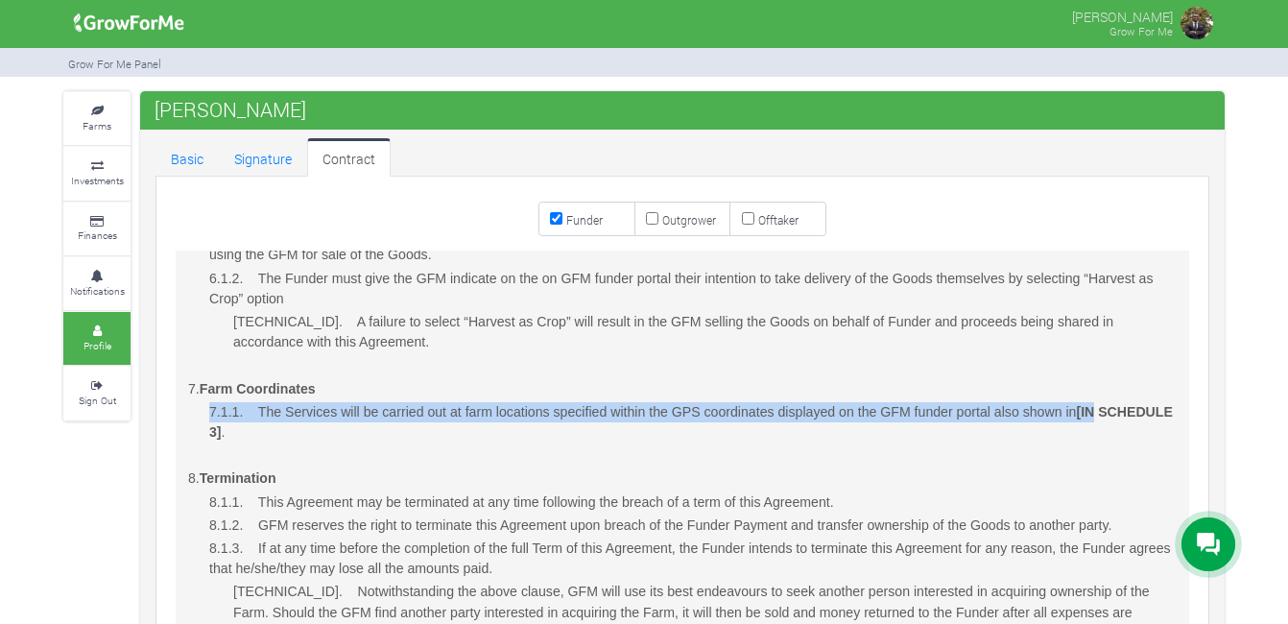
drag, startPoint x: 1196, startPoint y: 394, endPoint x: 1197, endPoint y: 412, distance: 17.4
click at [1197, 412] on div "FARMING SPONSOR AGREEMENT BETWEEN GROW FOR ME LTD (the ’Manager’) AND NOAH Juni…" at bounding box center [682, 442] width 1061 height 384
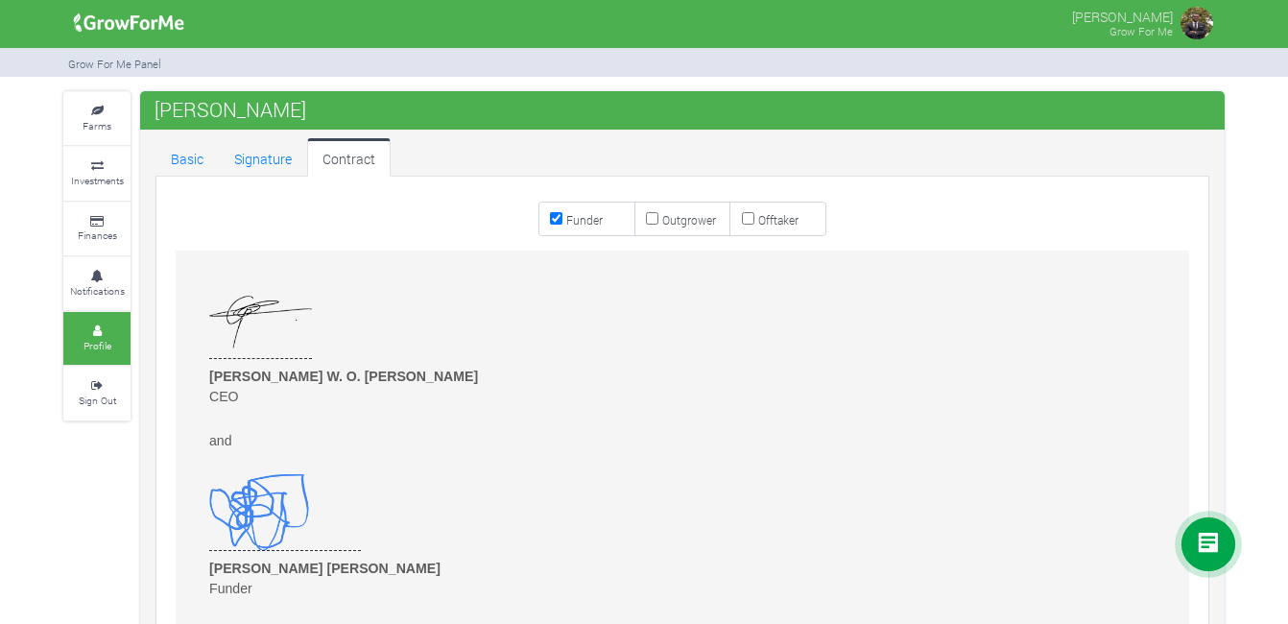
scroll to position [4809, 0]
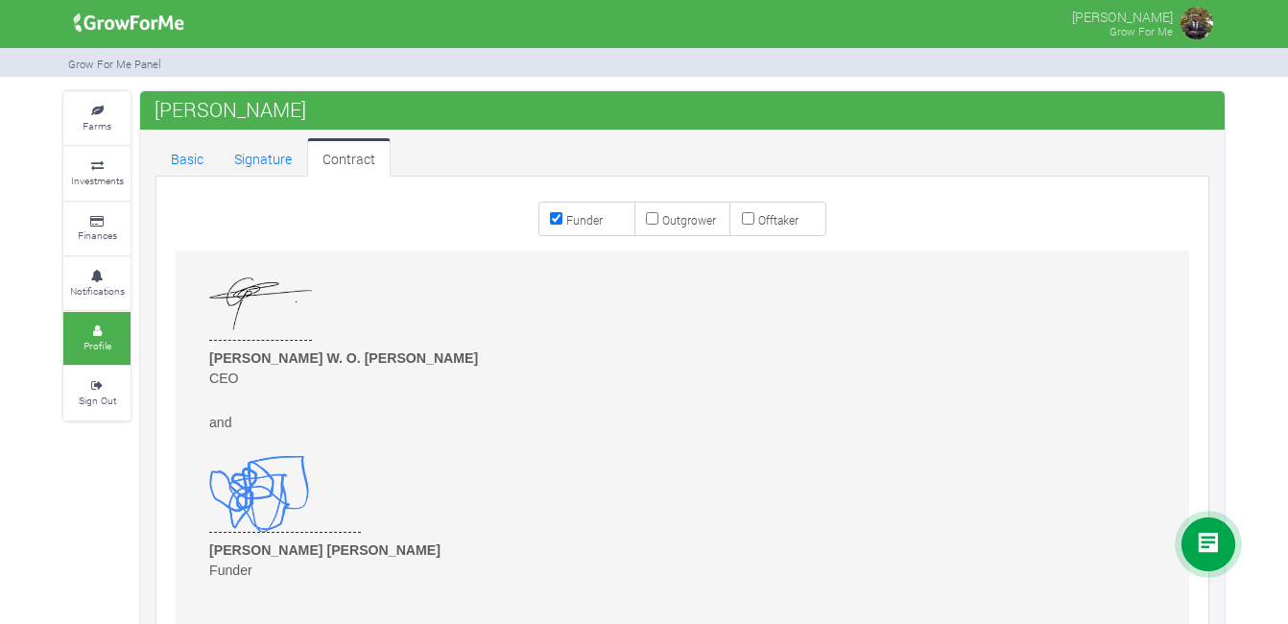
drag, startPoint x: 1187, startPoint y: 524, endPoint x: 1187, endPoint y: 560, distance: 36.5
click at [1187, 560] on div at bounding box center [1208, 544] width 54 height 54
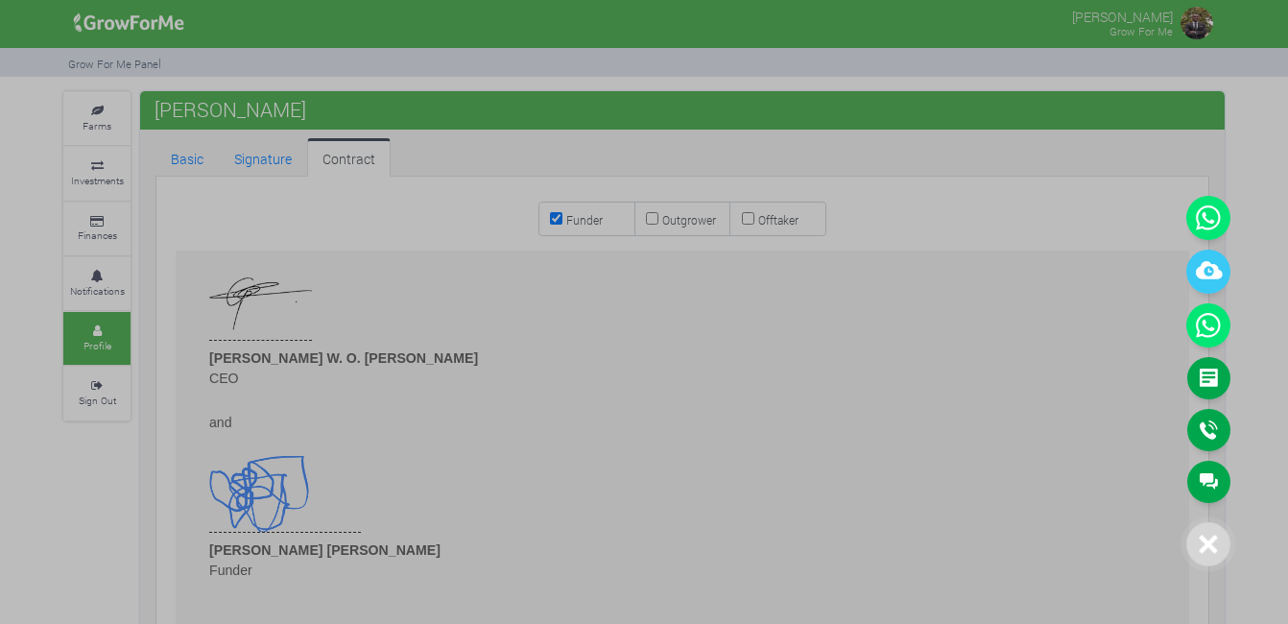
click at [1203, 540] on icon at bounding box center [1208, 544] width 18 height 18
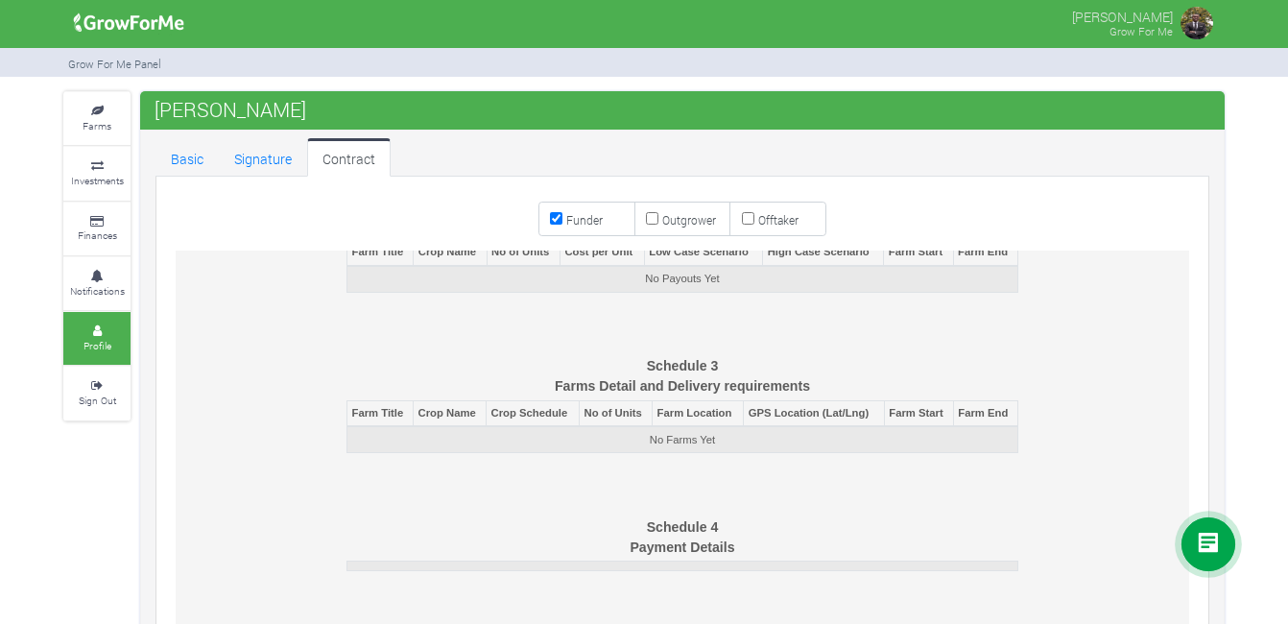
scroll to position [6358, 0]
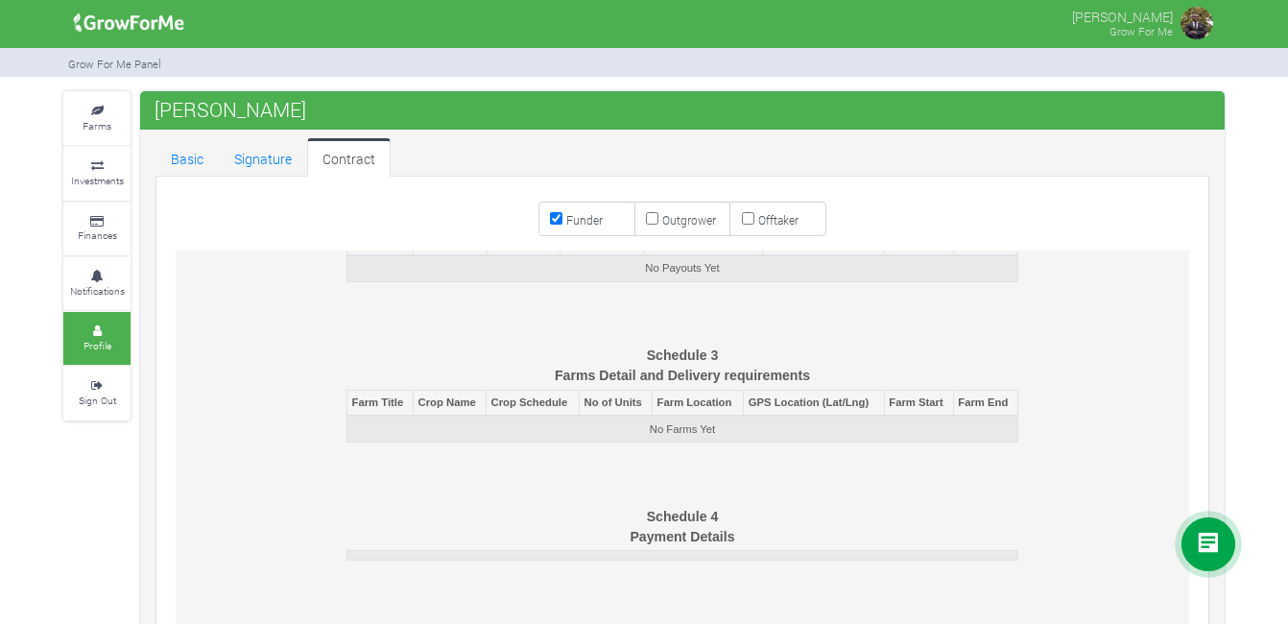
click at [714, 558] on td at bounding box center [682, 556] width 671 height 10
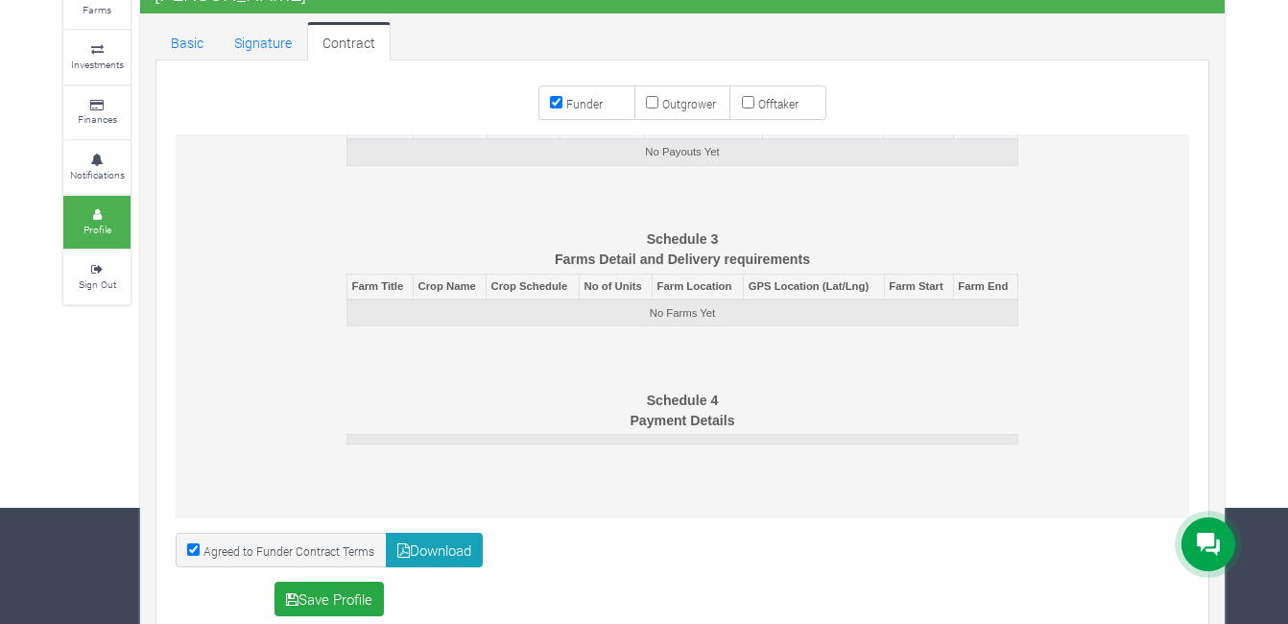
scroll to position [126, 0]
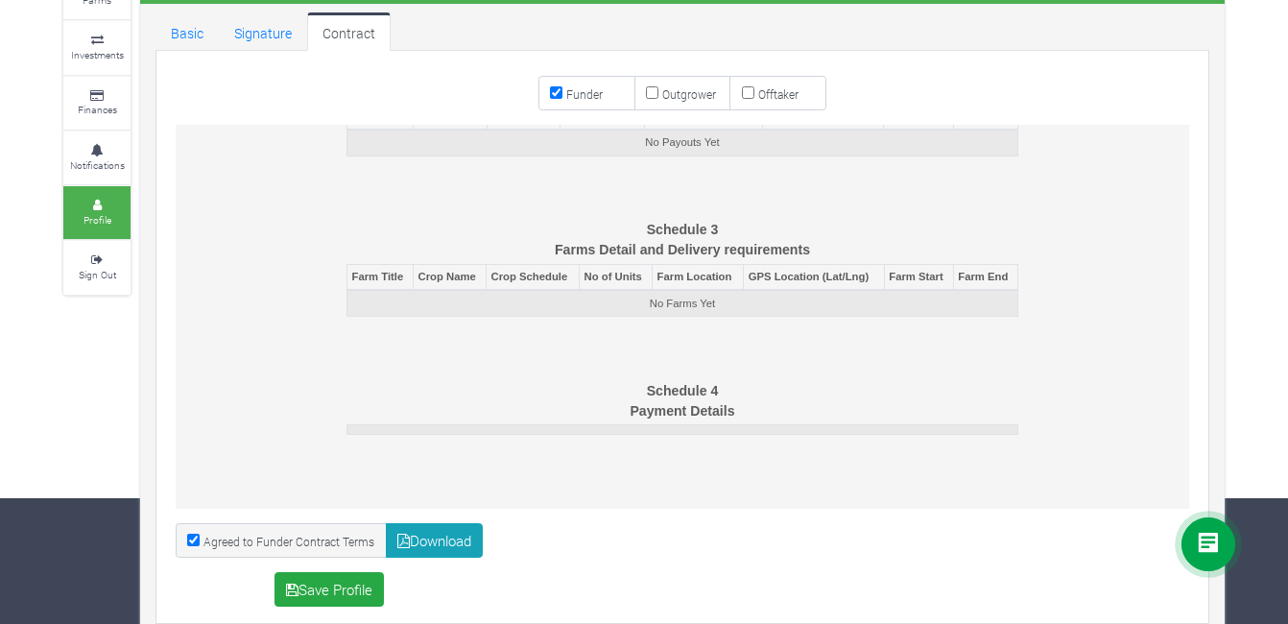
click at [384, 274] on th "Farm Title" at bounding box center [380, 277] width 66 height 26
click at [438, 279] on th "Crop Name" at bounding box center [450, 277] width 73 height 26
click at [438, 312] on td "No Farms Yet" at bounding box center [682, 303] width 671 height 26
click at [672, 314] on td "No Farms Yet" at bounding box center [682, 303] width 671 height 26
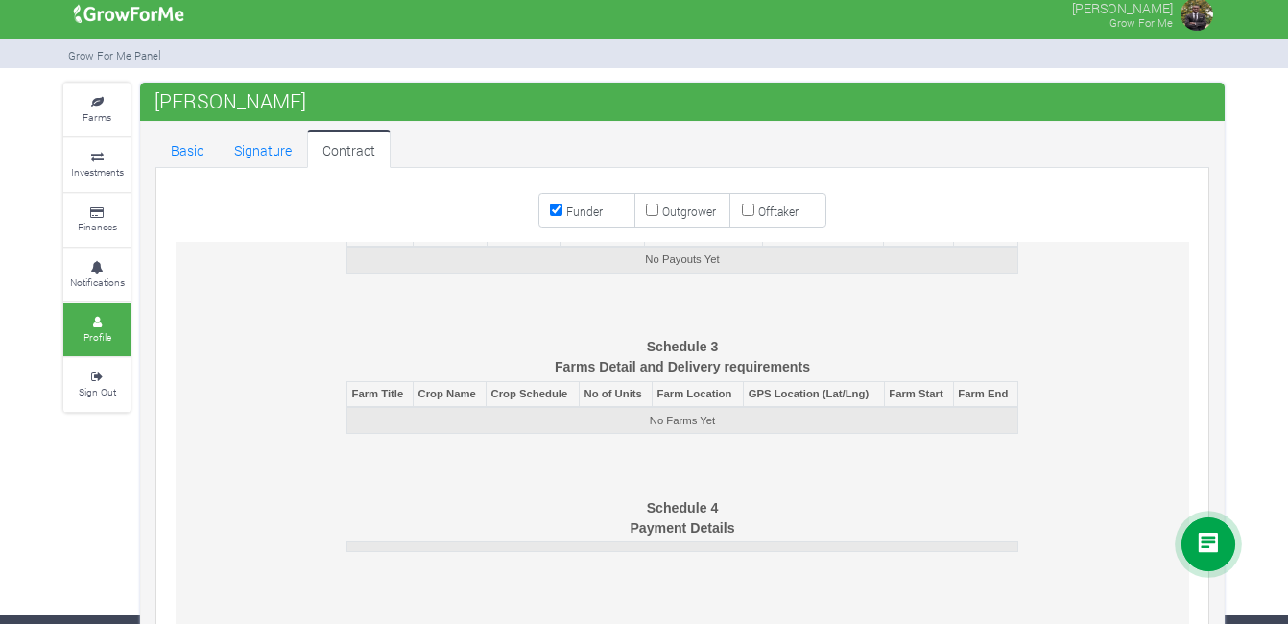
scroll to position [0, 0]
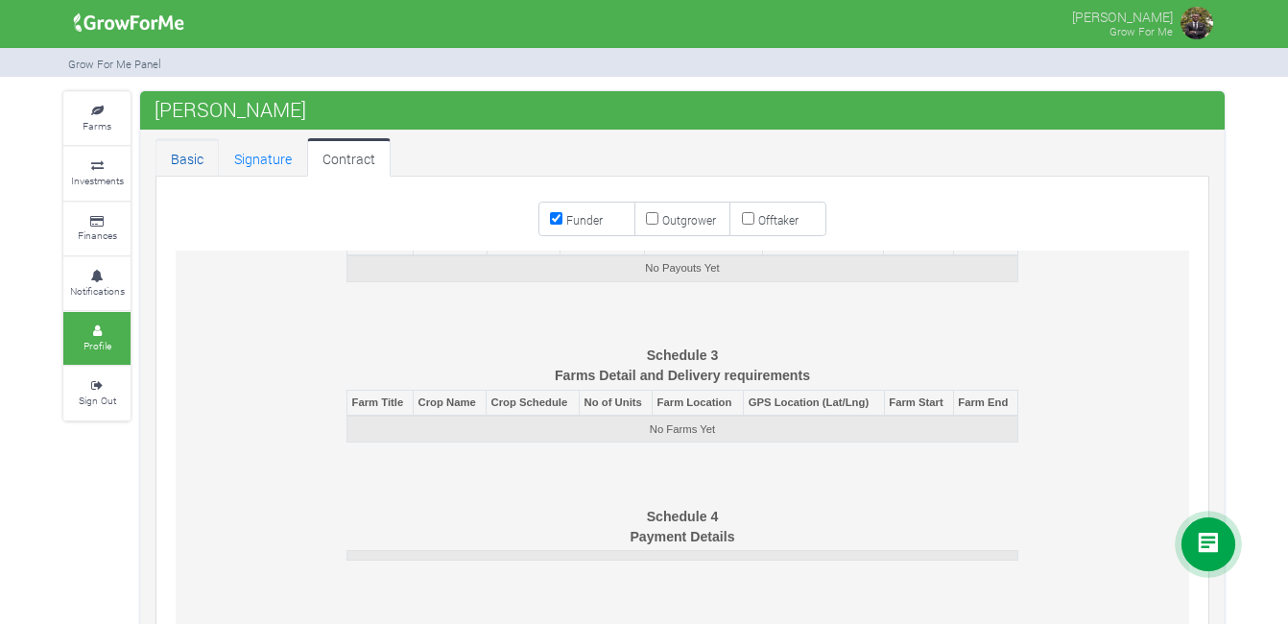
click at [186, 152] on link "Basic" at bounding box center [186, 157] width 63 height 38
click at [93, 102] on link "Farms" at bounding box center [96, 118] width 67 height 53
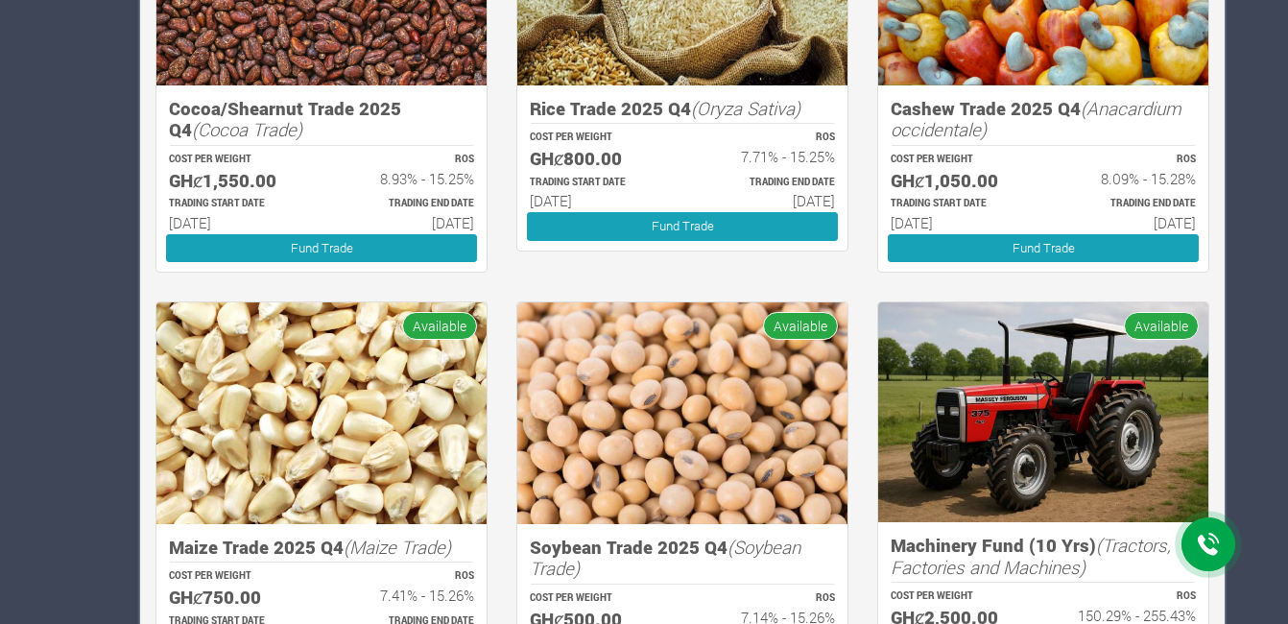
scroll to position [803, 0]
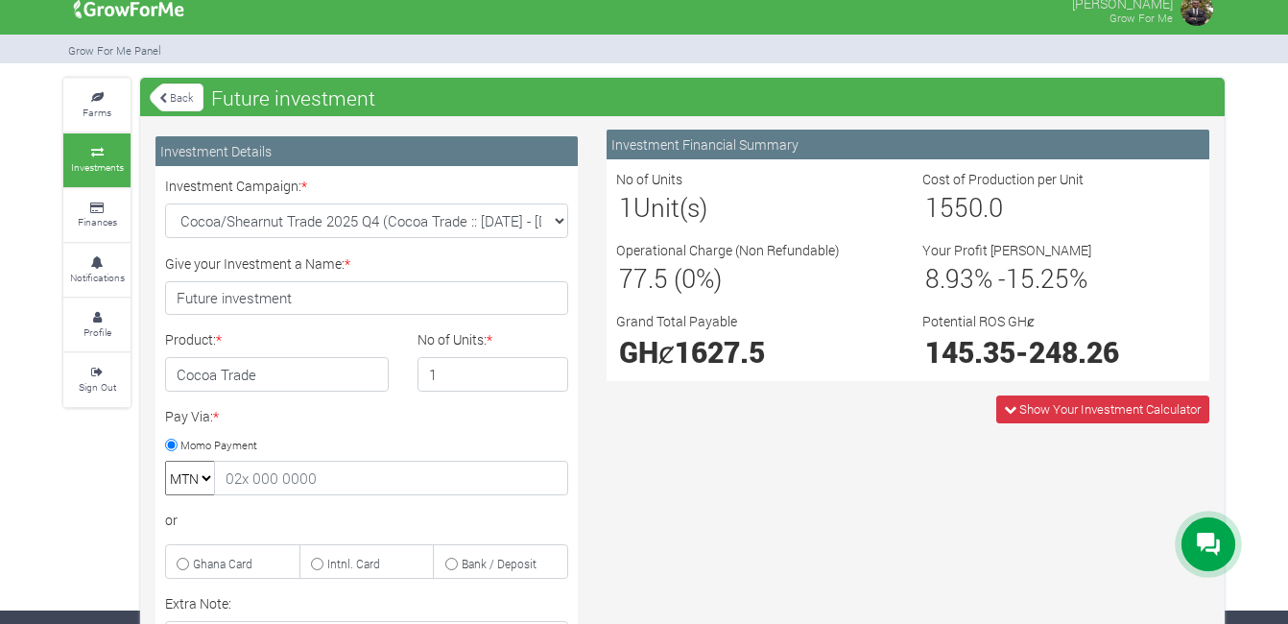
scroll to position [69, 0]
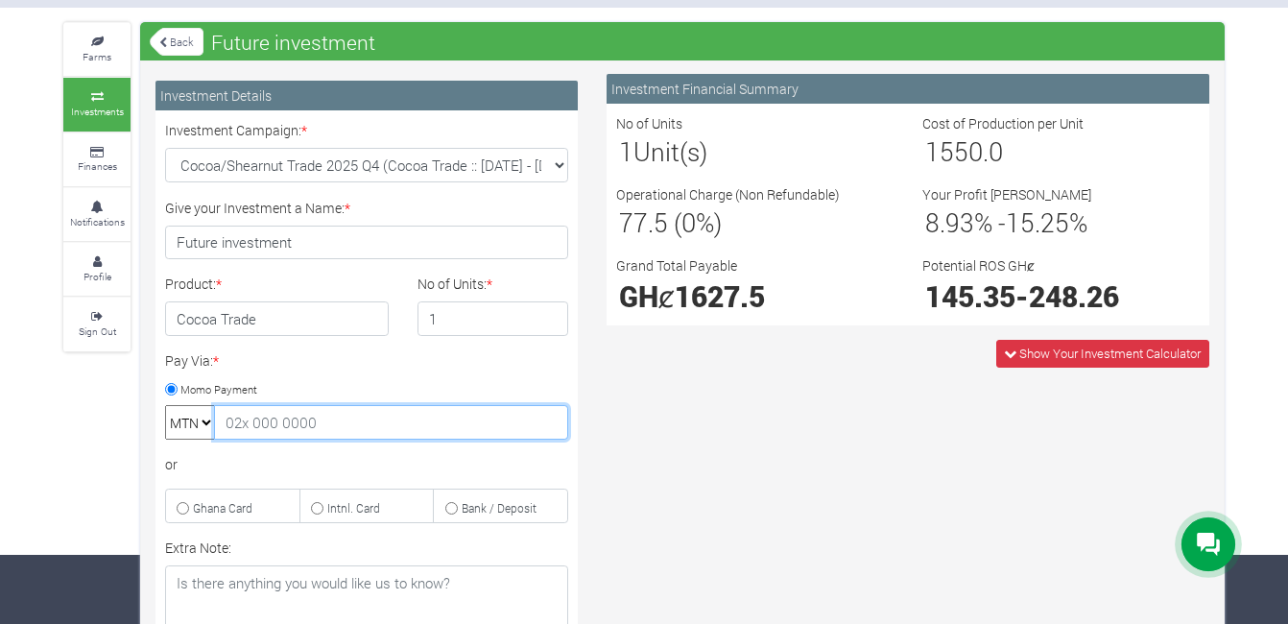
click at [318, 430] on input "text" at bounding box center [391, 422] width 354 height 35
type input "0597691928"
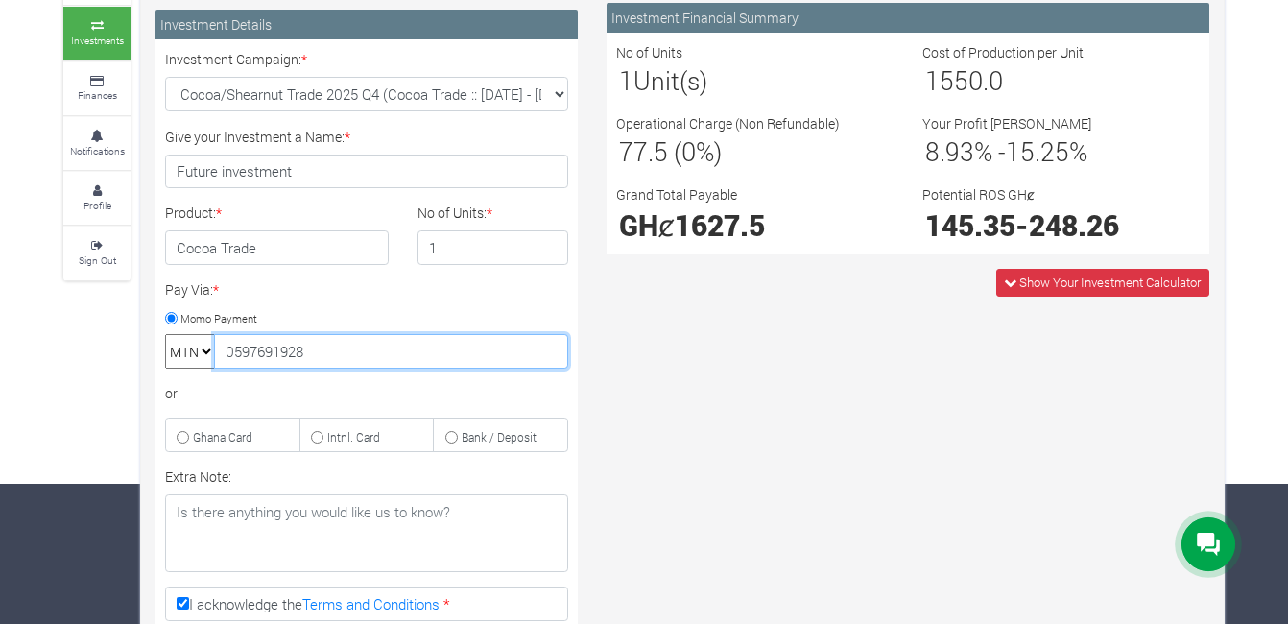
scroll to position [141, 0]
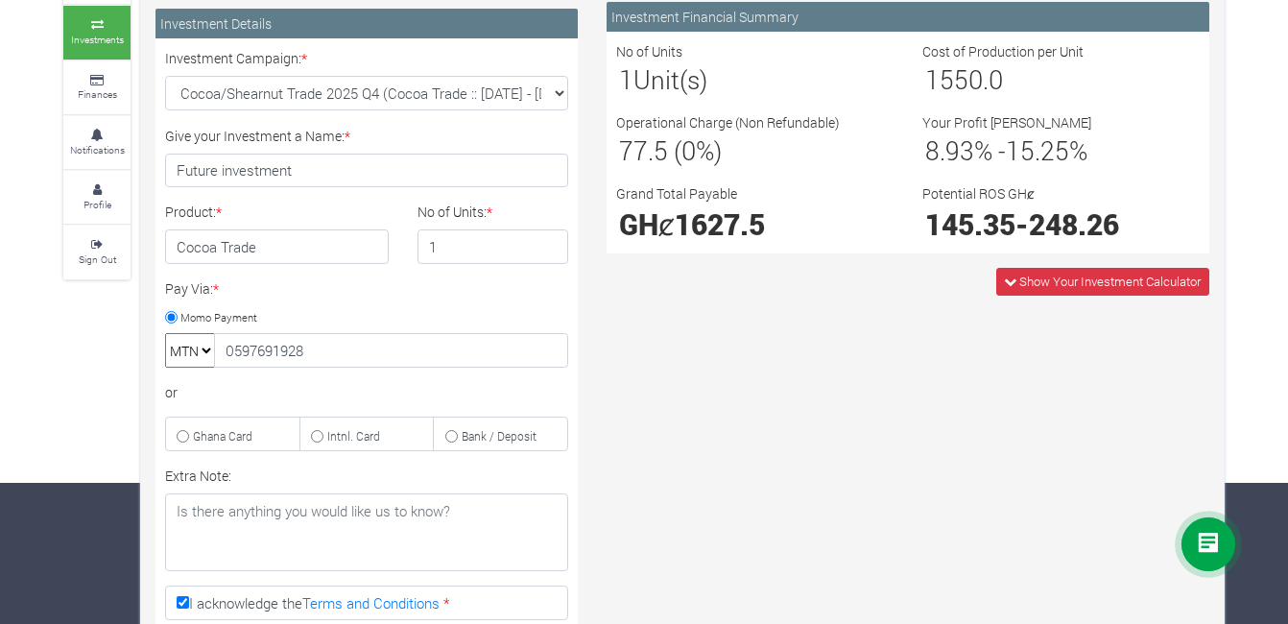
click at [632, 78] on span "1" at bounding box center [626, 79] width 14 height 34
click at [631, 78] on span "1" at bounding box center [626, 79] width 14 height 34
click at [482, 245] on input "1" at bounding box center [493, 246] width 152 height 35
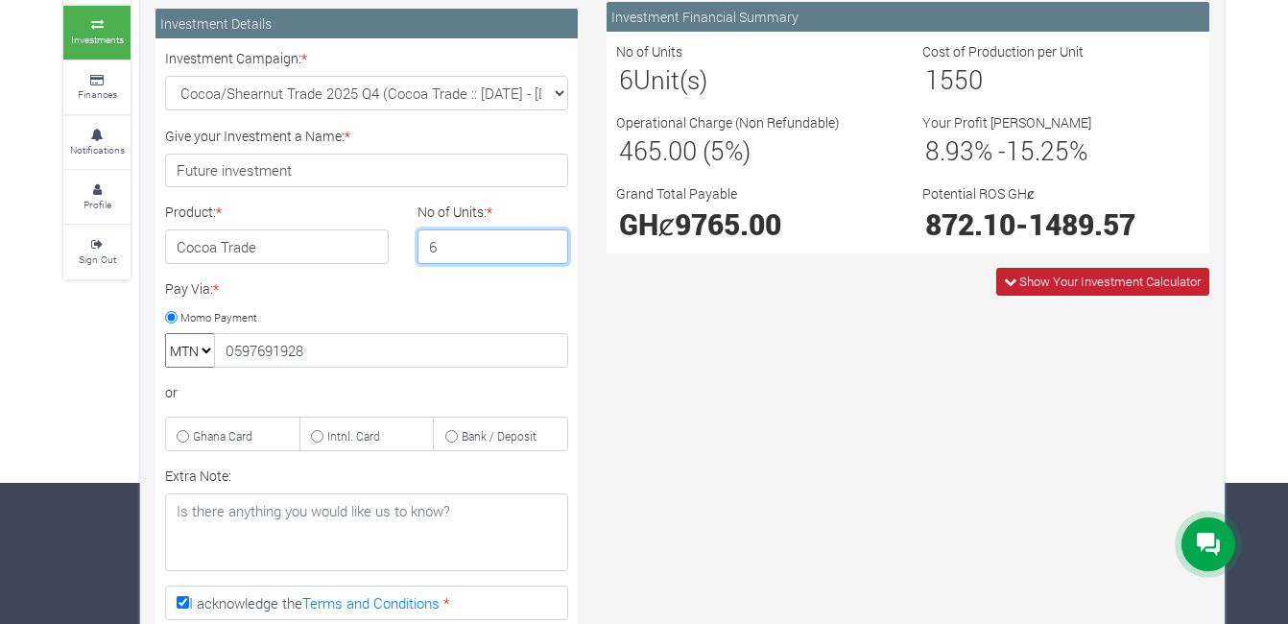
type input "6"
click at [1051, 281] on span "Show Your Investment Calculator" at bounding box center [1109, 281] width 181 height 17
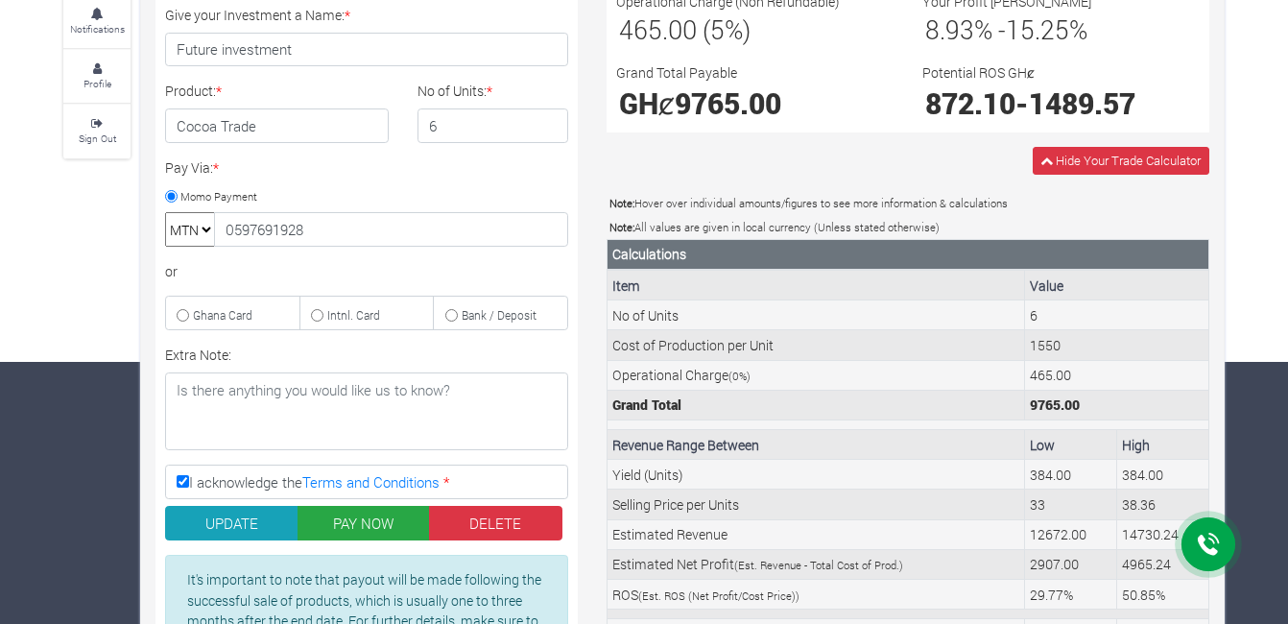
scroll to position [259, 0]
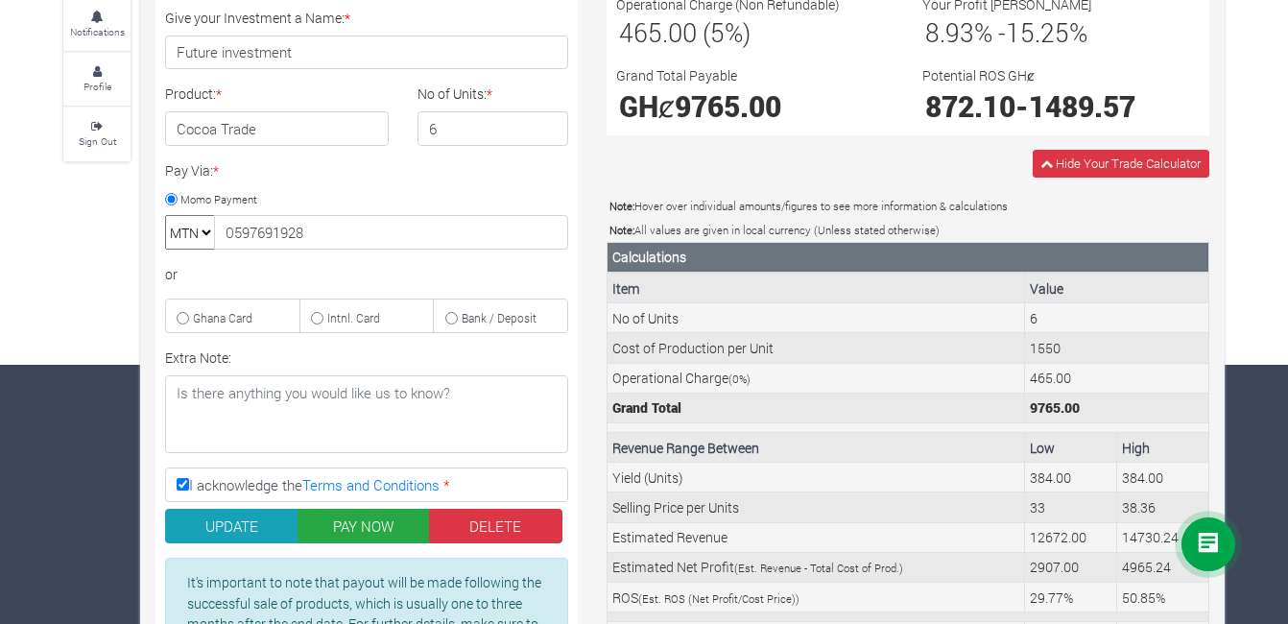
drag, startPoint x: 1277, startPoint y: 304, endPoint x: 1284, endPoint y: 216, distance: 88.5
click at [1284, 216] on div "Farms Investments Finances Notifications Profile Sign Out Back Future investmen…" at bounding box center [644, 343] width 1288 height 1022
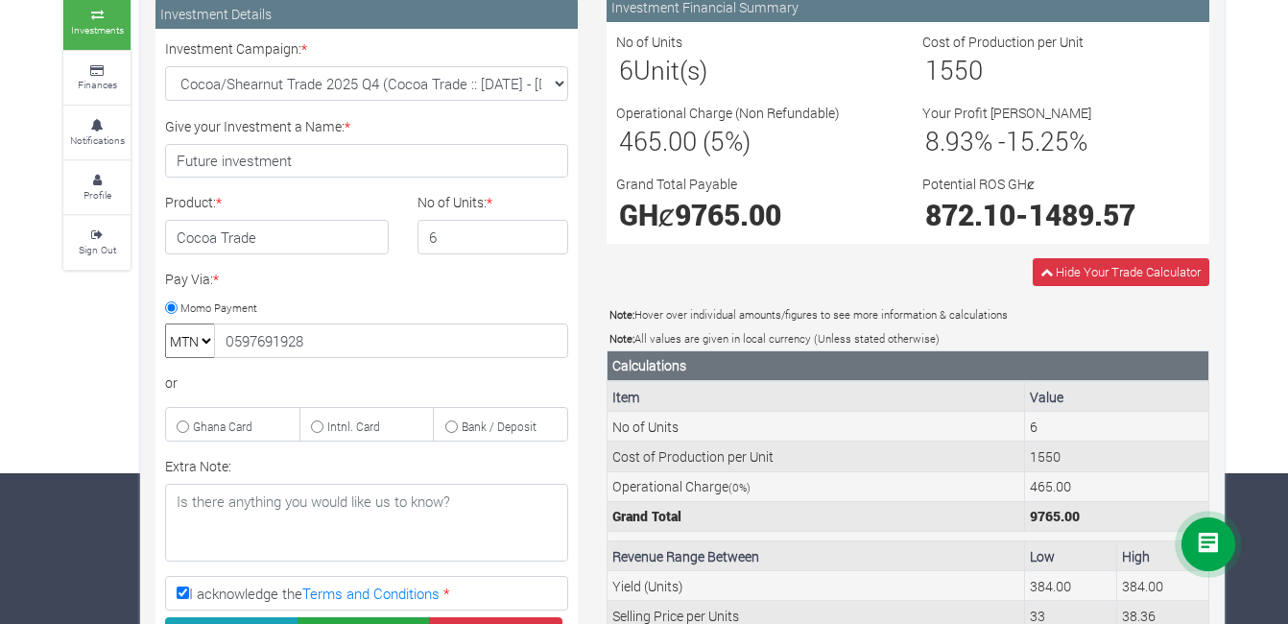
scroll to position [263, 0]
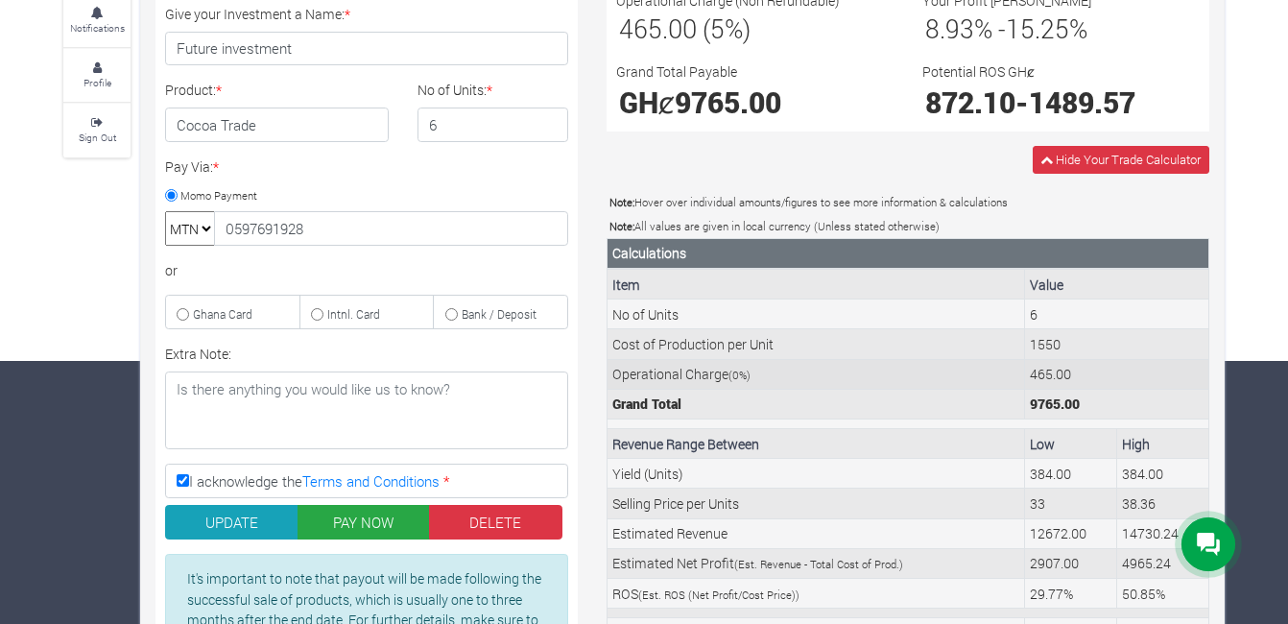
click at [833, 368] on td "Operational Charge ( 0 %)" at bounding box center [815, 374] width 417 height 30
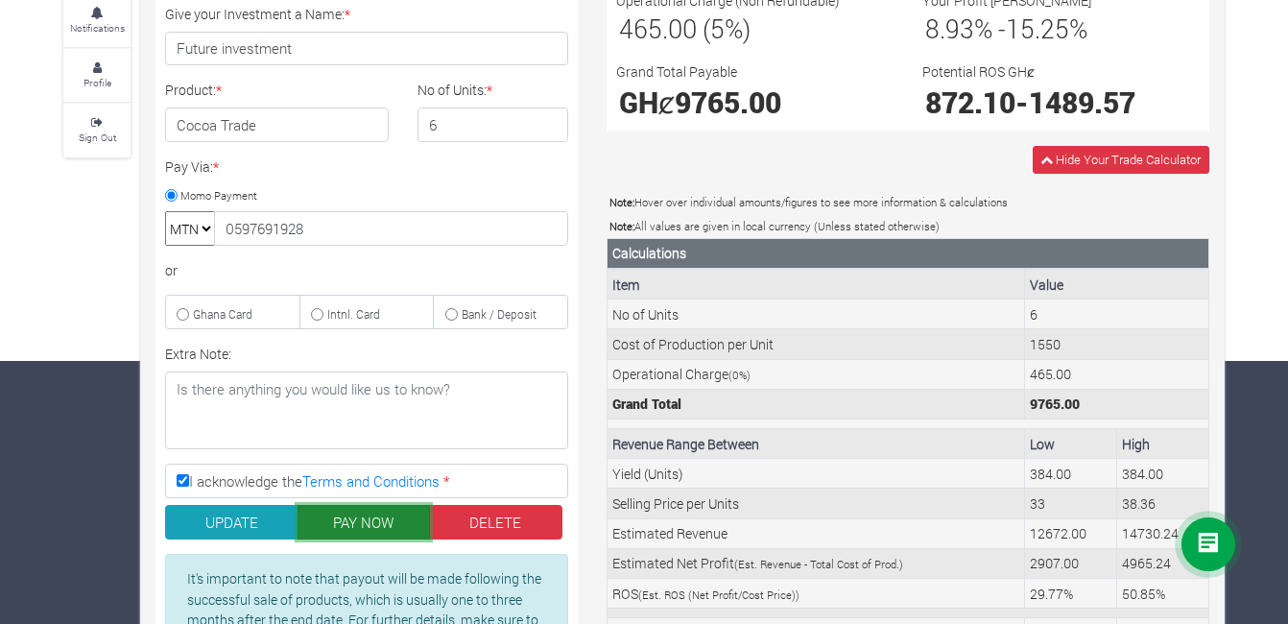
click at [405, 518] on button "PAY NOW" at bounding box center [363, 522] width 133 height 35
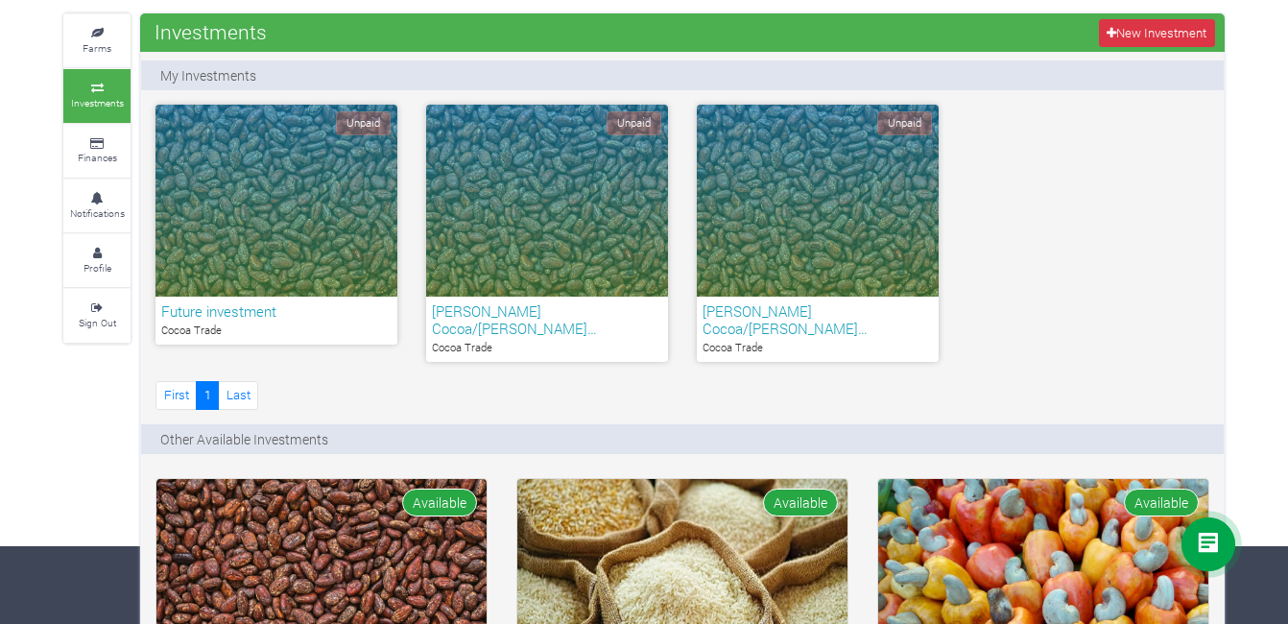
scroll to position [81, 0]
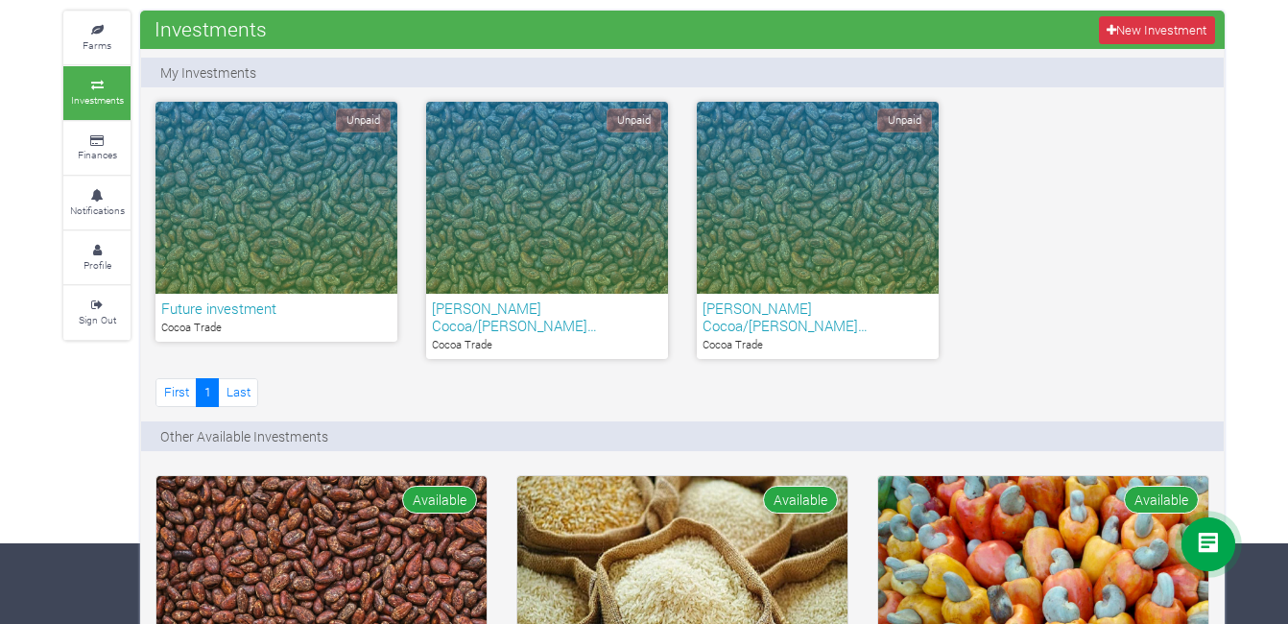
click at [903, 115] on span "Unpaid" at bounding box center [904, 120] width 55 height 24
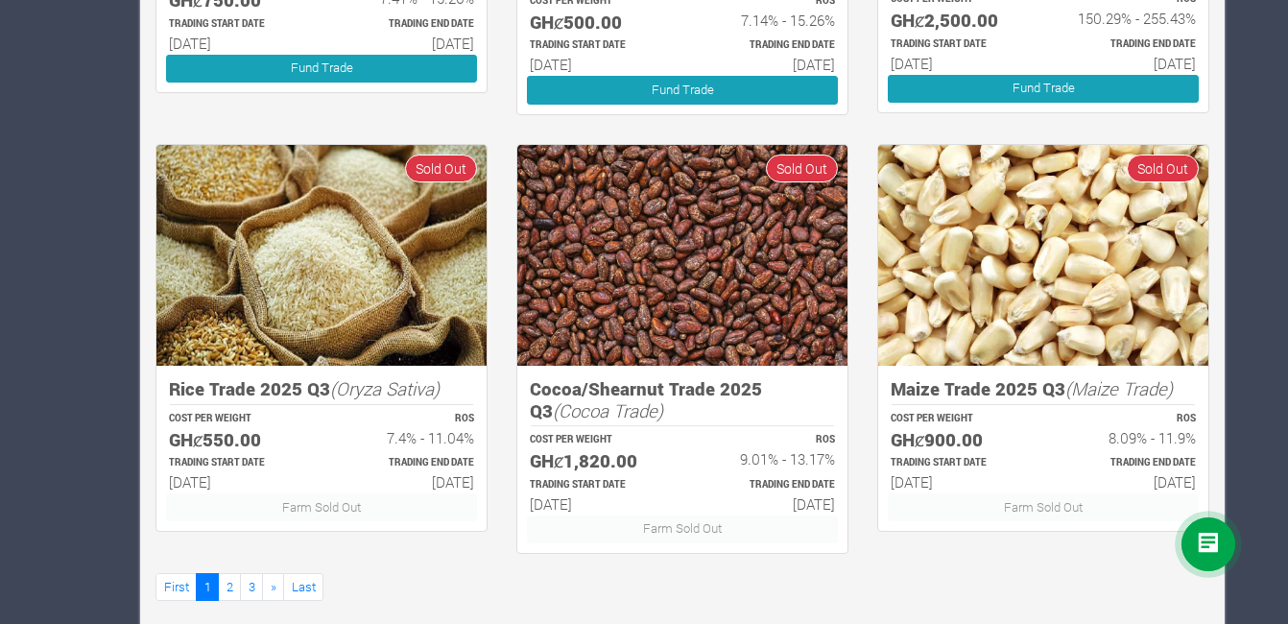
scroll to position [1292, 0]
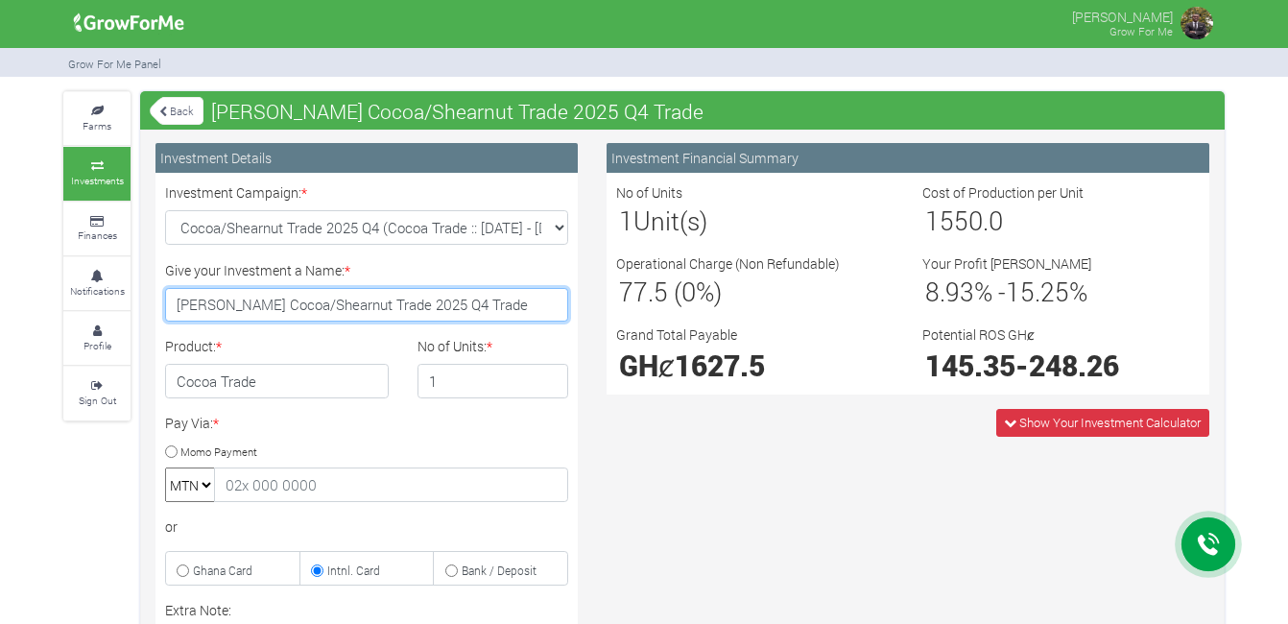
drag, startPoint x: 284, startPoint y: 301, endPoint x: 211, endPoint y: 293, distance: 73.4
click at [211, 293] on input "[PERSON_NAME] Cocoa/Shearnut Trade 2025 Q4 Trade" at bounding box center [366, 305] width 403 height 35
click at [167, 296] on input "[PERSON_NAME] Cocoa/Shearnut Trade 2025 Q4 Trade" at bounding box center [366, 305] width 403 height 35
click at [167, 296] on input "NOAH SARPONG Cocoa/Shearnut Trade 2025 Q4 Trade" at bounding box center [366, 305] width 403 height 35
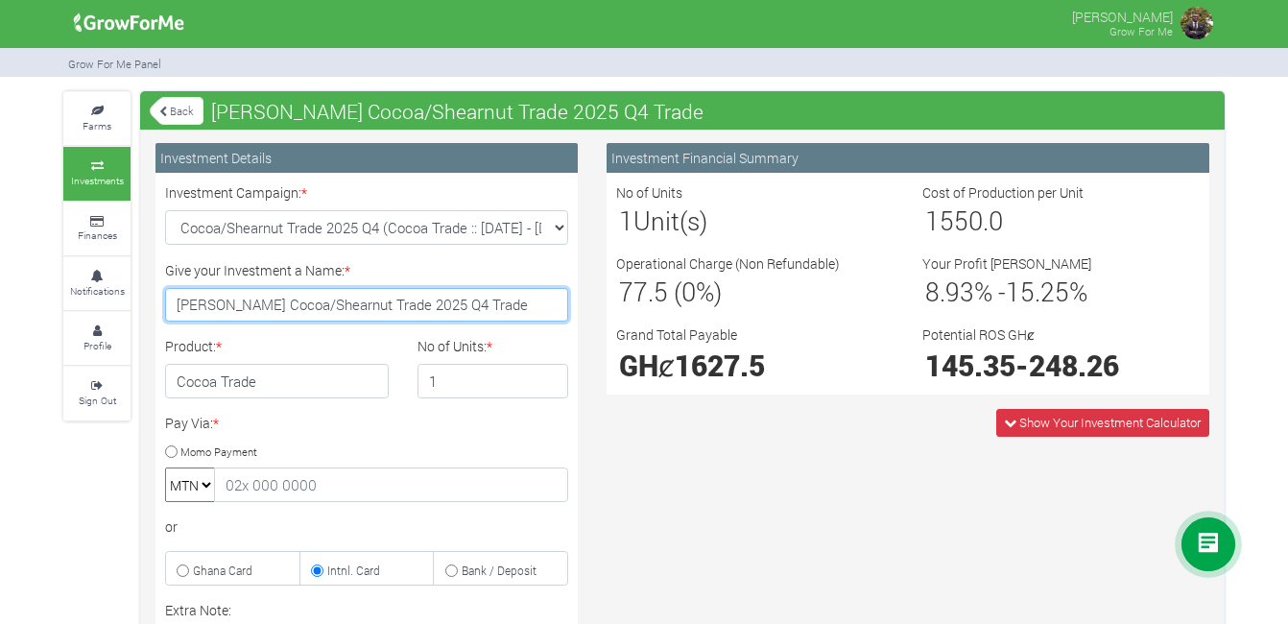
click at [167, 296] on input "NOAH SARPONG Cocoa/Shearnut Trade 2025 Q4 Trade" at bounding box center [366, 305] width 403 height 35
click at [220, 305] on input "NOAH SARPONG Cocoa/Shearnut Trade 2025 Q4 Trade" at bounding box center [366, 305] width 403 height 35
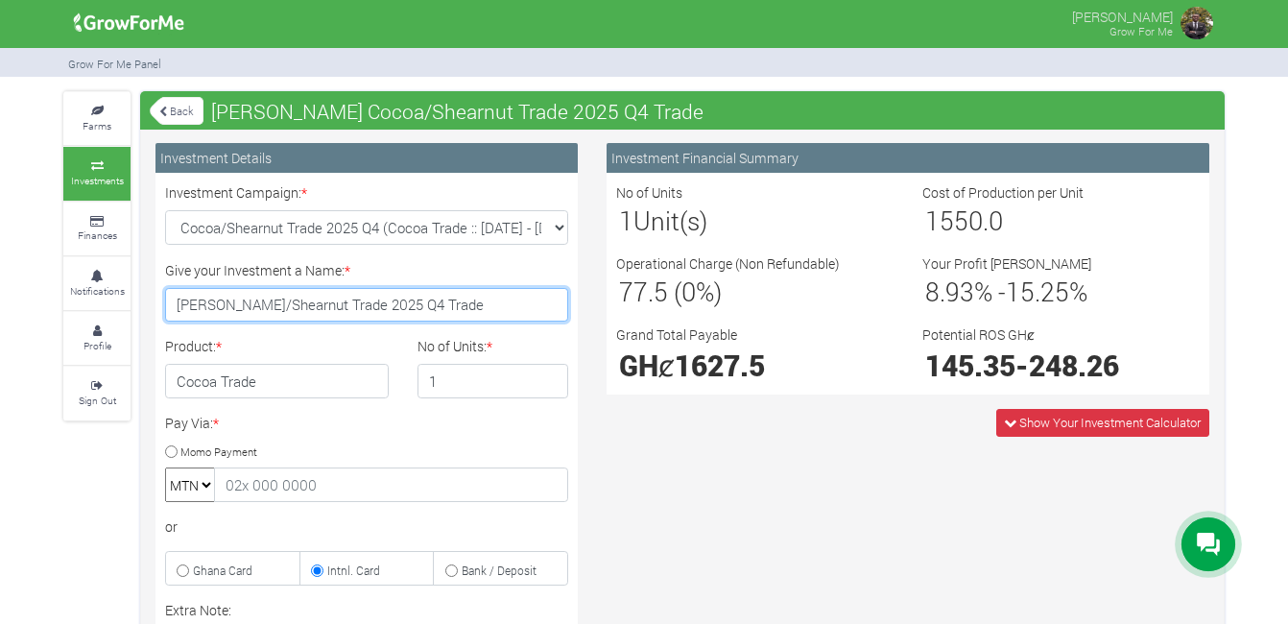
drag, startPoint x: 220, startPoint y: 305, endPoint x: 144, endPoint y: 288, distance: 77.7
click at [144, 288] on div "Investment Details Investment Campaign: * × * Product: * * 1" at bounding box center [366, 543] width 451 height 801
type input "Cocoa/Shearnut Trade 2025 Q4 Trade"
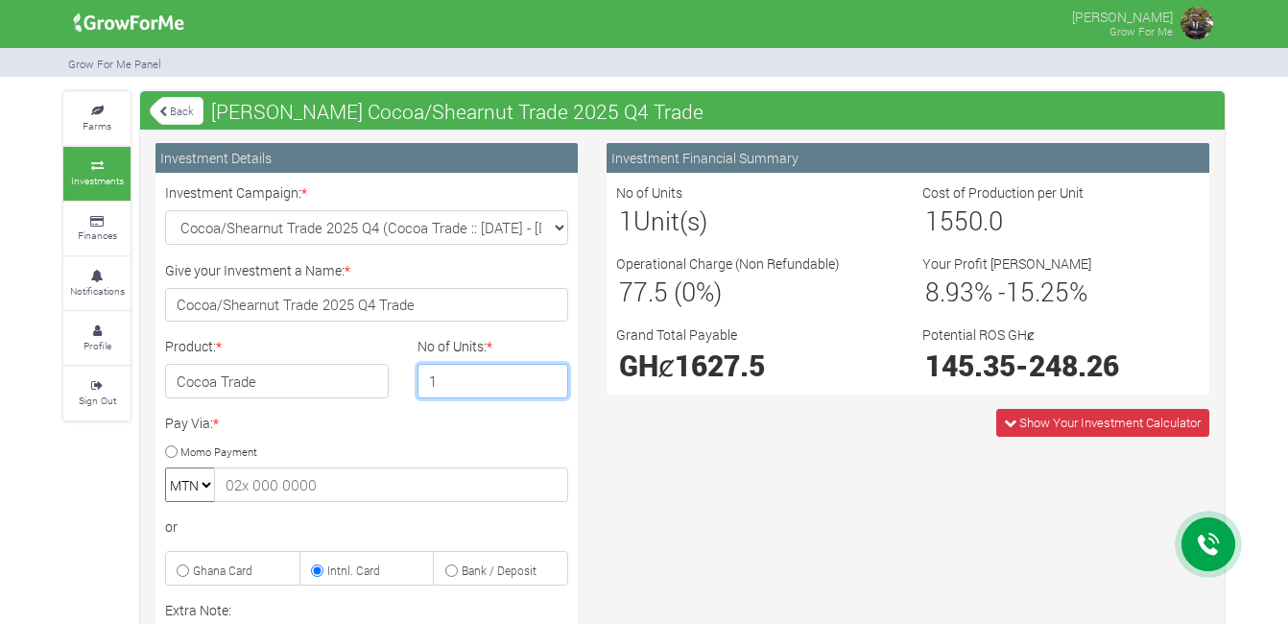
click at [452, 381] on input "1" at bounding box center [493, 381] width 152 height 35
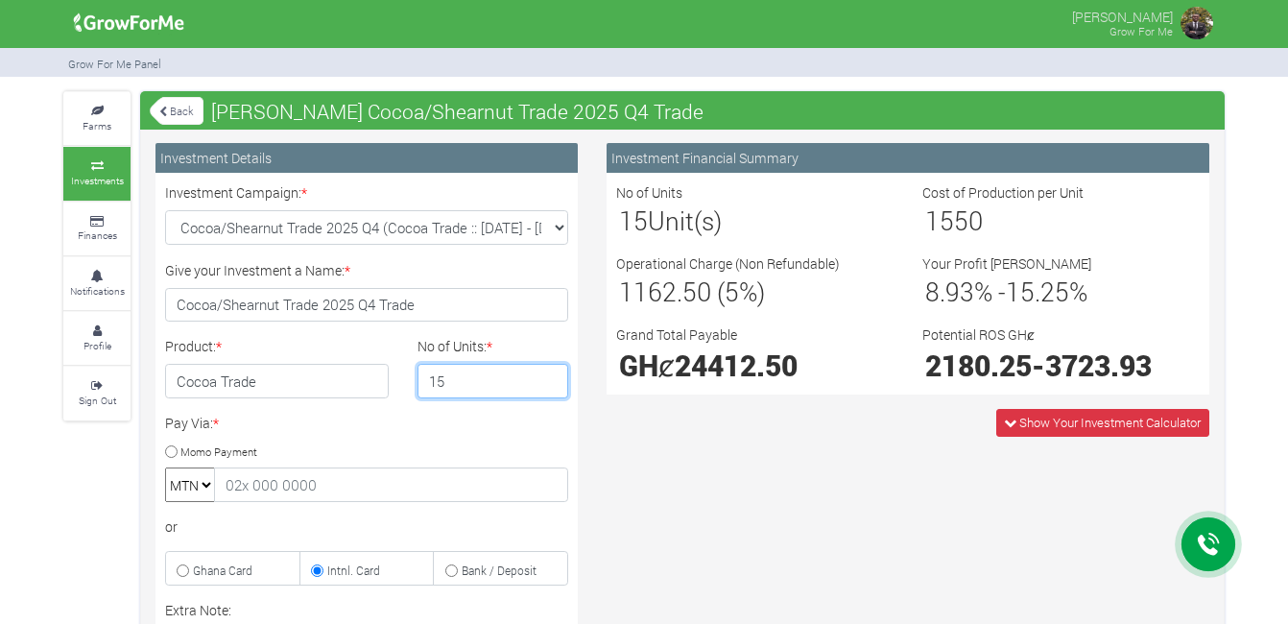
type input "1"
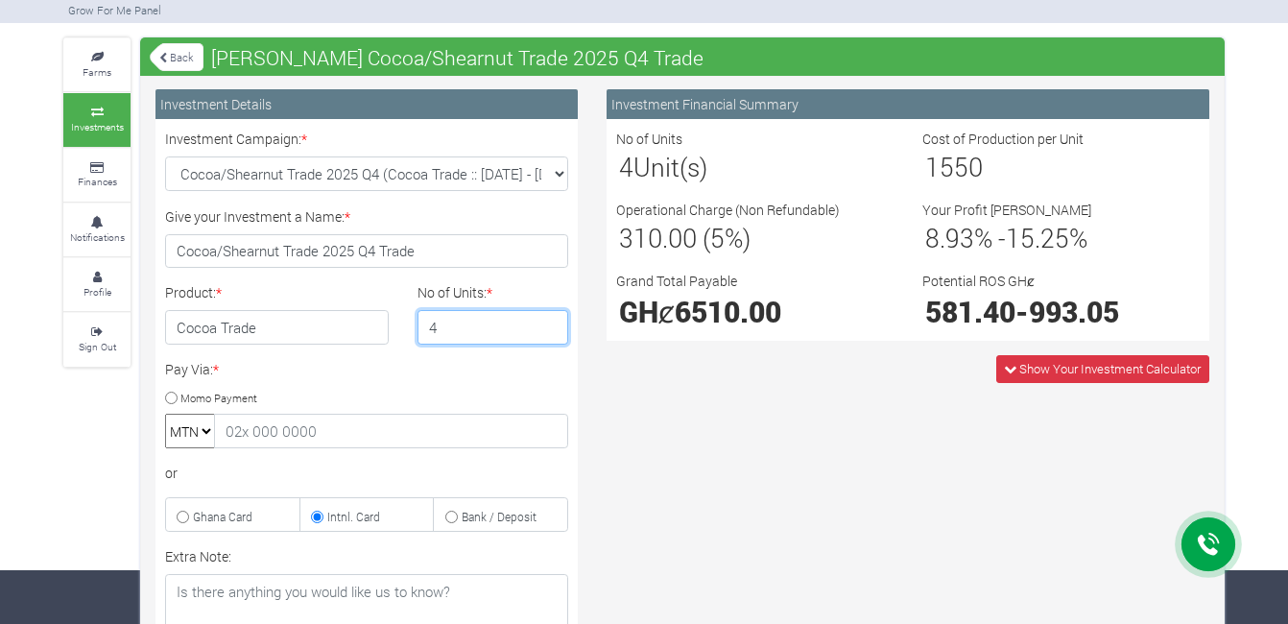
scroll to position [257, 0]
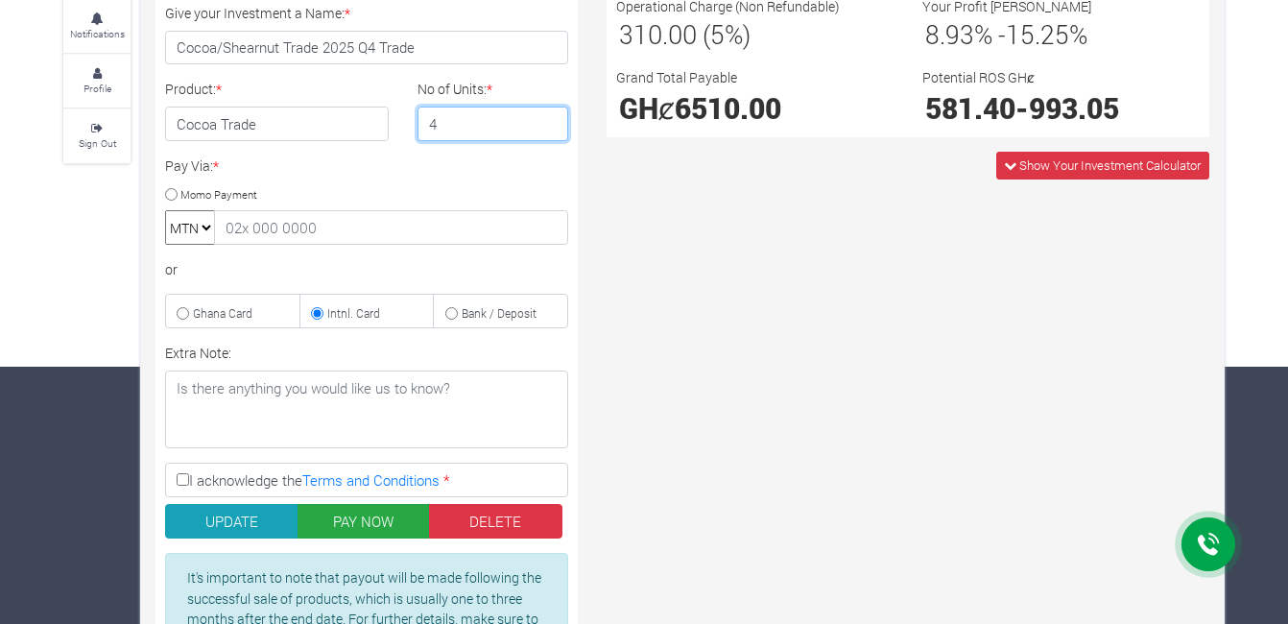
type input "5"
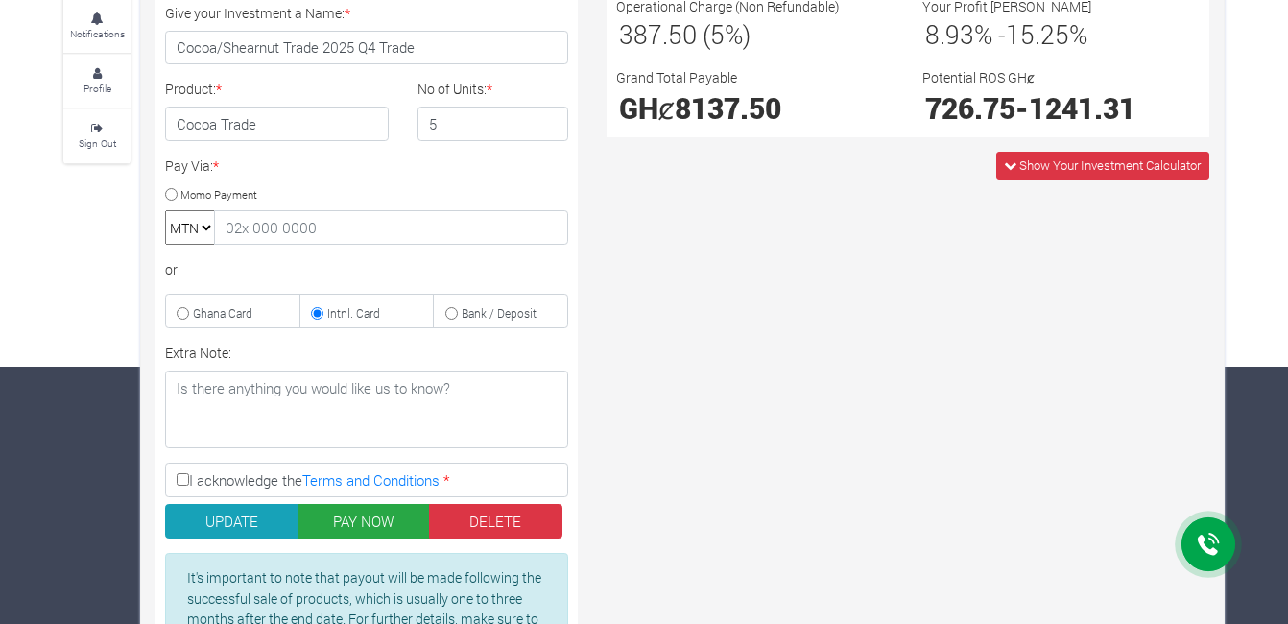
click at [955, 302] on div "Investment Financial Summary No of Units 5 Unit(s) Cost of Production per Unit …" at bounding box center [907, 294] width 631 height 816
click at [559, 9] on div "Give your Investment a Name: * Cocoa/Shearnut Trade 2025 Q4 Trade" at bounding box center [367, 34] width 432 height 62
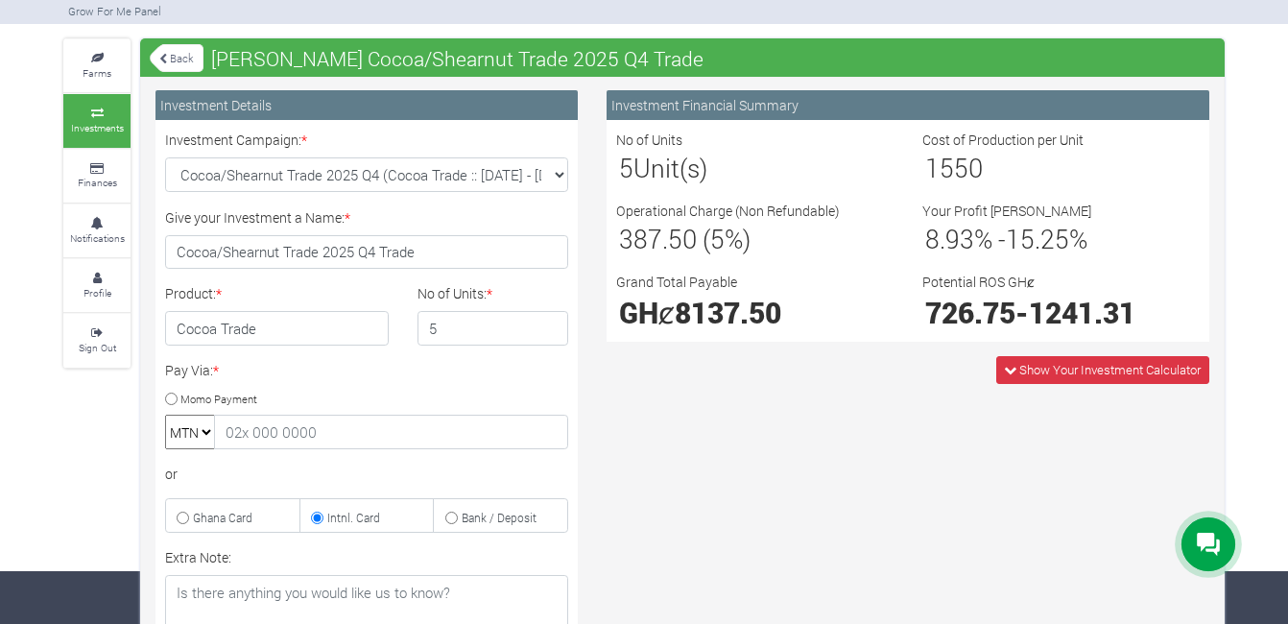
scroll to position [50, 0]
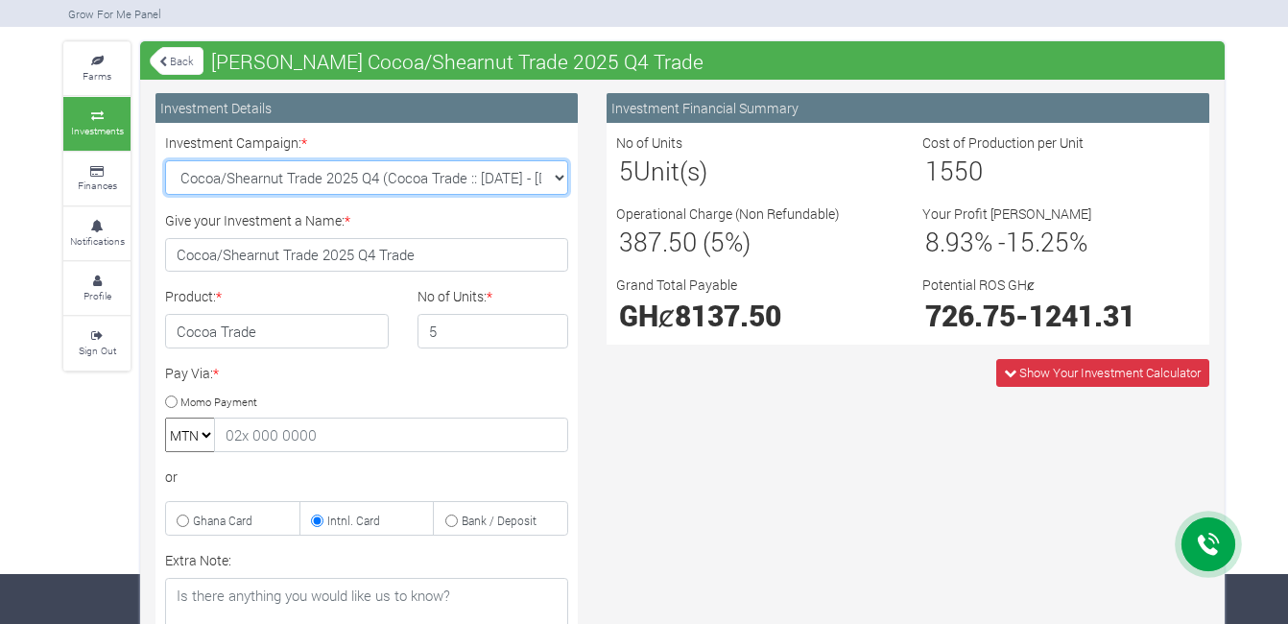
click at [557, 176] on select "Cocoa/Shearnut Trade 2025 Q4 (Cocoa Trade :: 01st Oct 2025 - 31st Mar 2026) Mai…" at bounding box center [366, 177] width 403 height 35
click at [165, 160] on select "Cocoa/Shearnut Trade 2025 Q4 (Cocoa Trade :: 01st Oct 2025 - 31st Mar 2026) Mai…" at bounding box center [366, 177] width 403 height 35
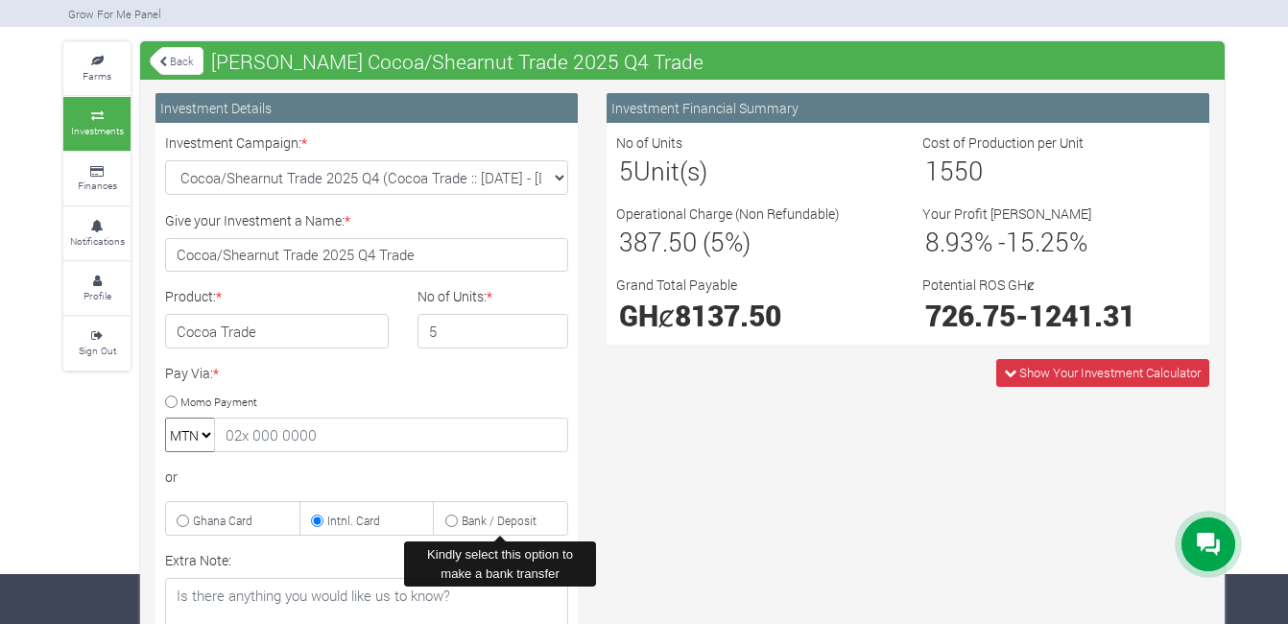
click at [450, 516] on input "Bank / Deposit" at bounding box center [451, 520] width 12 height 12
radio input "true"
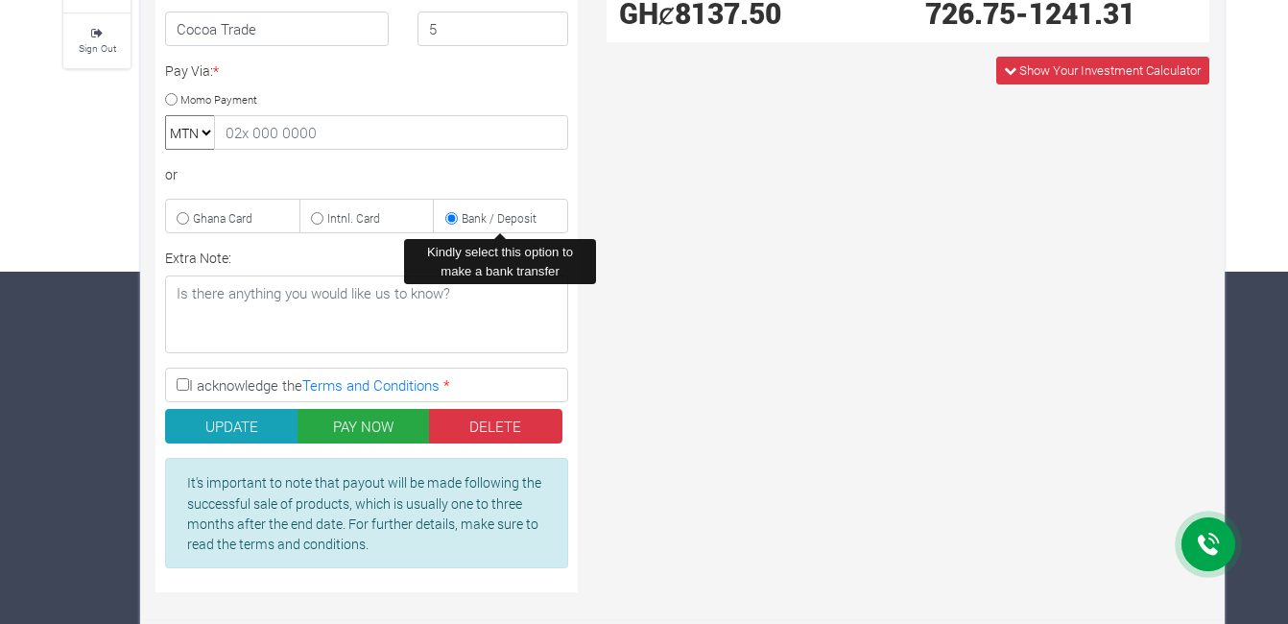
scroll to position [364, 0]
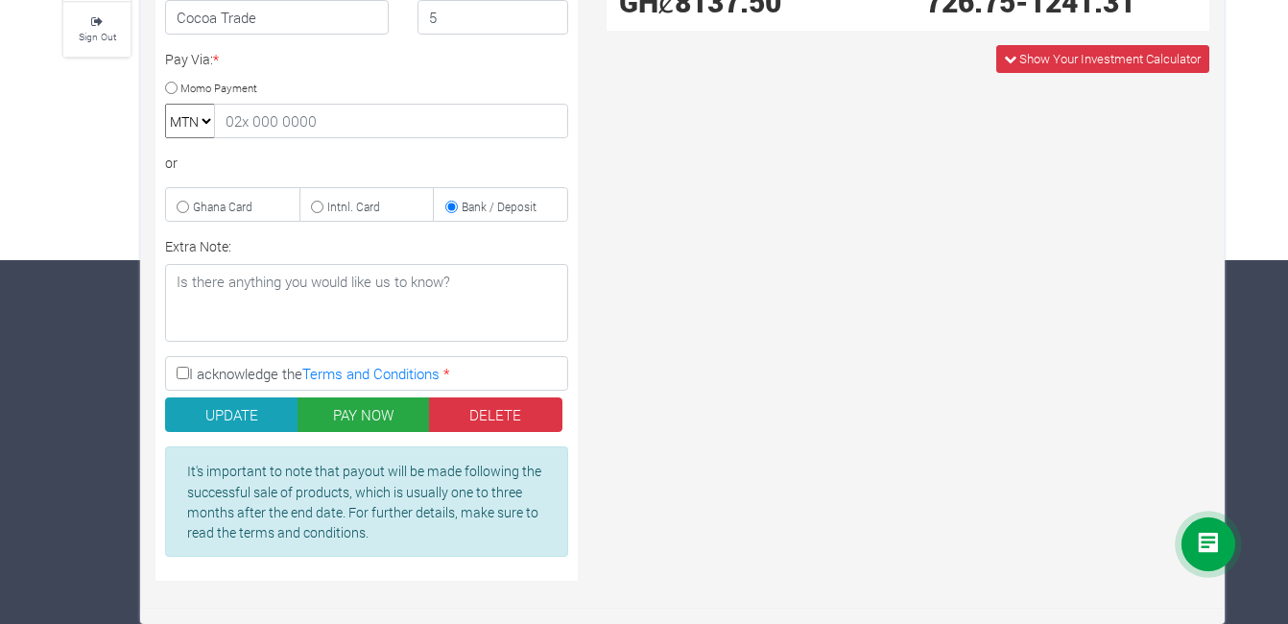
click at [186, 371] on input "I acknowledge the Terms and Conditions *" at bounding box center [183, 373] width 12 height 12
checkbox input "true"
click at [383, 413] on button "PAY NOW" at bounding box center [363, 414] width 133 height 35
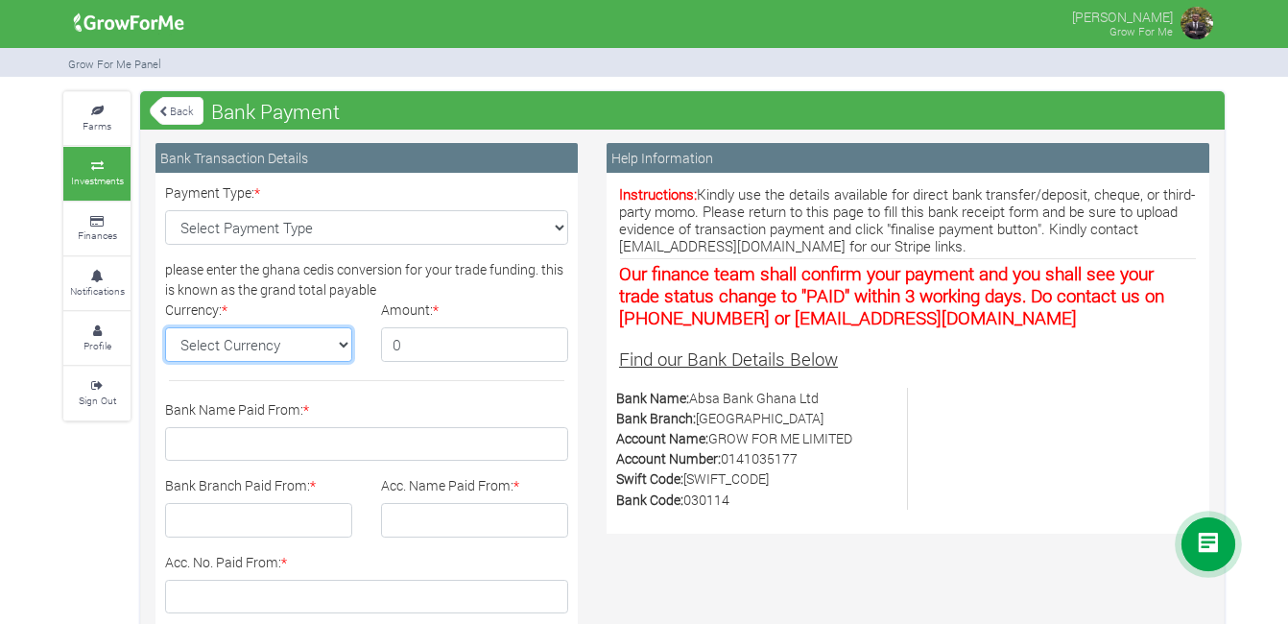
click at [344, 347] on select "Select Currency GH¢" at bounding box center [258, 344] width 187 height 35
click at [340, 345] on select "Select Currency GH¢" at bounding box center [258, 344] width 187 height 35
select select "GH¢"
click at [165, 327] on select "Select Currency GH¢" at bounding box center [258, 344] width 187 height 35
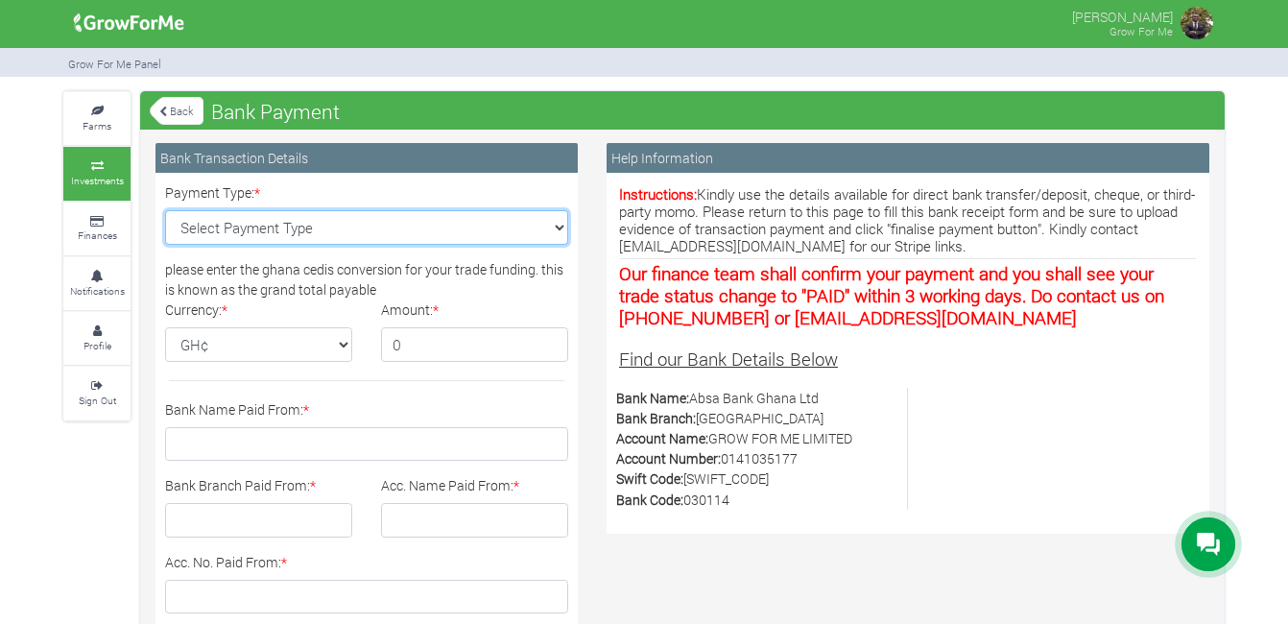
click at [553, 221] on select "Select Payment Type Cash Deposit Bank Transfer Cheque Stripe" at bounding box center [366, 227] width 403 height 35
select select "Bank Transfer"
click at [165, 210] on select "Select Payment Type Cash Deposit Bank Transfer Cheque Stripe" at bounding box center [366, 227] width 403 height 35
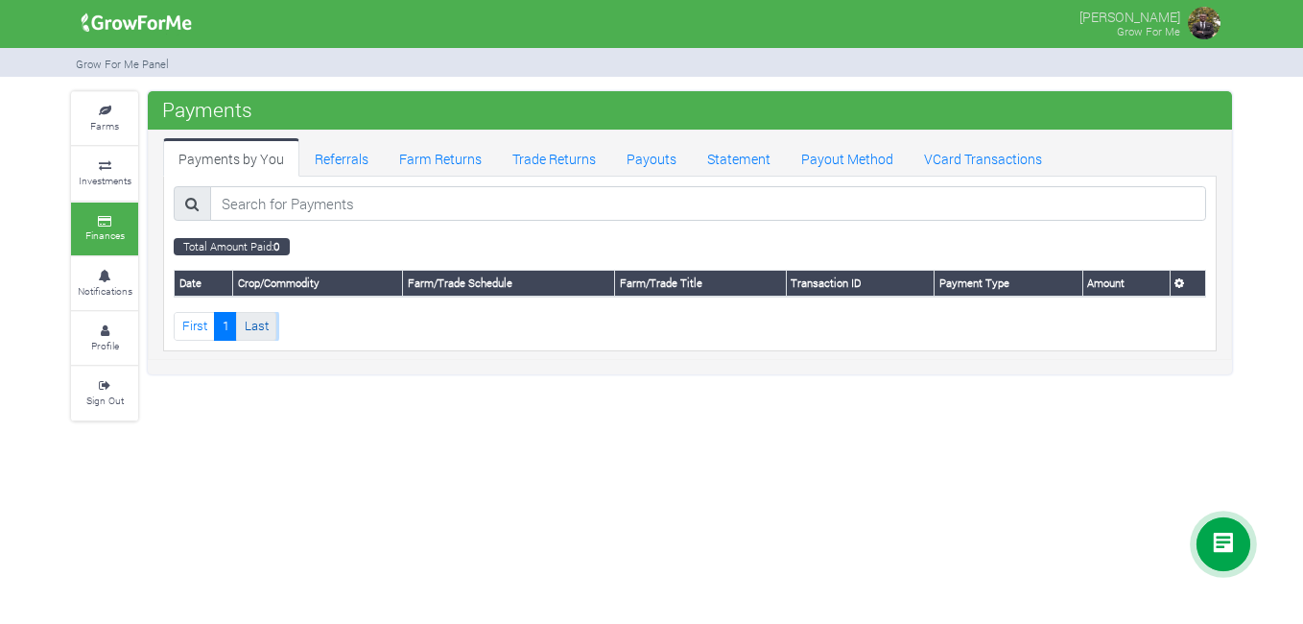
click at [261, 321] on link "Last" at bounding box center [256, 326] width 40 height 28
click at [1184, 281] on icon at bounding box center [1179, 283] width 10 height 11
click at [1185, 281] on th at bounding box center [1188, 284] width 36 height 26
click at [94, 285] on small "Notifications" at bounding box center [105, 290] width 55 height 13
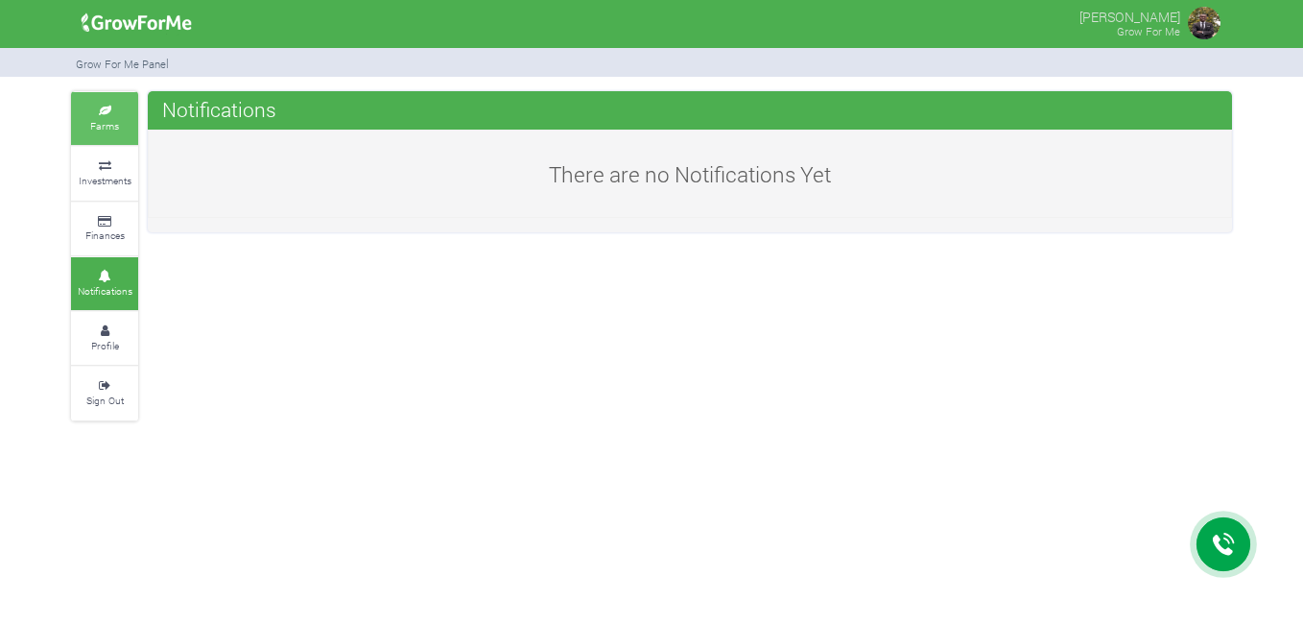
click at [97, 107] on icon at bounding box center [105, 112] width 58 height 10
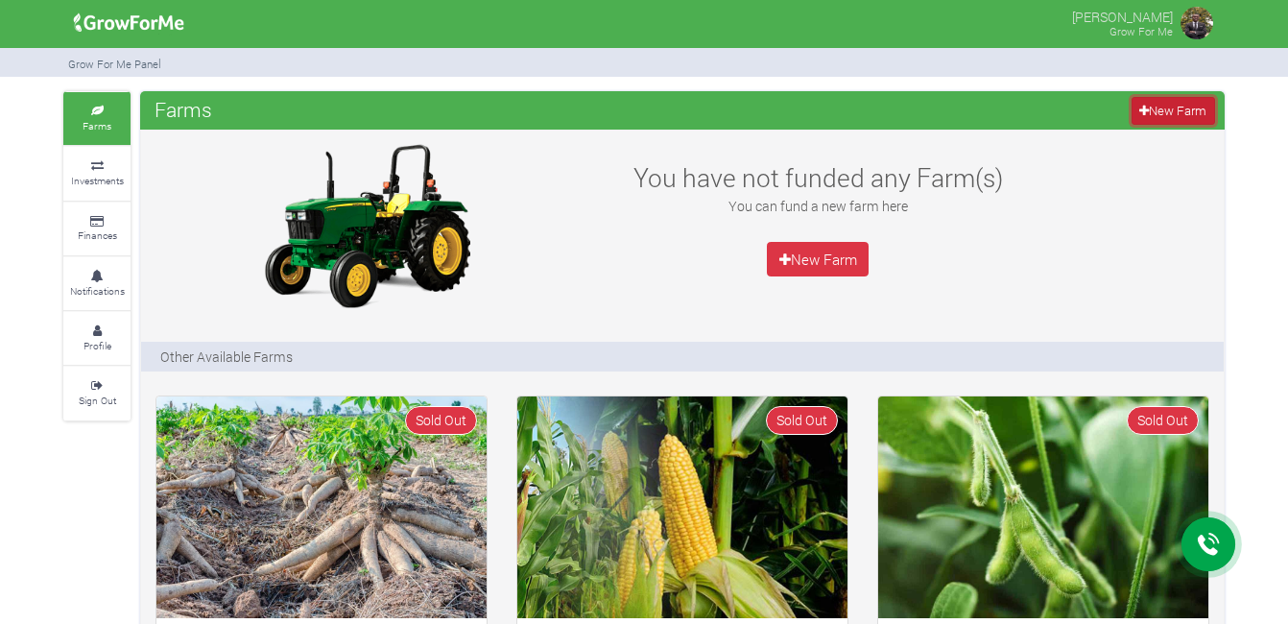
click at [1170, 104] on link "New Farm" at bounding box center [1172, 111] width 83 height 28
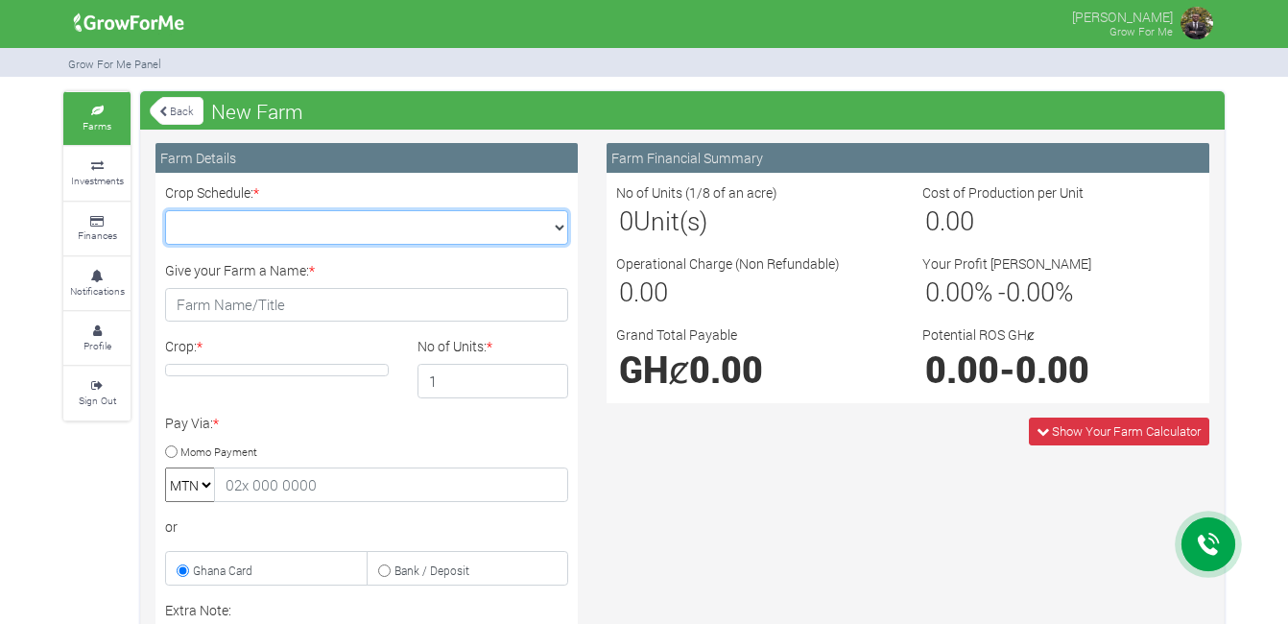
click at [416, 219] on select "Crop Schedule: *" at bounding box center [366, 227] width 403 height 35
click at [558, 226] on select "Crop Schedule: *" at bounding box center [366, 227] width 403 height 35
click at [165, 210] on select "Crop Schedule: *" at bounding box center [366, 227] width 403 height 35
click at [363, 363] on div "Crop: *" at bounding box center [277, 367] width 252 height 62
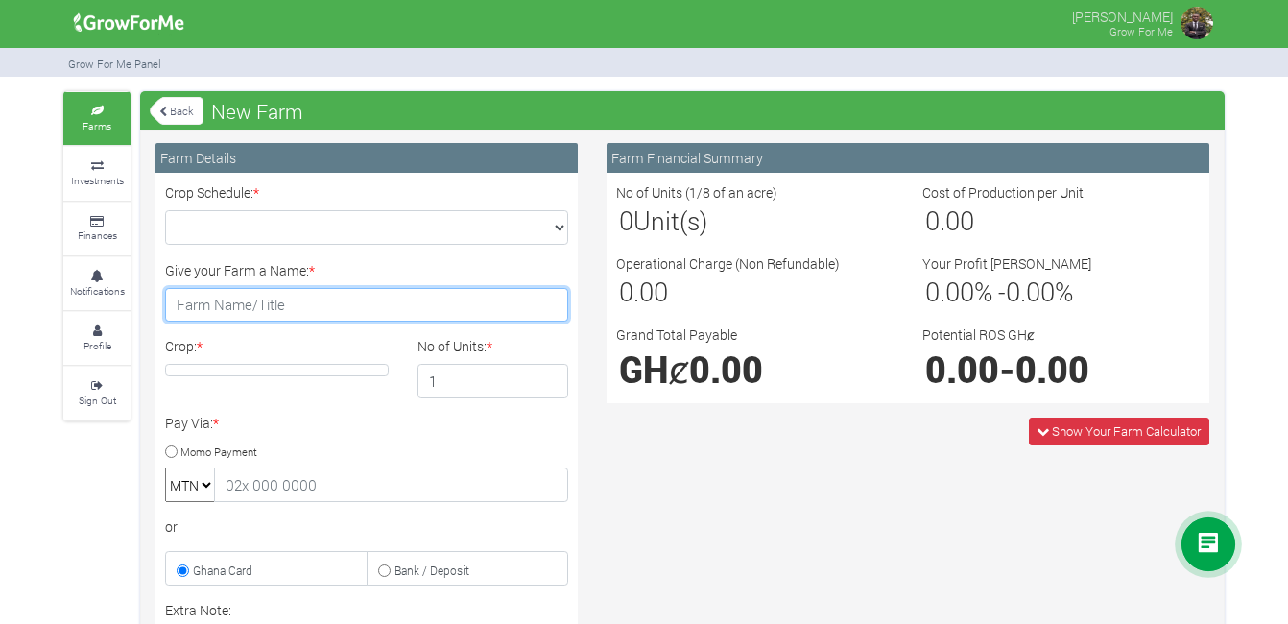
click at [259, 311] on input "Give your Farm a Name: *" at bounding box center [366, 305] width 403 height 35
type input "c"
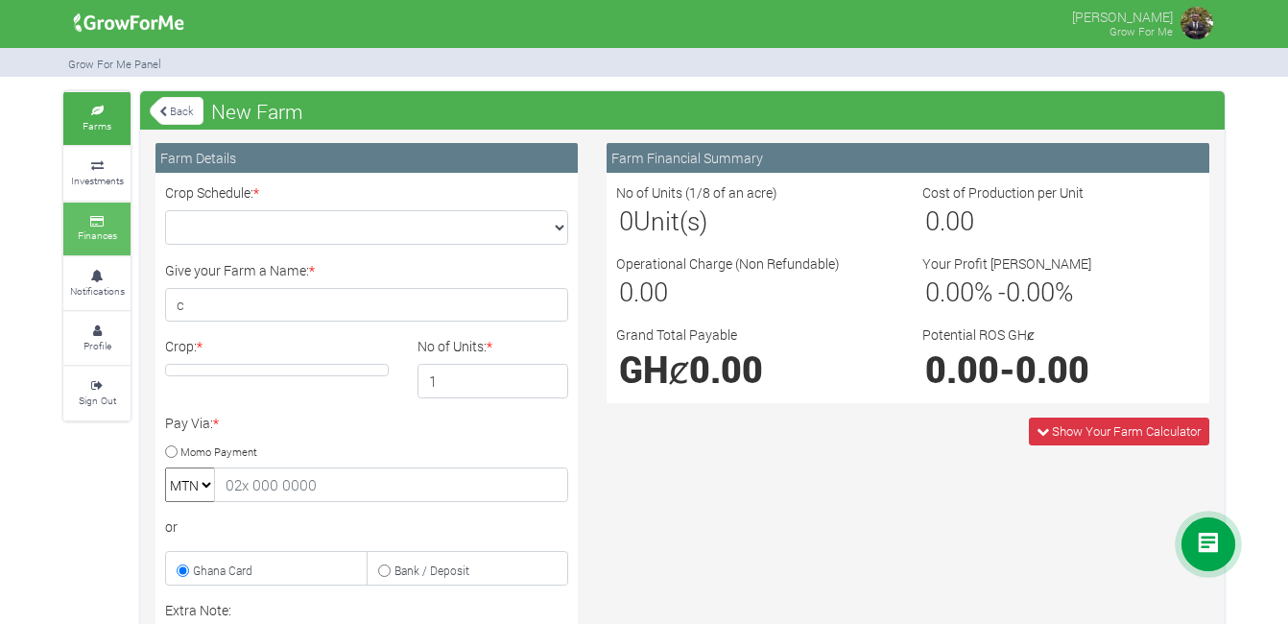
click at [107, 229] on small "Finances" at bounding box center [97, 234] width 39 height 13
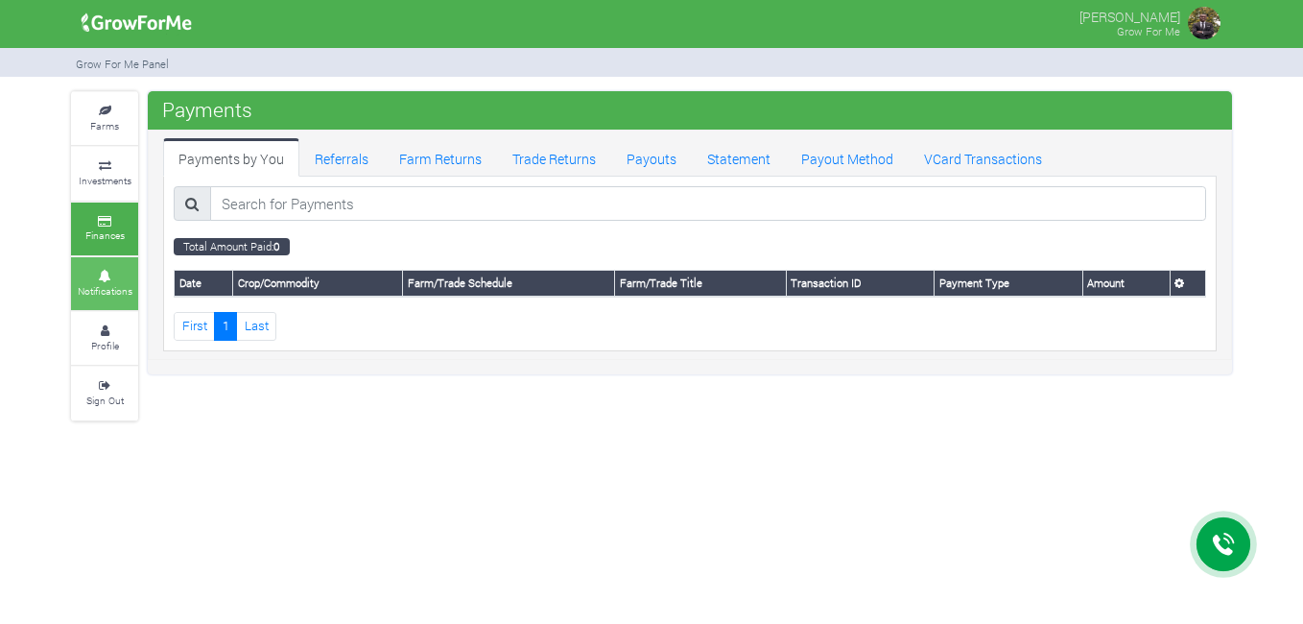
click at [95, 279] on icon at bounding box center [105, 277] width 58 height 10
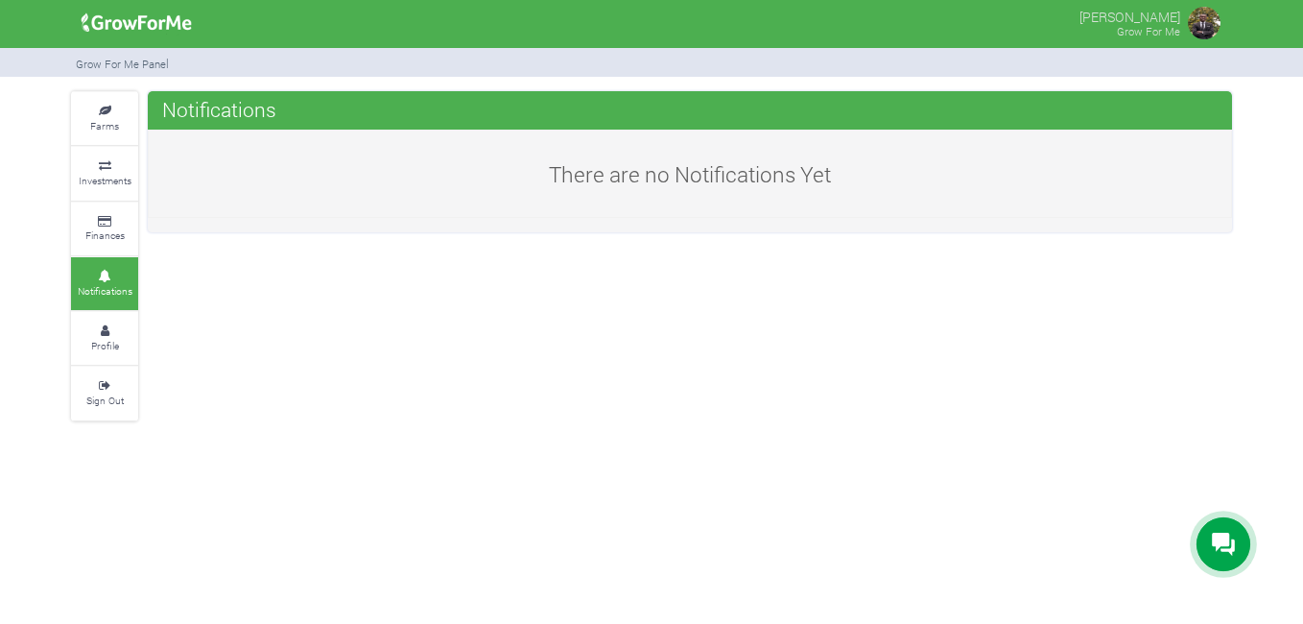
click at [121, 324] on link "Profile" at bounding box center [104, 338] width 67 height 53
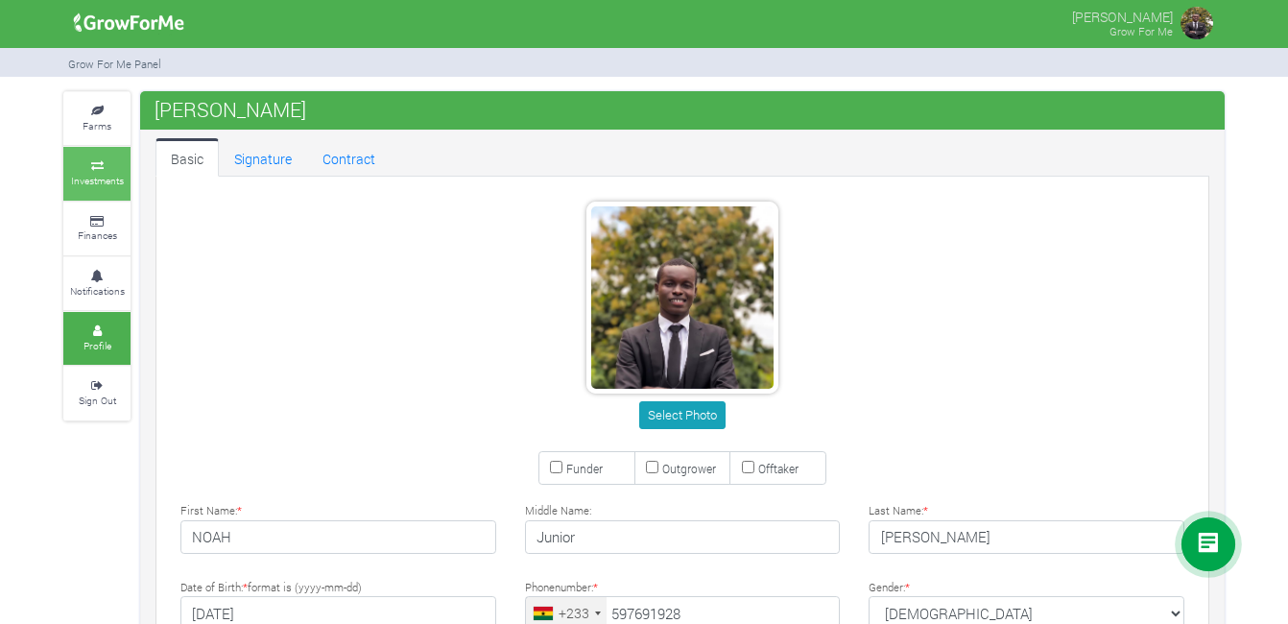
click at [104, 170] on icon at bounding box center [97, 166] width 58 height 10
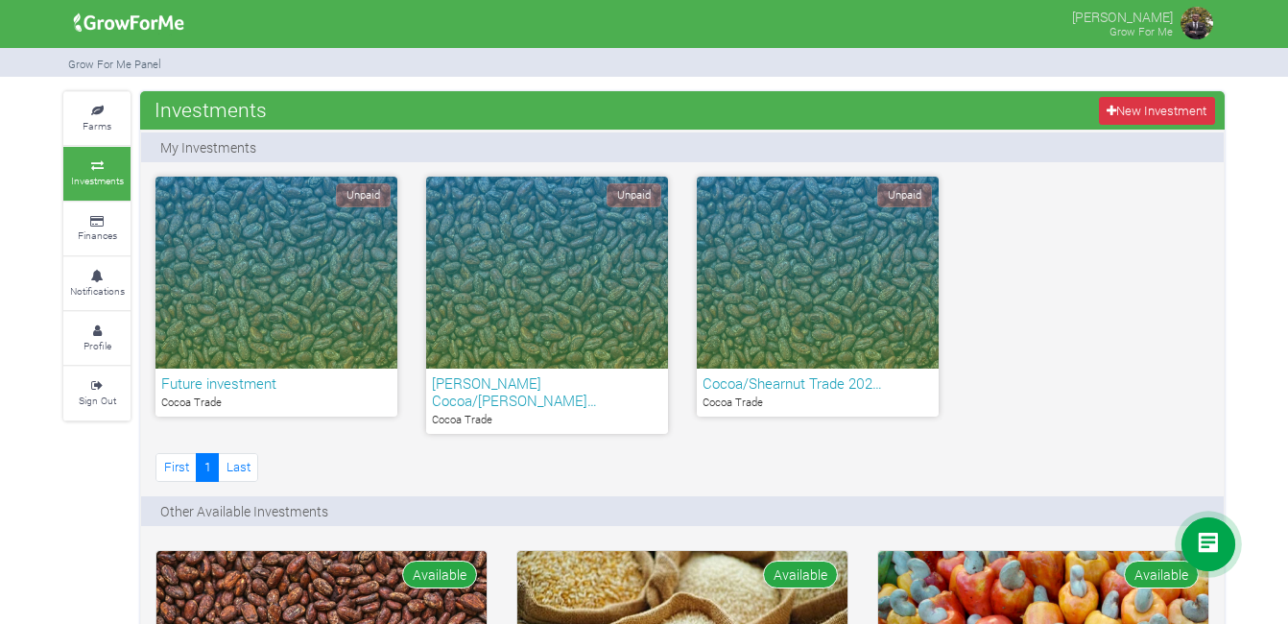
drag, startPoint x: 920, startPoint y: 278, endPoint x: 1108, endPoint y: 258, distance: 189.1
click at [1108, 258] on div "Unpaid Future investment Cocoa Trade Unpaid 1" at bounding box center [682, 331] width 1082 height 309
click at [1198, 26] on img at bounding box center [1196, 23] width 38 height 38
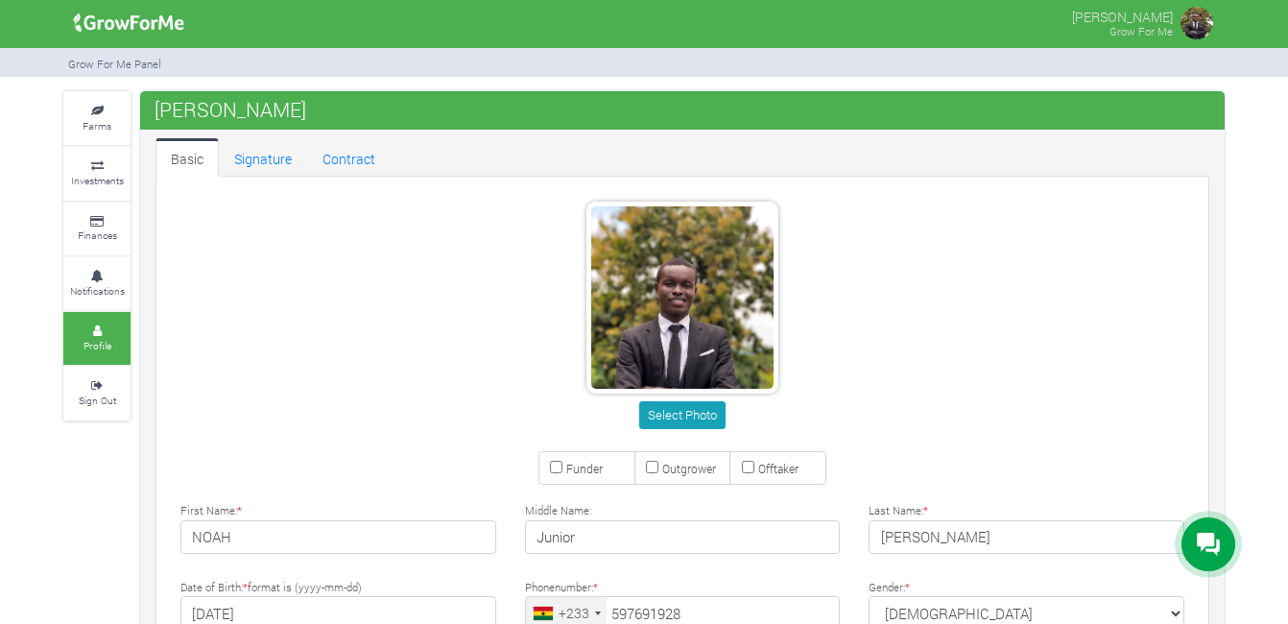
type input "59 769 1928"
drag, startPoint x: 1122, startPoint y: 156, endPoint x: 900, endPoint y: 133, distance: 222.8
